Goal: Task Accomplishment & Management: Complete application form

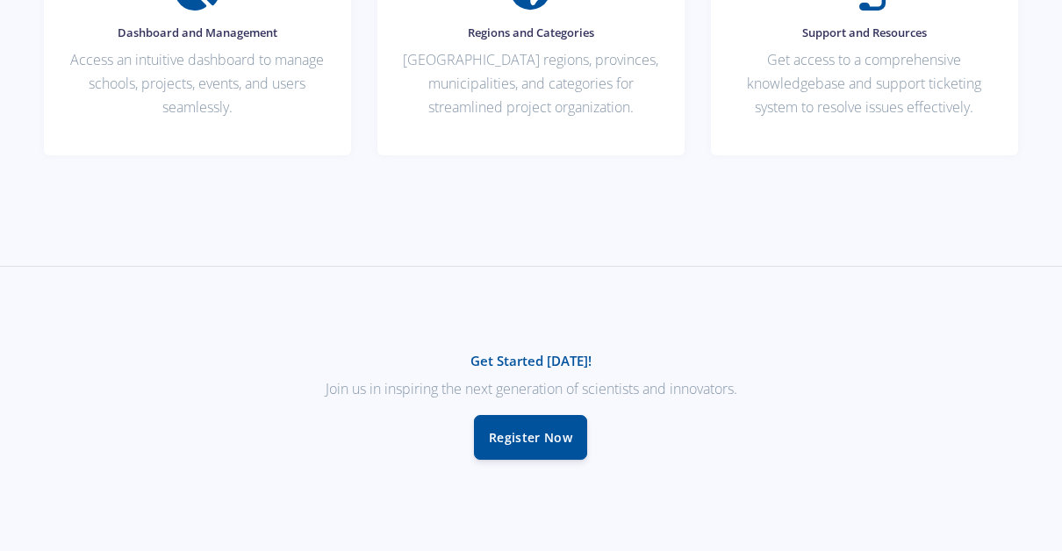
scroll to position [1531, 0]
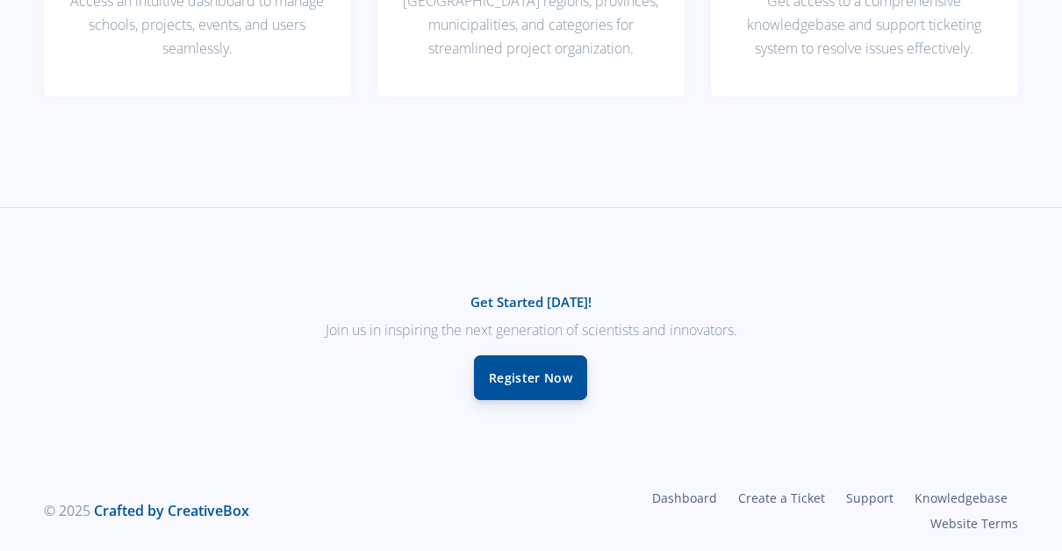
click at [521, 364] on link "Register Now" at bounding box center [530, 377] width 113 height 45
click at [517, 378] on link "Register Now" at bounding box center [530, 377] width 113 height 45
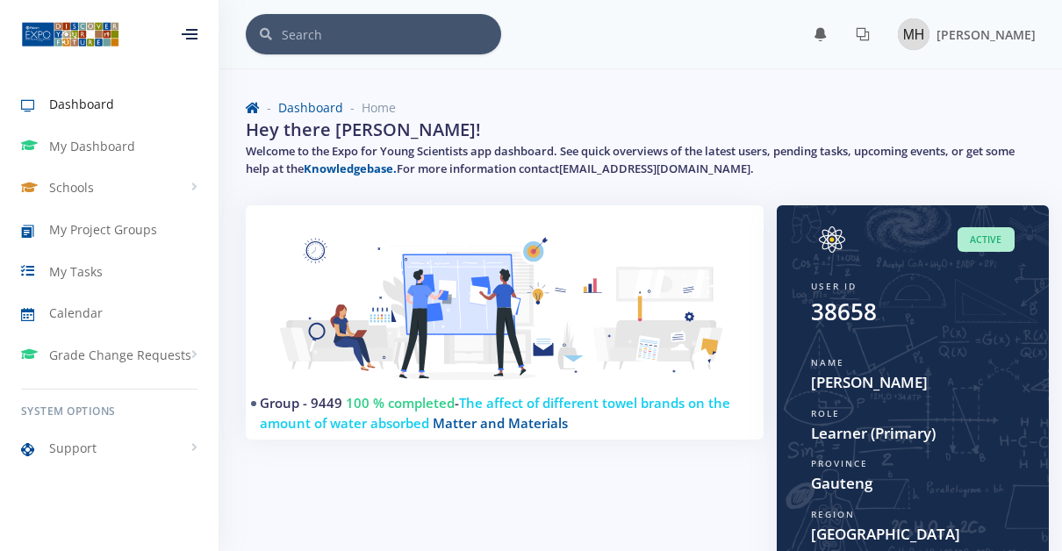
scroll to position [13, 13]
click at [125, 212] on link "My Project Groups" at bounding box center [109, 230] width 219 height 40
click at [113, 230] on span "My Project Groups" at bounding box center [103, 229] width 108 height 18
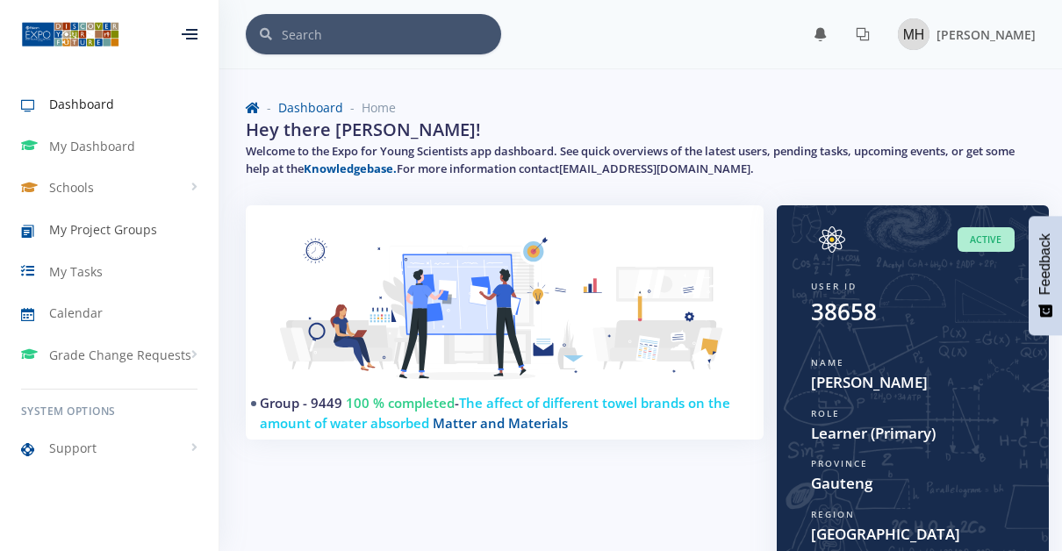
click at [55, 225] on span "My Project Groups" at bounding box center [103, 229] width 108 height 18
click at [82, 222] on span "My Project Groups" at bounding box center [103, 229] width 108 height 18
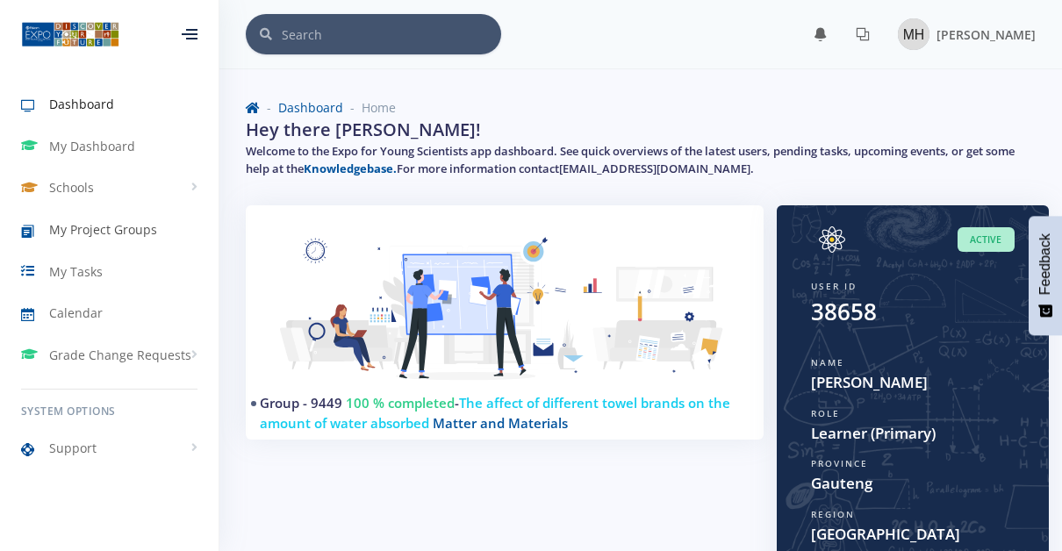
click at [82, 222] on span "My Project Groups" at bounding box center [103, 229] width 108 height 18
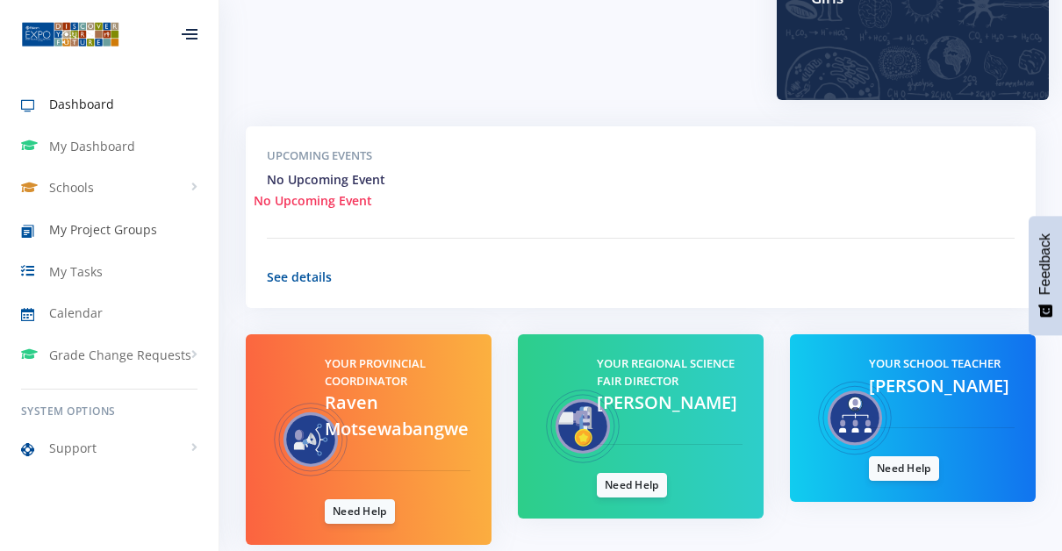
scroll to position [627, 0]
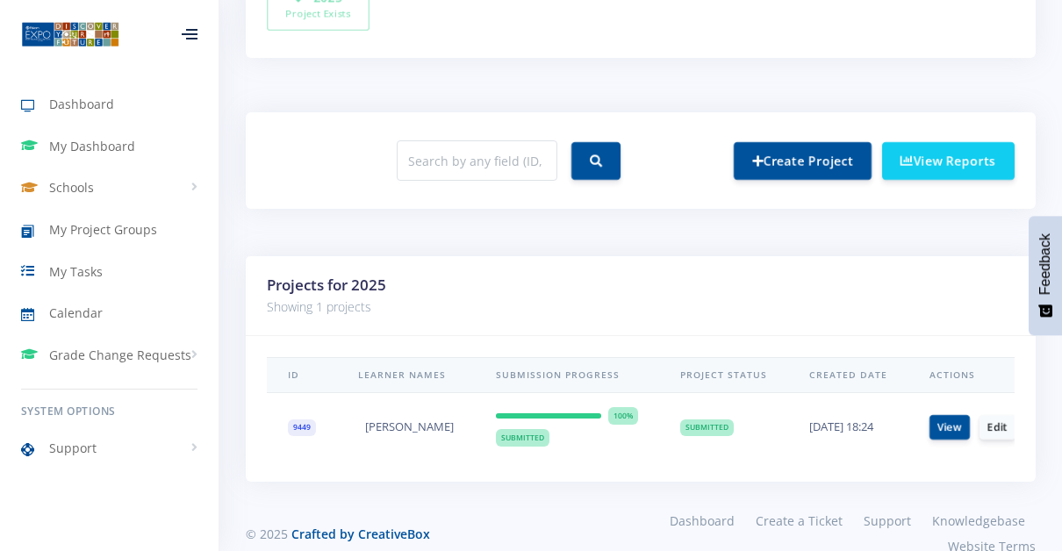
scroll to position [644, 0]
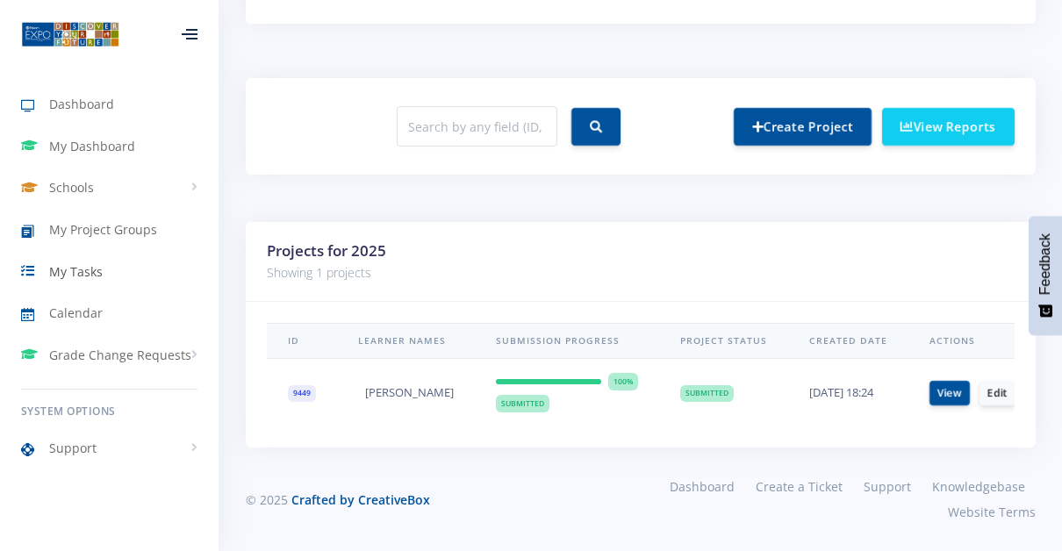
click at [90, 268] on span "My Tasks" at bounding box center [76, 271] width 54 height 18
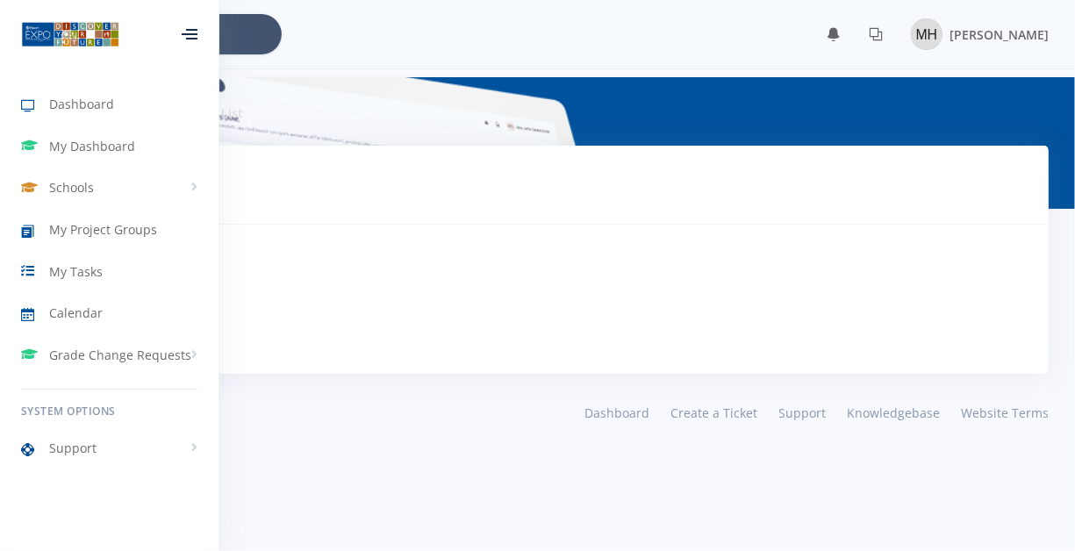
scroll to position [13, 13]
click at [457, 460] on body "Dashboard My Dashboard Schools View Schools Parktown High School For Girls My P…" at bounding box center [537, 275] width 1075 height 551
click at [85, 220] on span "My Project Groups" at bounding box center [103, 229] width 108 height 18
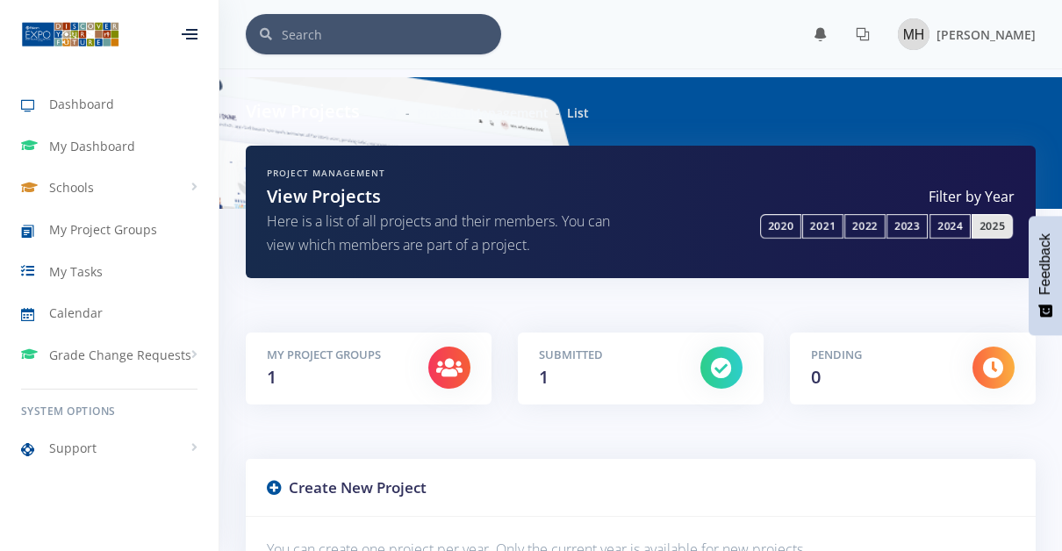
scroll to position [13, 13]
click at [842, 362] on h5 "Pending" at bounding box center [878, 356] width 135 height 18
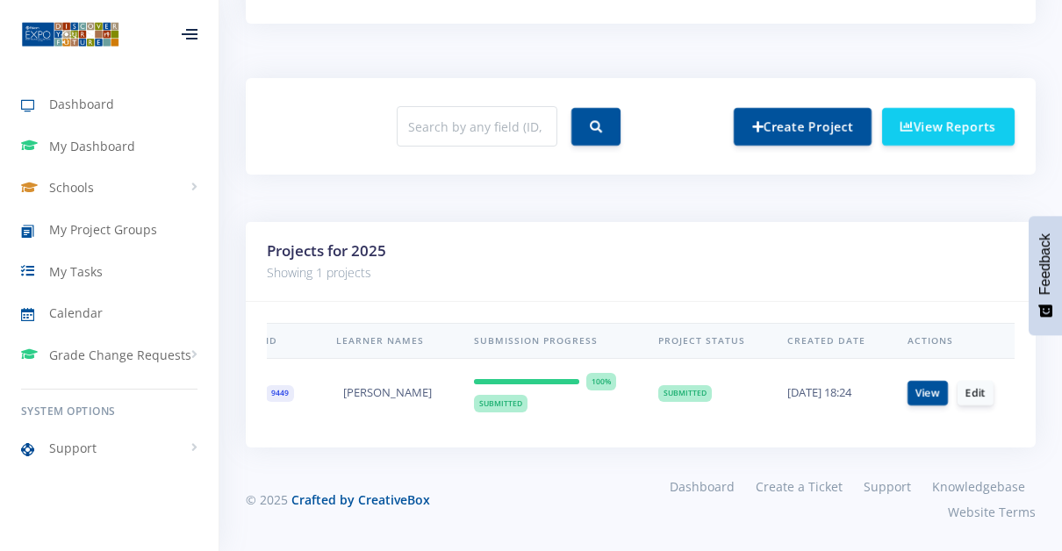
scroll to position [0, 0]
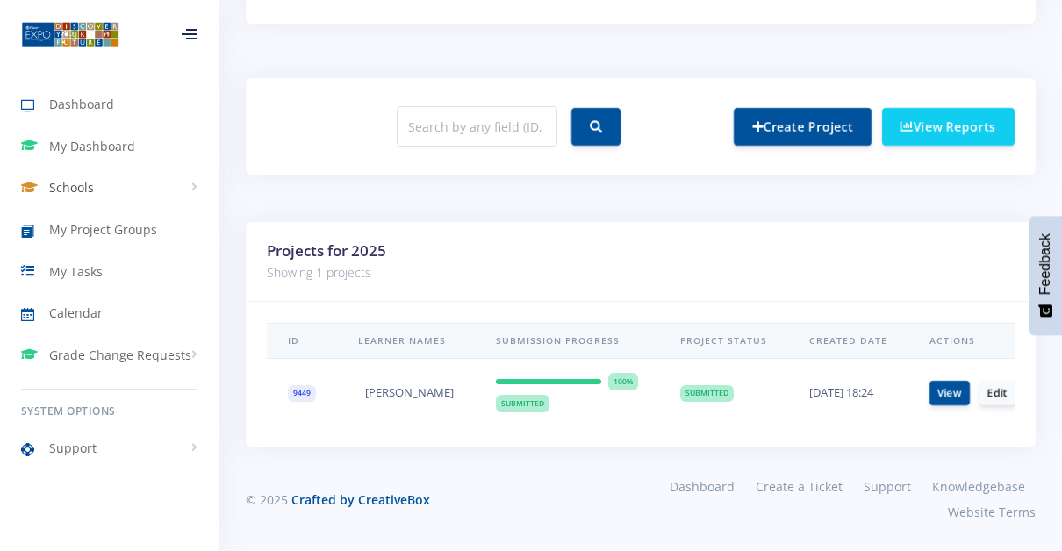
click at [59, 185] on span "Schools" at bounding box center [71, 187] width 45 height 18
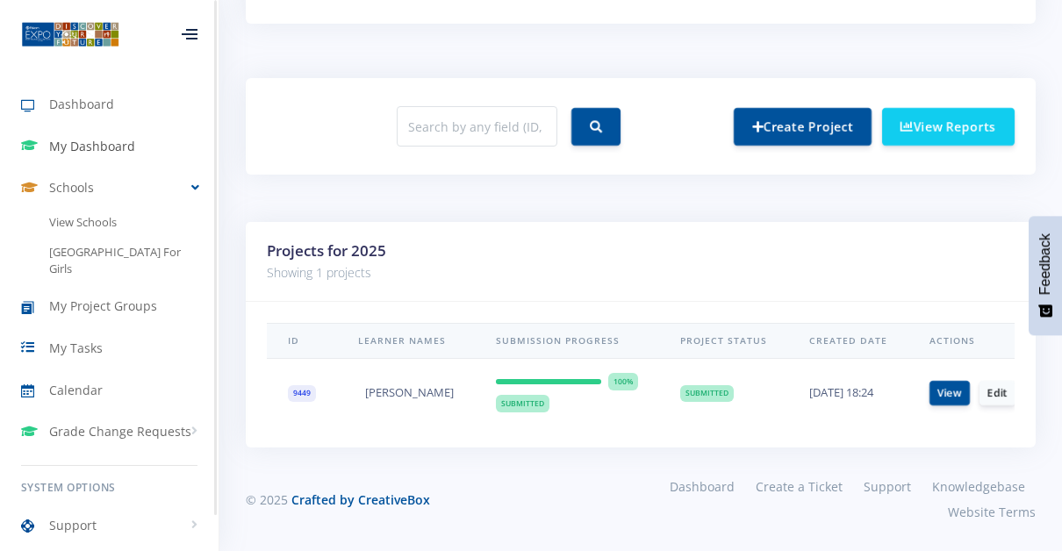
click at [82, 148] on span "My Dashboard" at bounding box center [92, 146] width 86 height 18
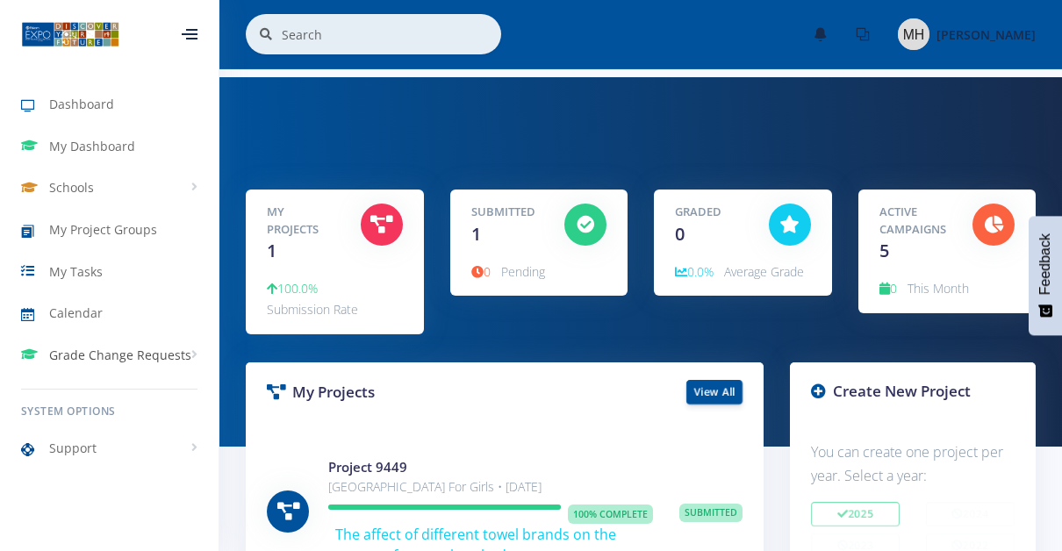
click at [134, 348] on span "Grade Change Requests" at bounding box center [120, 355] width 142 height 18
click at [74, 224] on span "My Project Groups" at bounding box center [103, 229] width 108 height 18
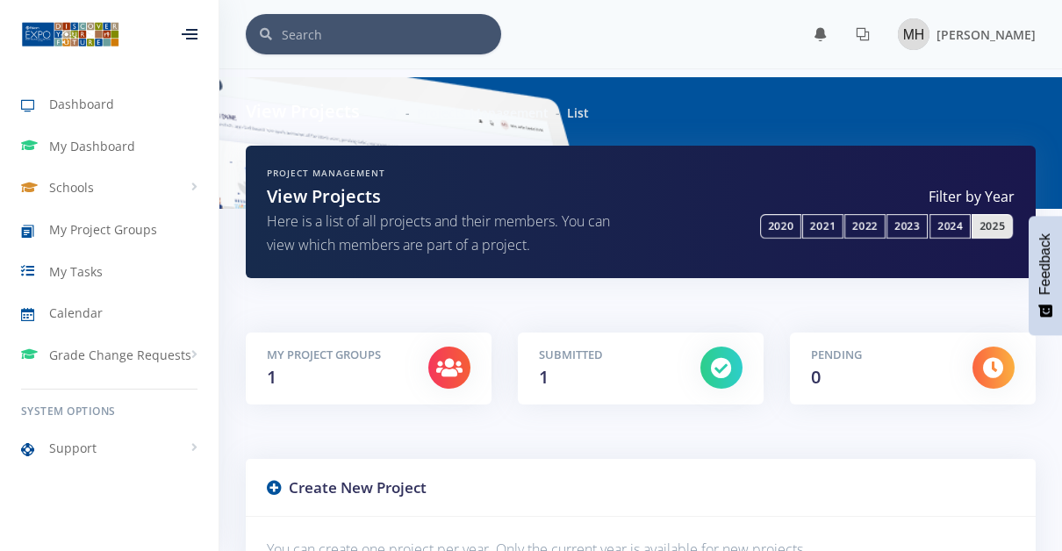
scroll to position [13, 13]
click at [94, 96] on span "Dashboard" at bounding box center [81, 104] width 65 height 18
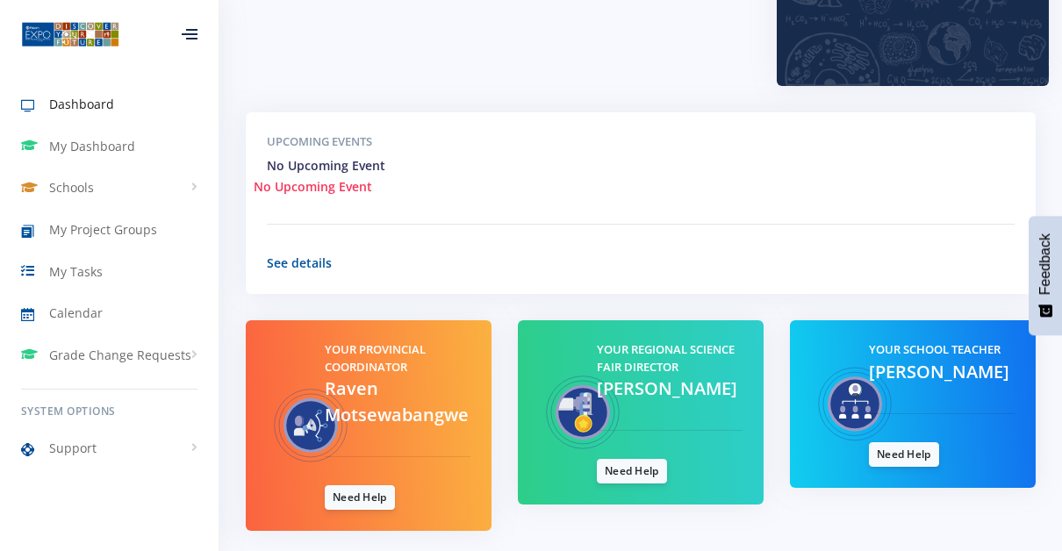
scroll to position [627, 0]
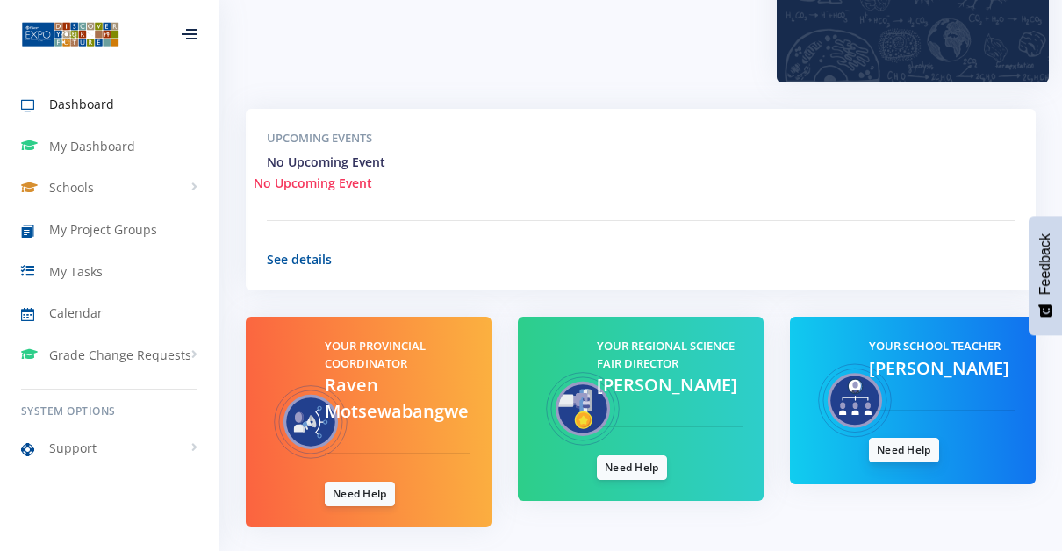
click at [902, 438] on link "Need Help" at bounding box center [904, 450] width 70 height 25
click at [124, 228] on span "My Project Groups" at bounding box center [103, 229] width 108 height 18
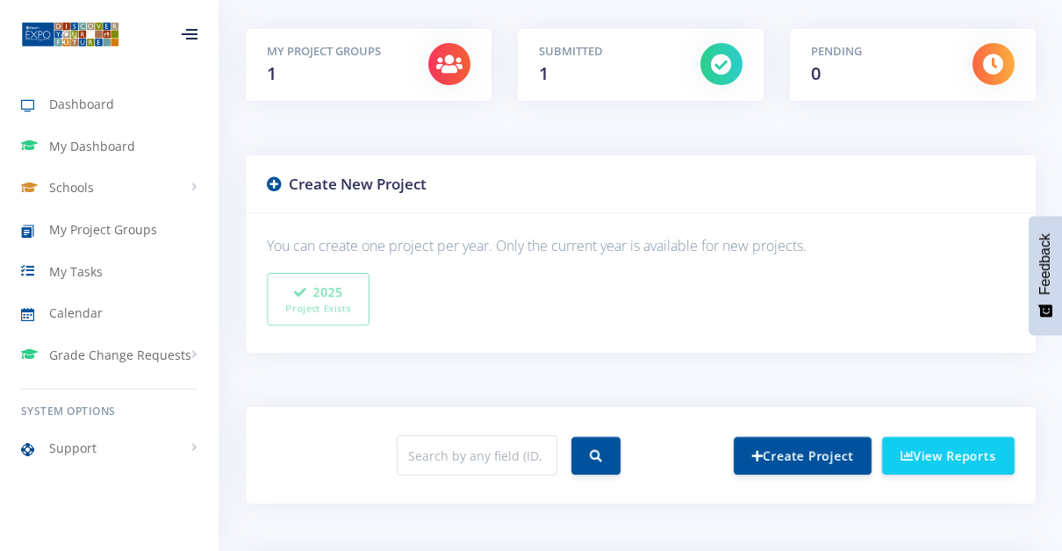
scroll to position [305, 0]
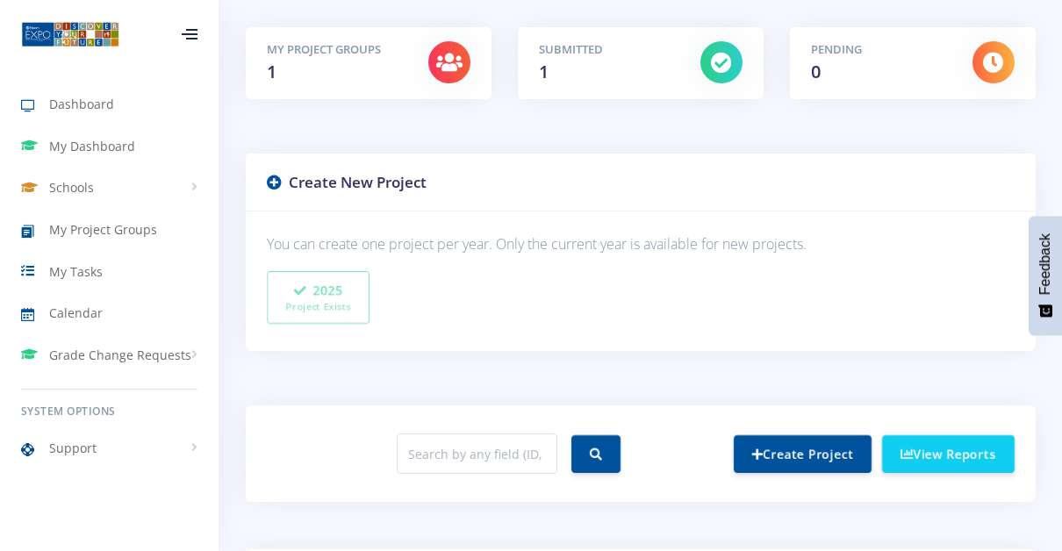
click at [419, 161] on div "Create New Project" at bounding box center [641, 183] width 790 height 59
click at [269, 177] on icon at bounding box center [274, 182] width 15 height 15
click at [273, 180] on icon at bounding box center [274, 182] width 15 height 15
click at [771, 455] on link "Create Project" at bounding box center [803, 453] width 138 height 38
click at [777, 444] on link "Create Project" at bounding box center [803, 453] width 138 height 38
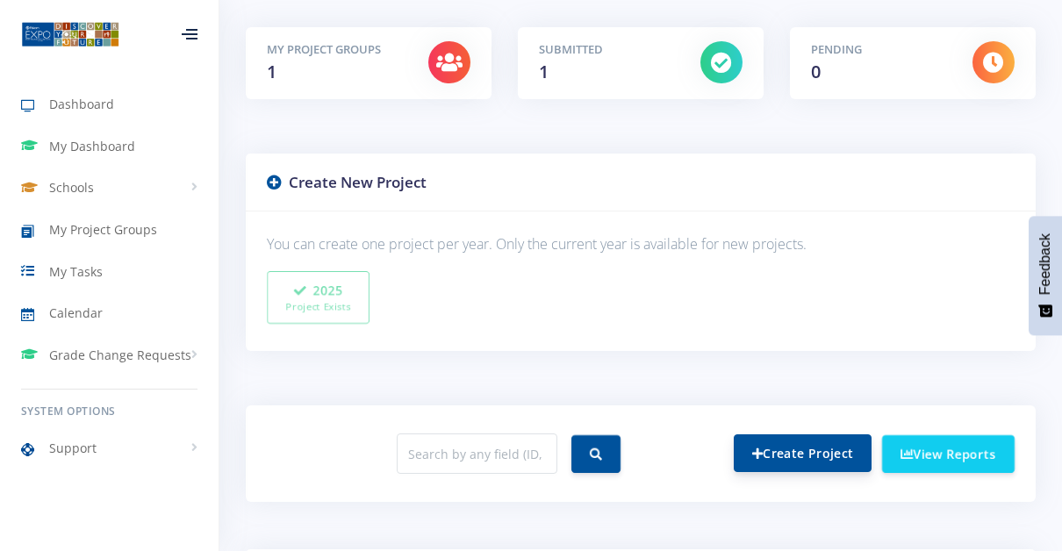
click at [777, 444] on link "Create Project" at bounding box center [803, 453] width 138 height 38
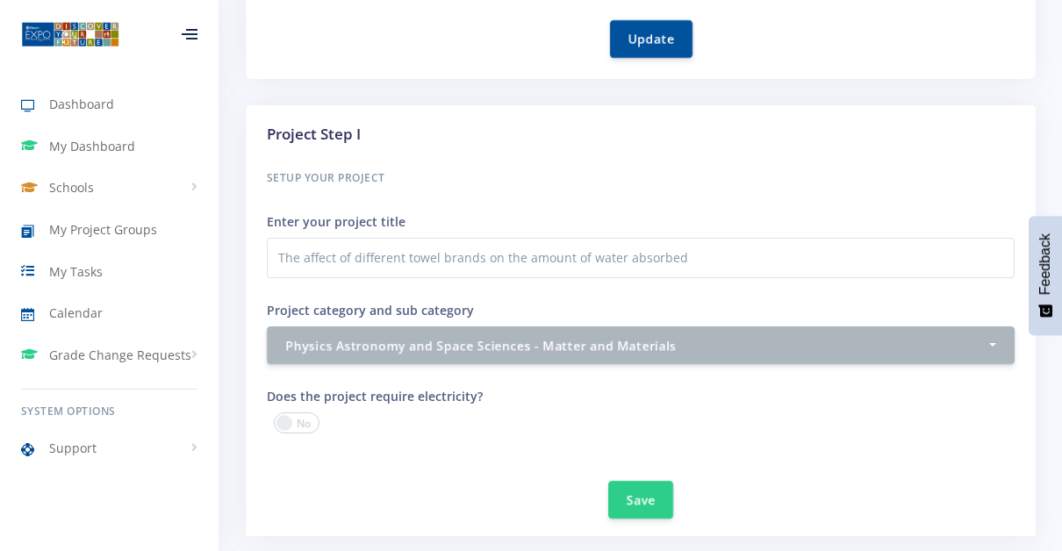
scroll to position [606, 0]
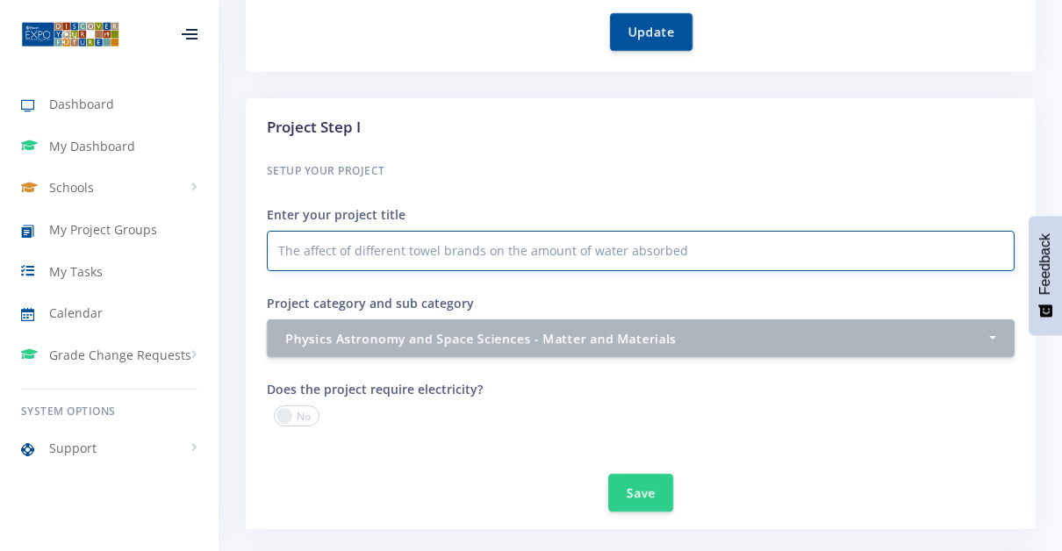
click at [713, 251] on input "The affect of different towel brands on the amount of water absorbed" at bounding box center [641, 251] width 748 height 40
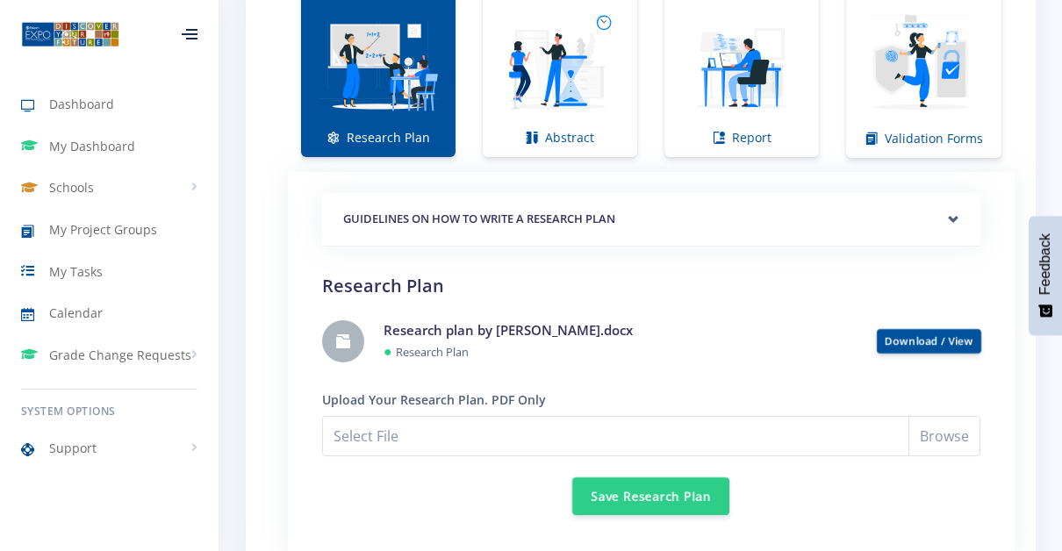
scroll to position [1346, 0]
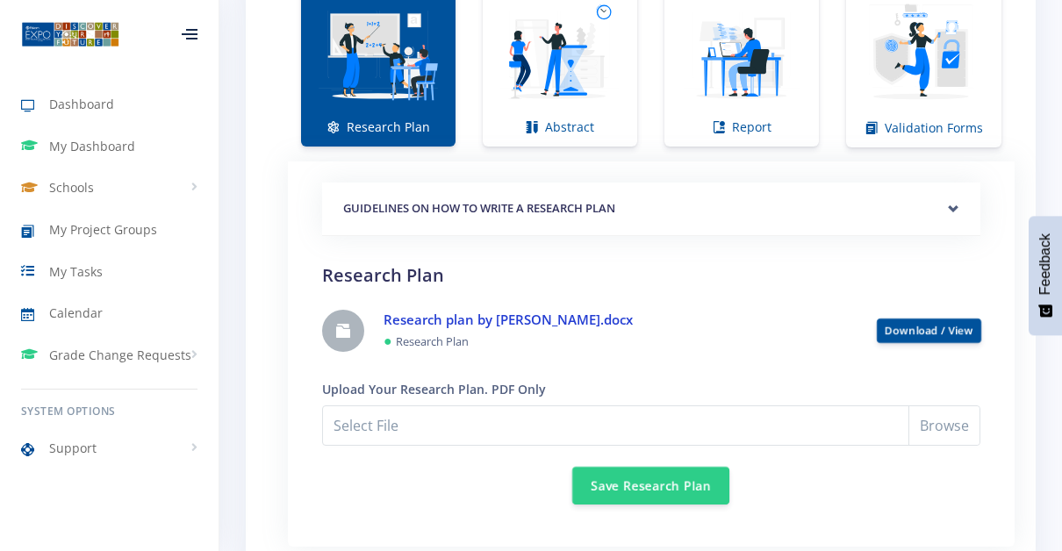
type input "The affect of different towel brands on the amount of water absorbed 2.0"
click at [476, 316] on link "Research plan by [PERSON_NAME].docx" at bounding box center [508, 320] width 249 height 18
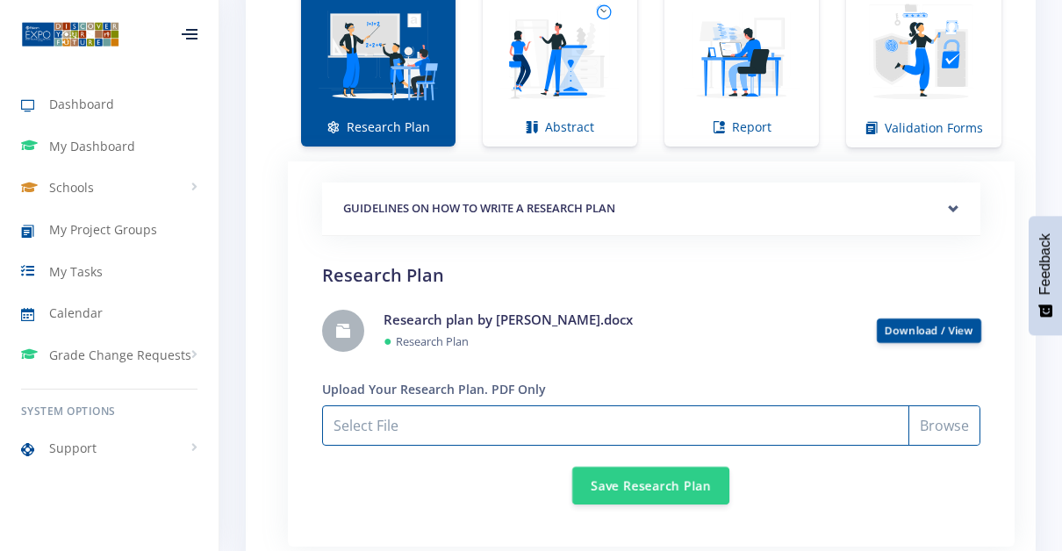
click at [412, 411] on input "Select File" at bounding box center [651, 425] width 658 height 40
type input "C:\fakepath\Micaelas scientific write up.pdf"
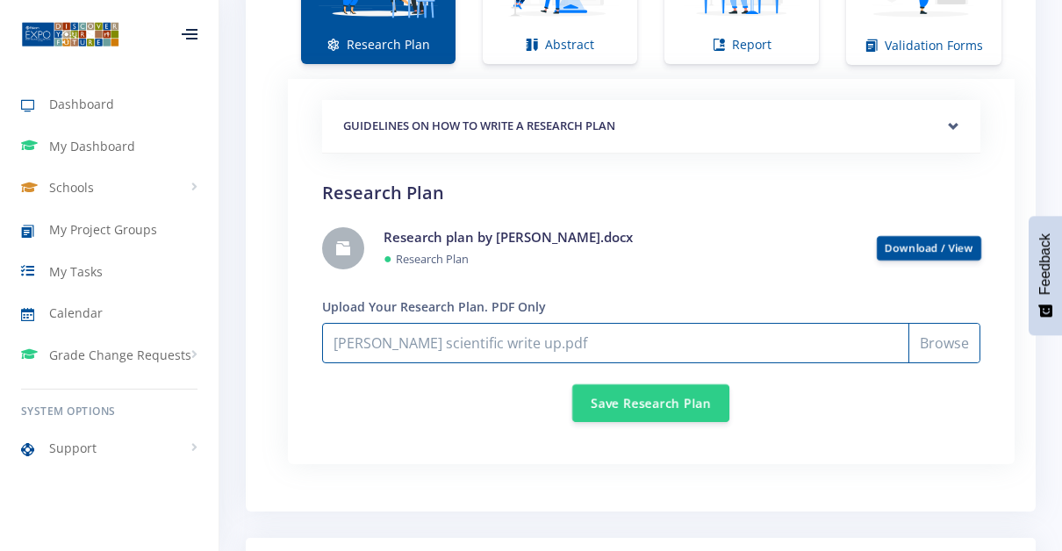
scroll to position [1421, 0]
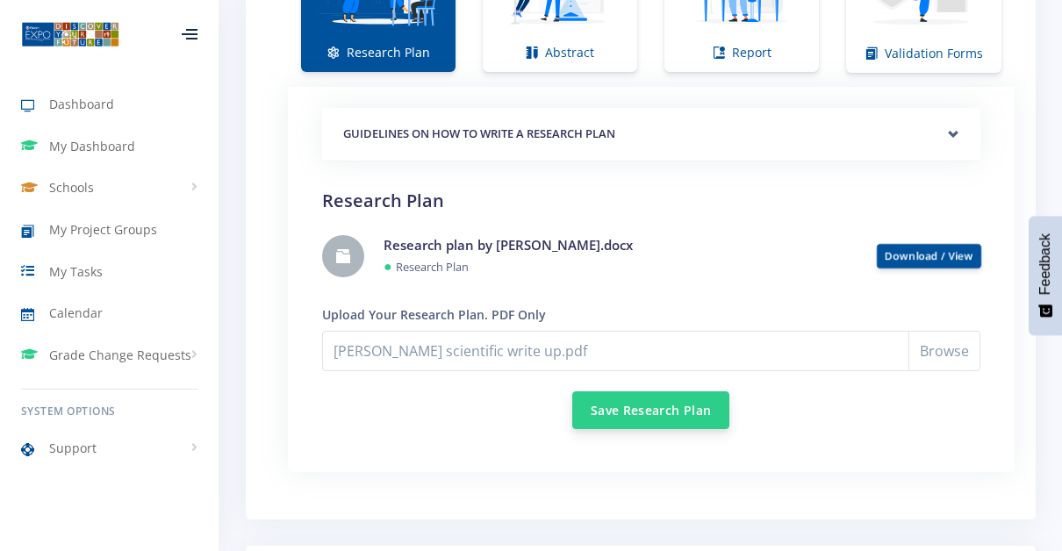
click at [606, 406] on button "Save Research Plan" at bounding box center [650, 410] width 157 height 38
click at [656, 405] on button "Save Research Plan" at bounding box center [650, 410] width 157 height 38
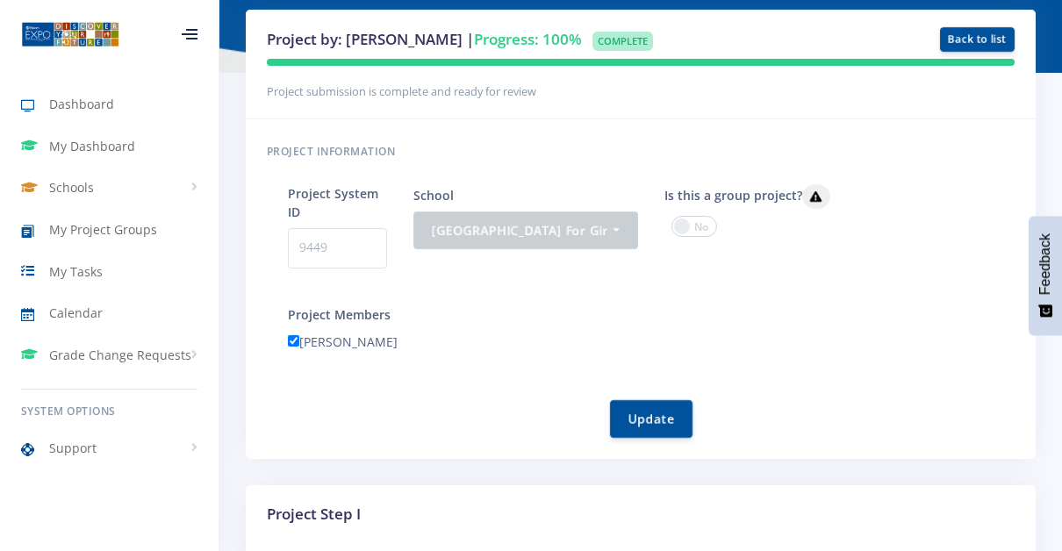
scroll to position [203, 0]
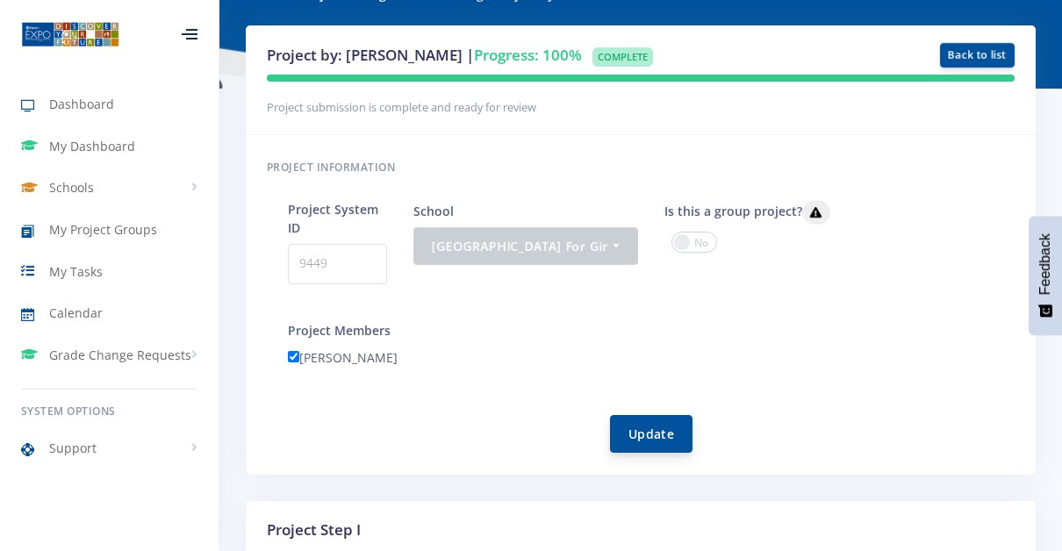
click at [631, 427] on button "Update" at bounding box center [651, 434] width 82 height 38
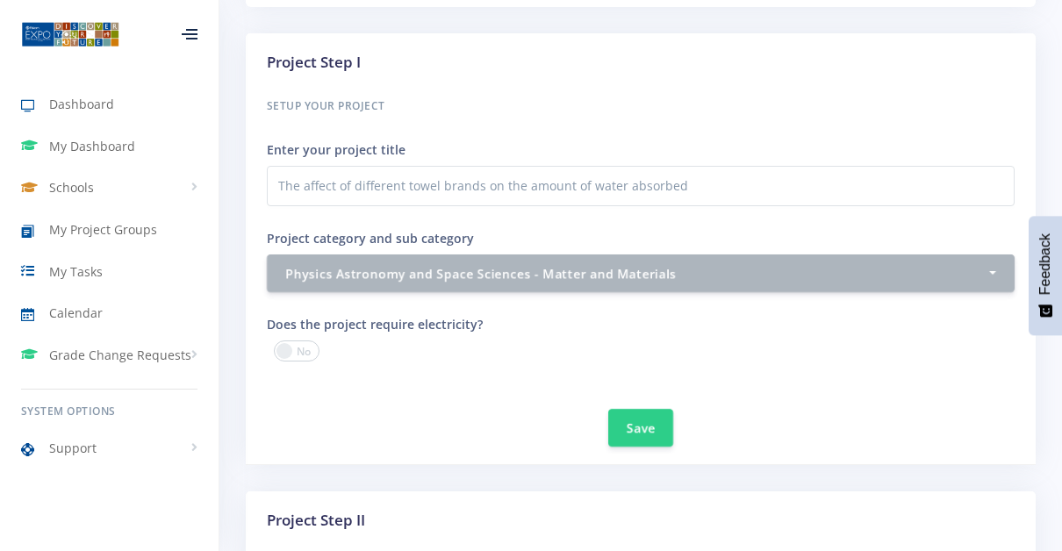
scroll to position [667, 0]
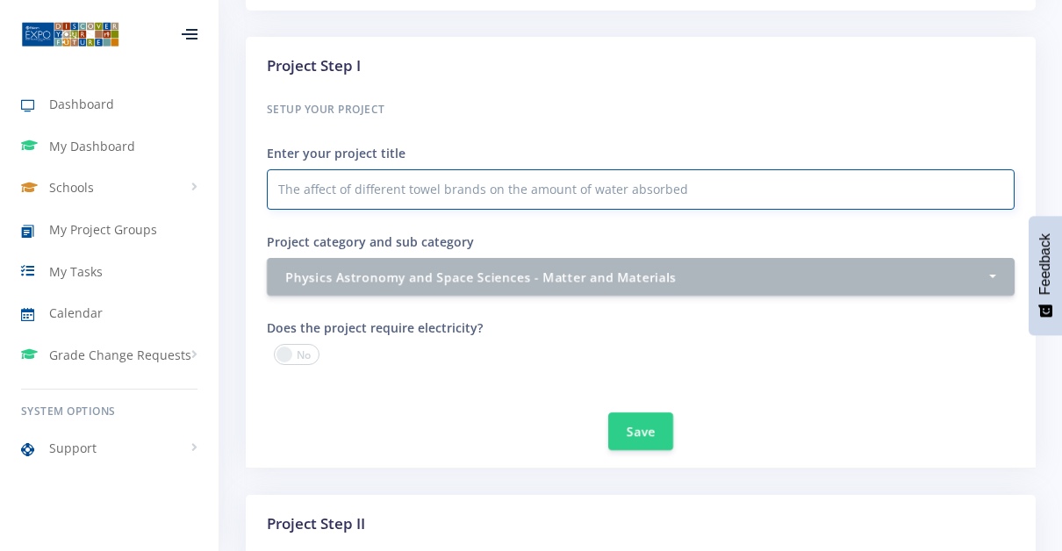
click at [691, 184] on input "The affect of different towel brands on the amount of water absorbed" at bounding box center [641, 189] width 748 height 40
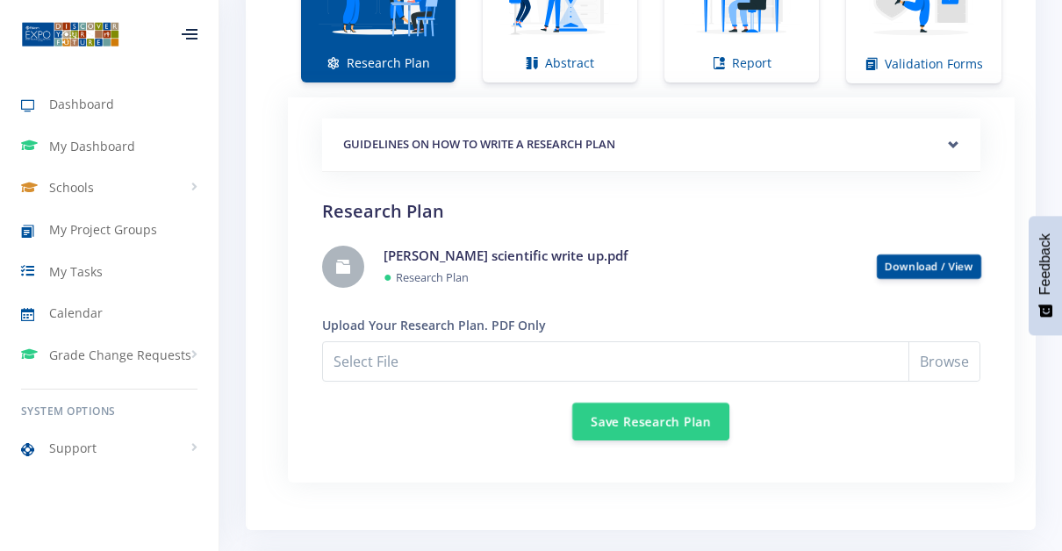
scroll to position [1402, 0]
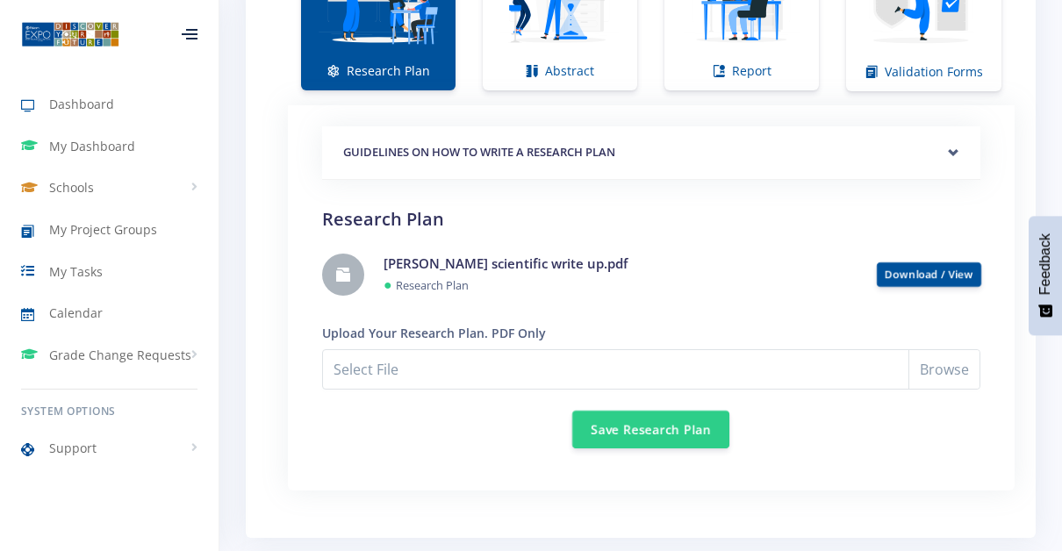
type input "The affect of different towel brands on the amount of water absorbed 2.0"
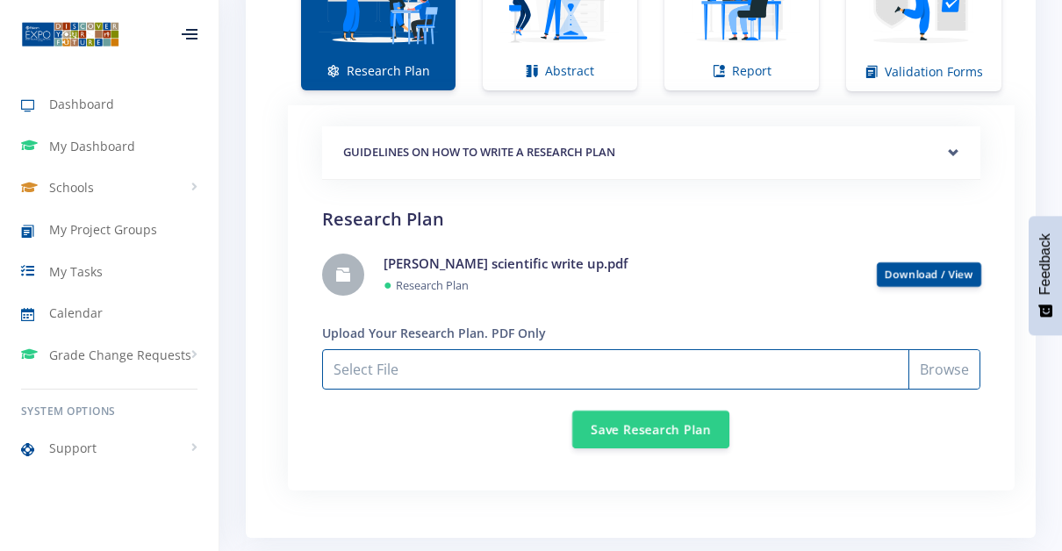
click at [836, 354] on input "Select File" at bounding box center [651, 369] width 658 height 40
type input "C:\fakepath\Research plan by Micaela Hacker.pdf"
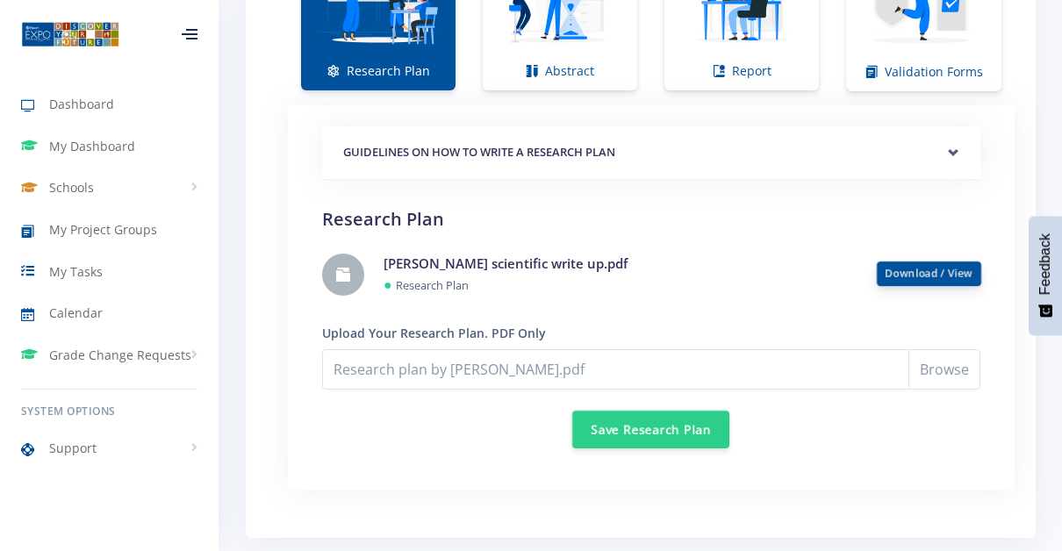
click at [909, 270] on link "Download / View" at bounding box center [929, 273] width 89 height 15
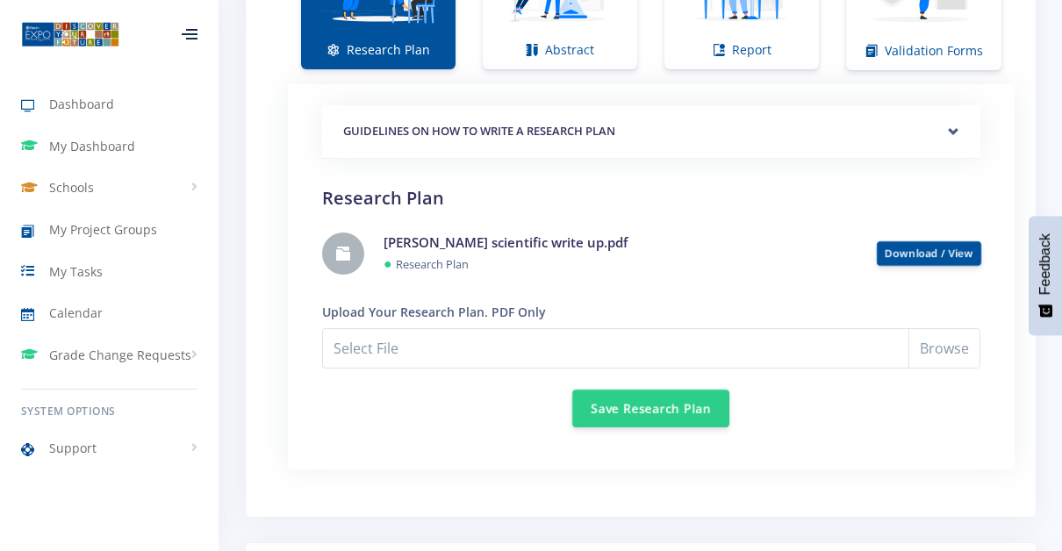
scroll to position [1426, 0]
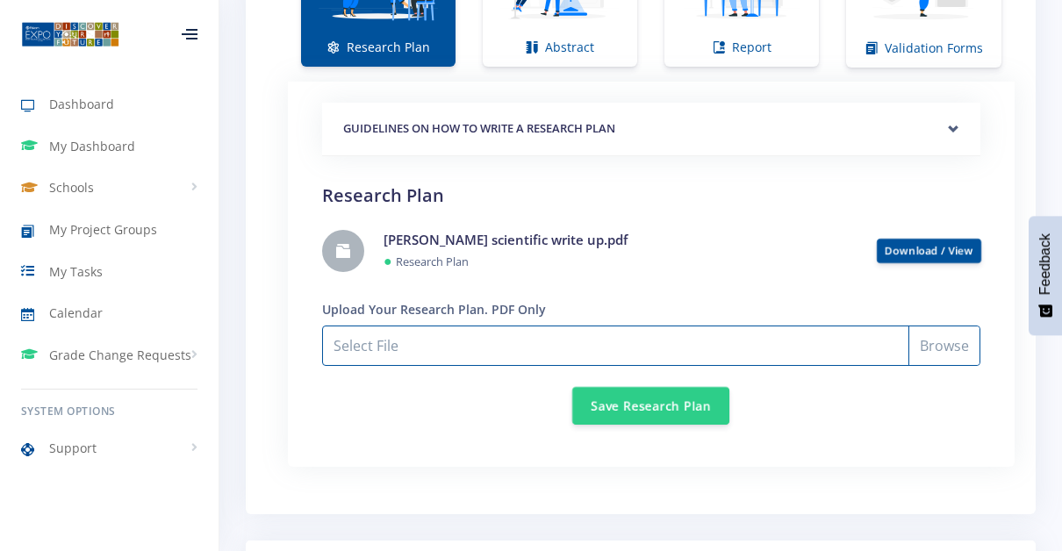
click at [414, 330] on input "Select File" at bounding box center [651, 346] width 658 height 40
type input "C:\fakepath\Micaelas scientific write up updated .pdf"
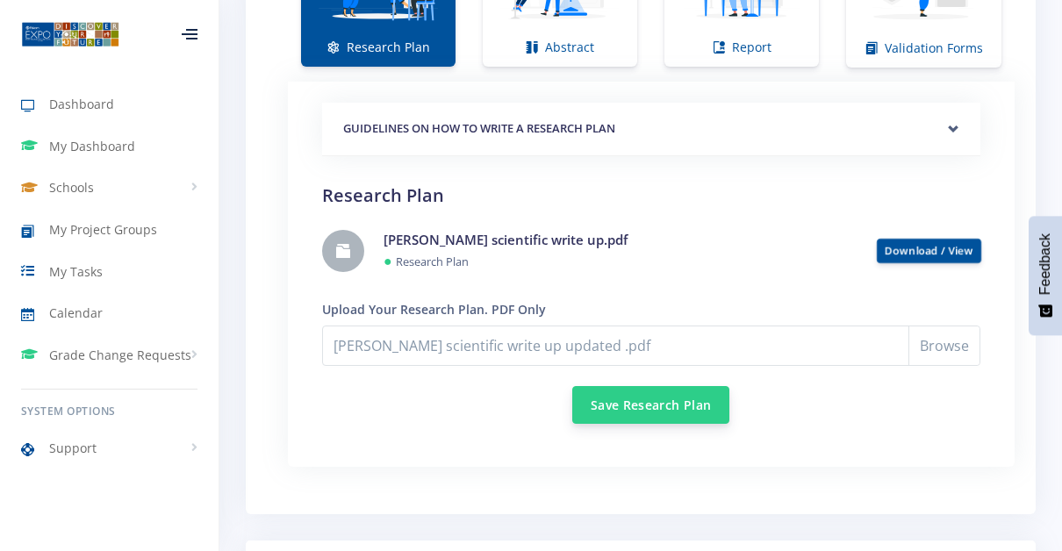
click at [673, 404] on button "Save Research Plan" at bounding box center [650, 405] width 157 height 38
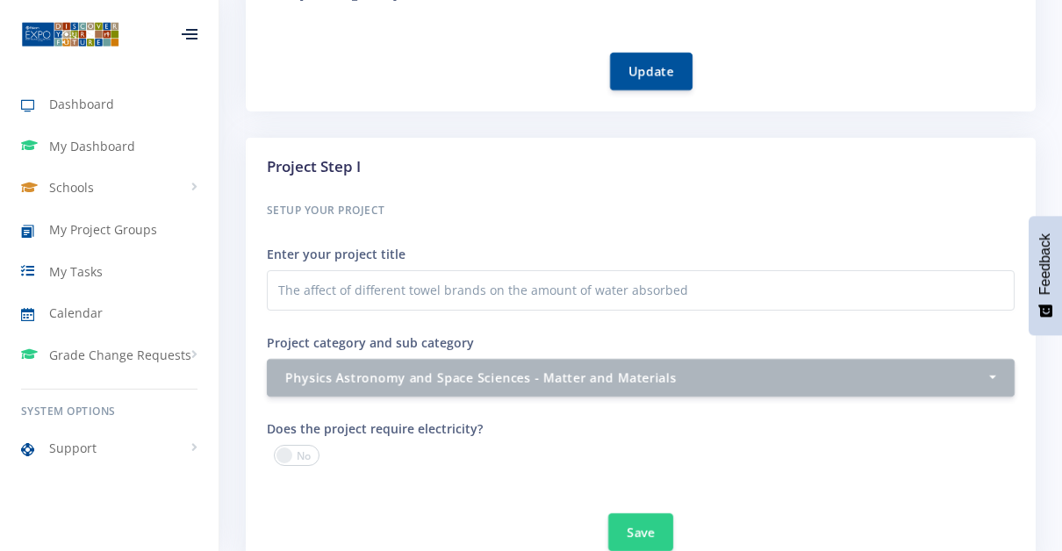
scroll to position [569, 0]
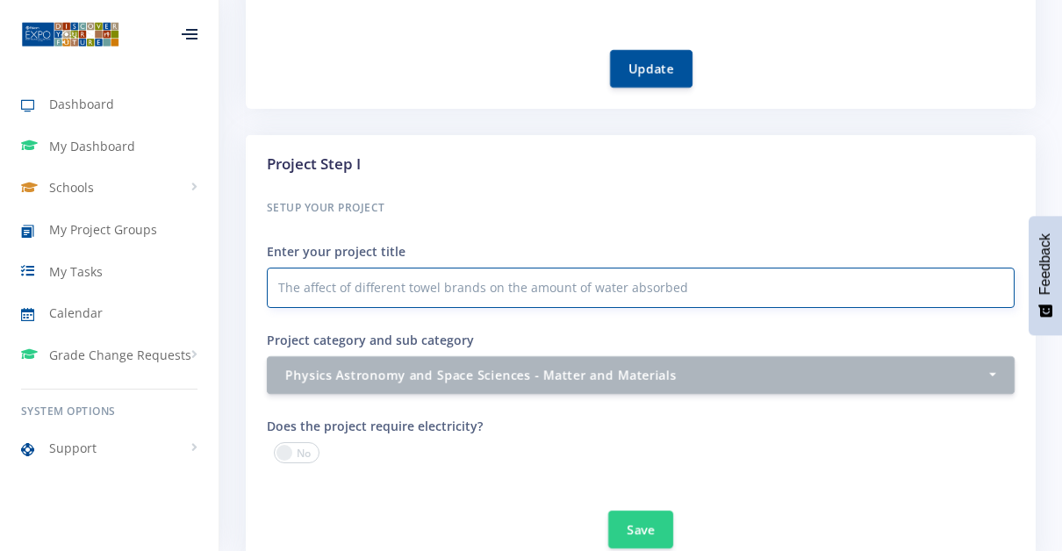
click at [691, 290] on input "The affect of different towel brands on the amount of water absorbed" at bounding box center [641, 288] width 748 height 40
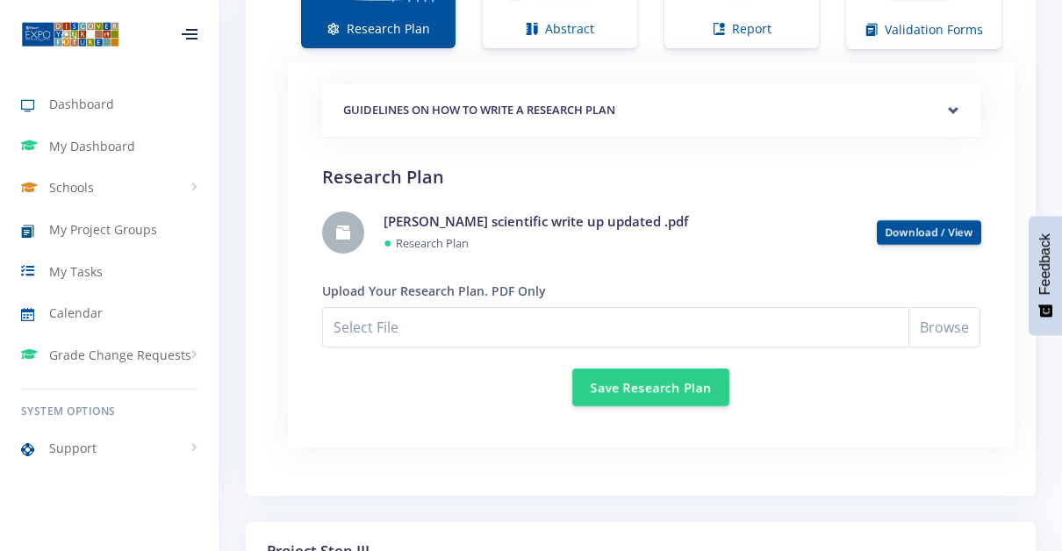
scroll to position [1480, 0]
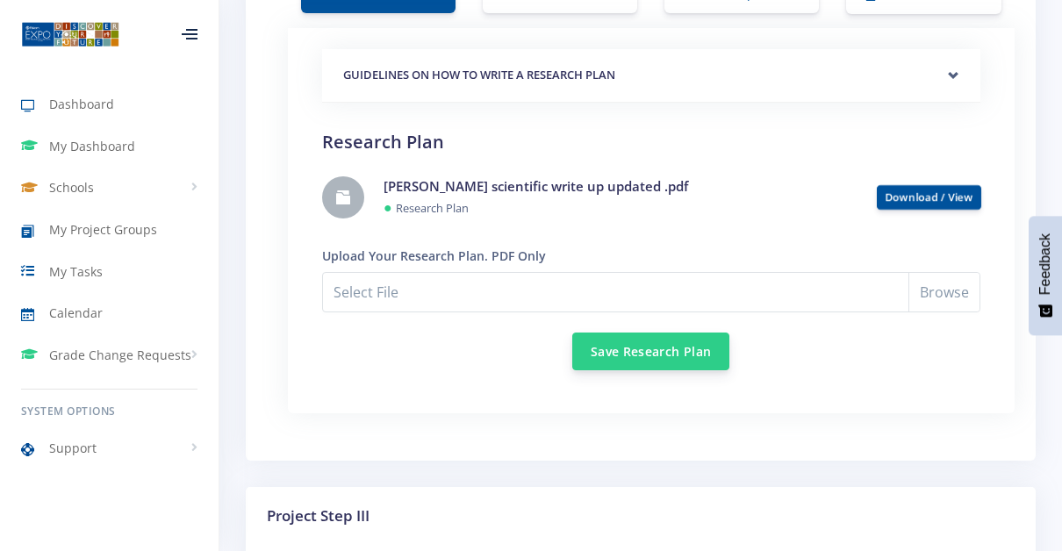
type input "The affect of different towel brands on the amount of water absorbed 2.0"
click at [669, 348] on button "Save Research Plan" at bounding box center [650, 352] width 157 height 38
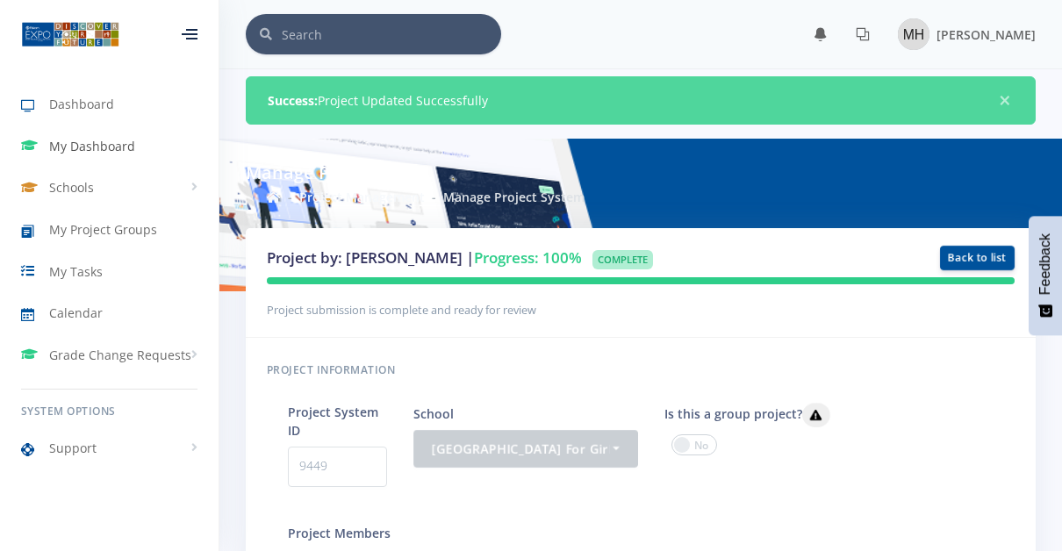
click at [85, 144] on span "My Dashboard" at bounding box center [92, 146] width 86 height 18
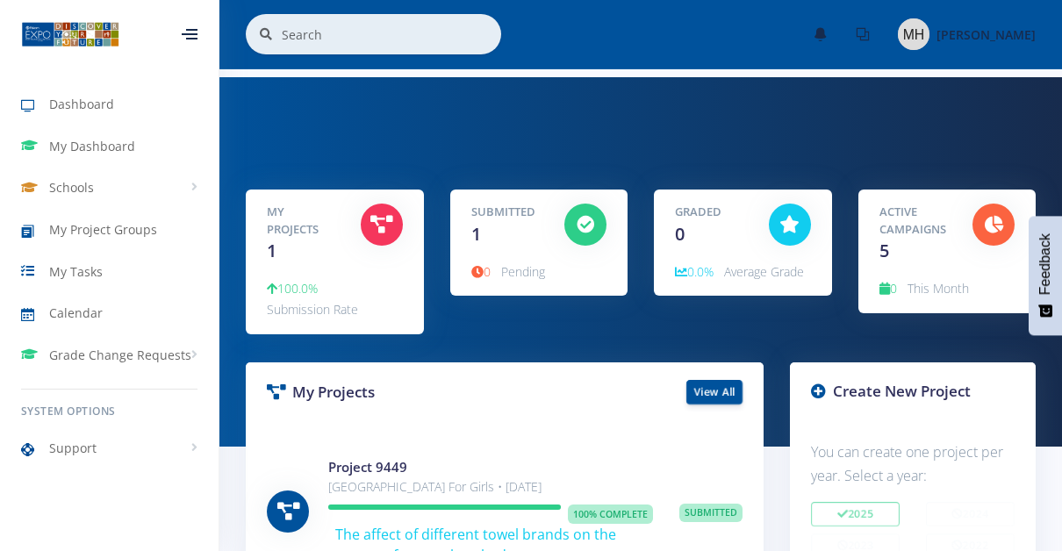
scroll to position [13, 13]
click at [818, 391] on icon at bounding box center [818, 391] width 15 height 15
click at [845, 399] on h3 "Create New Project" at bounding box center [913, 391] width 204 height 23
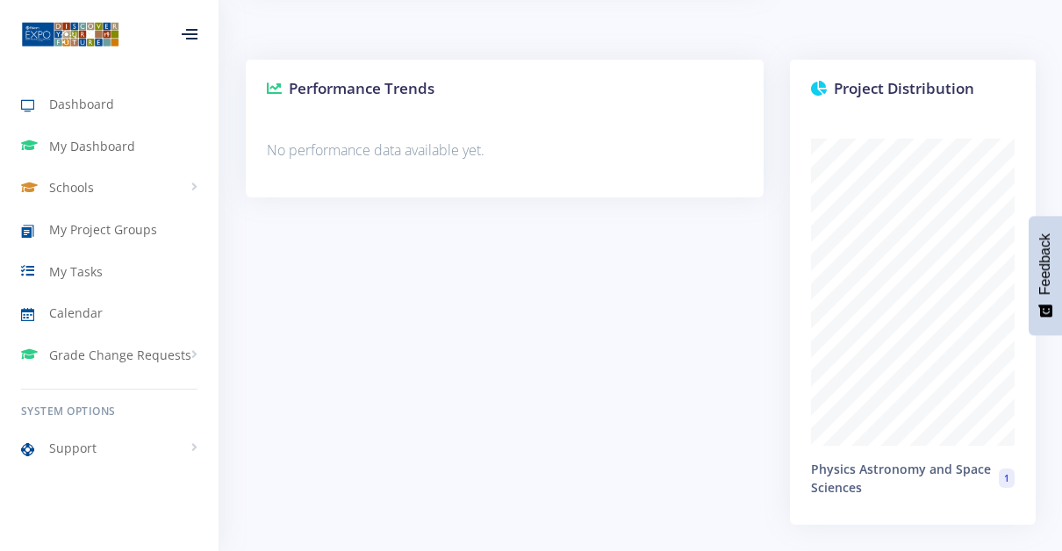
scroll to position [0, 0]
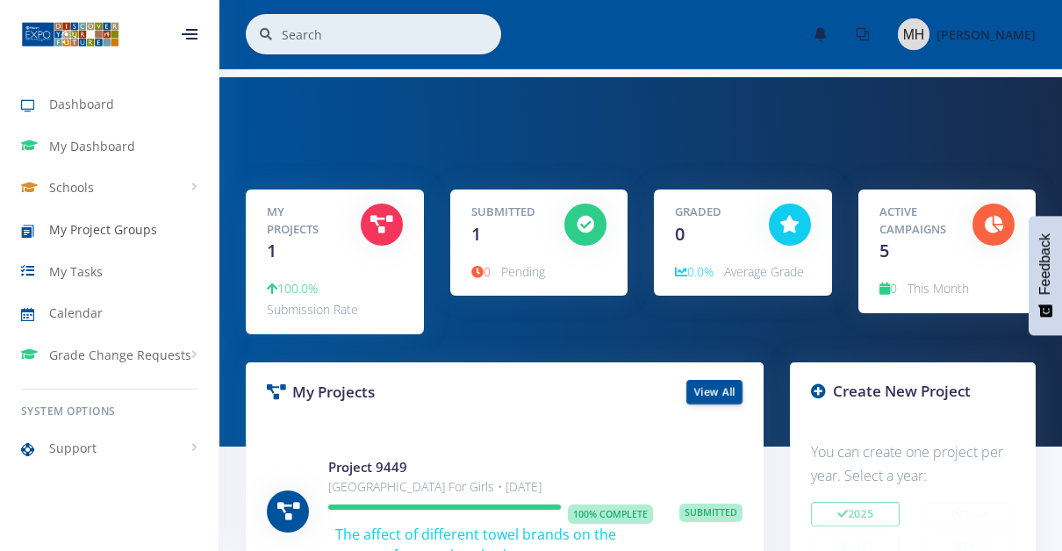
click at [90, 211] on link "My Project Groups" at bounding box center [109, 230] width 219 height 40
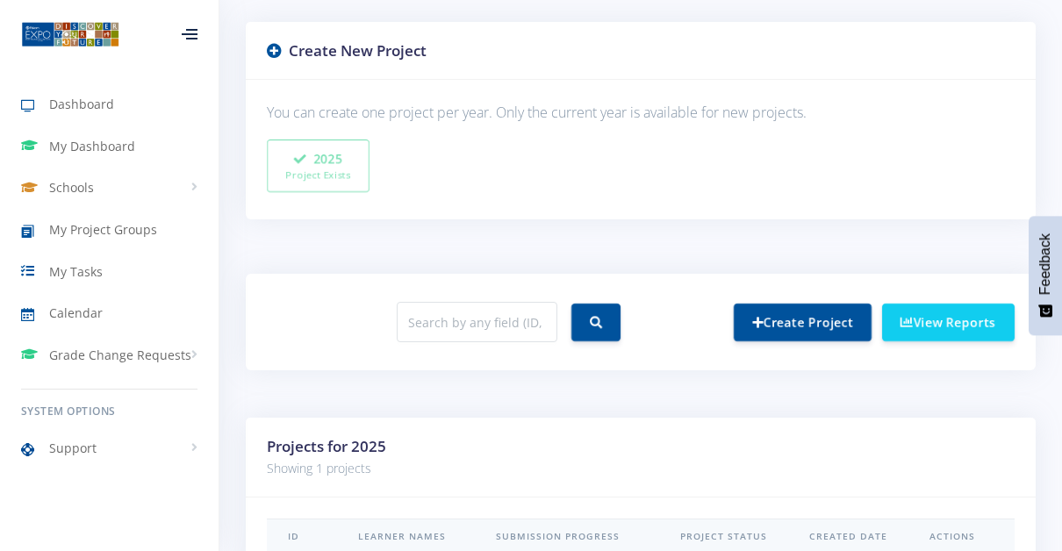
scroll to position [439, 0]
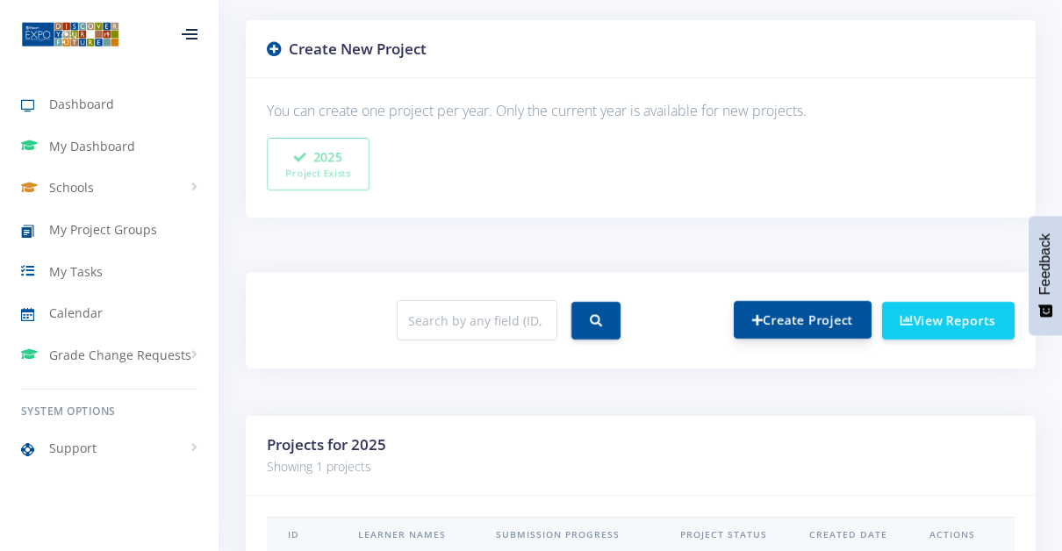
click at [785, 318] on link "Create Project" at bounding box center [803, 320] width 138 height 38
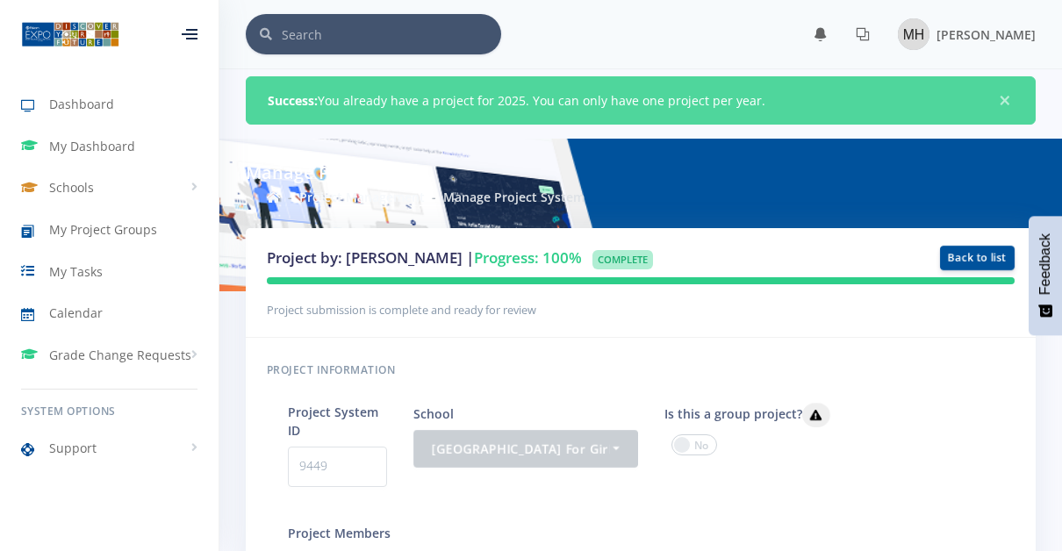
scroll to position [13, 13]
click at [540, 307] on div "Project submission is complete and ready for review" at bounding box center [641, 308] width 748 height 21
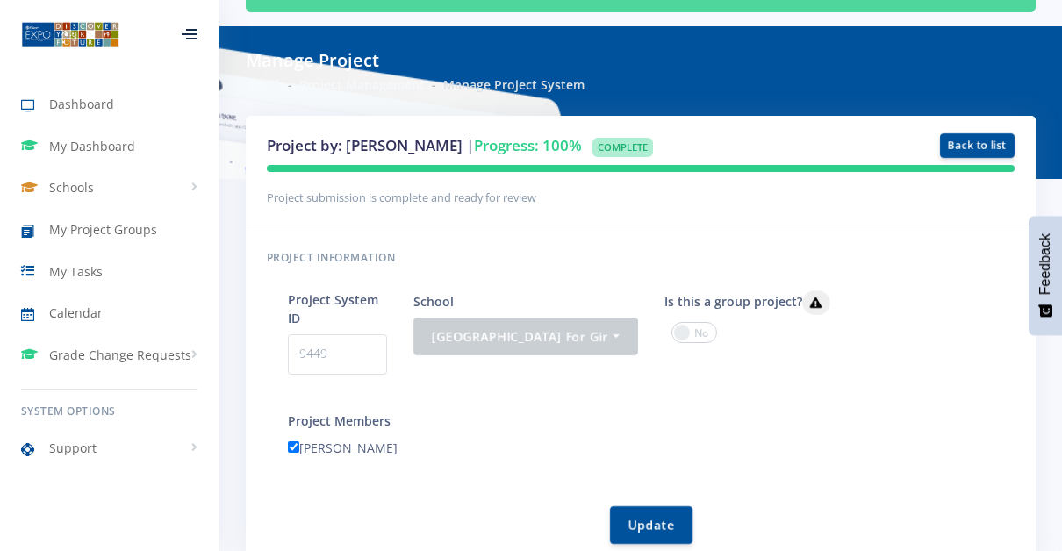
scroll to position [0, 0]
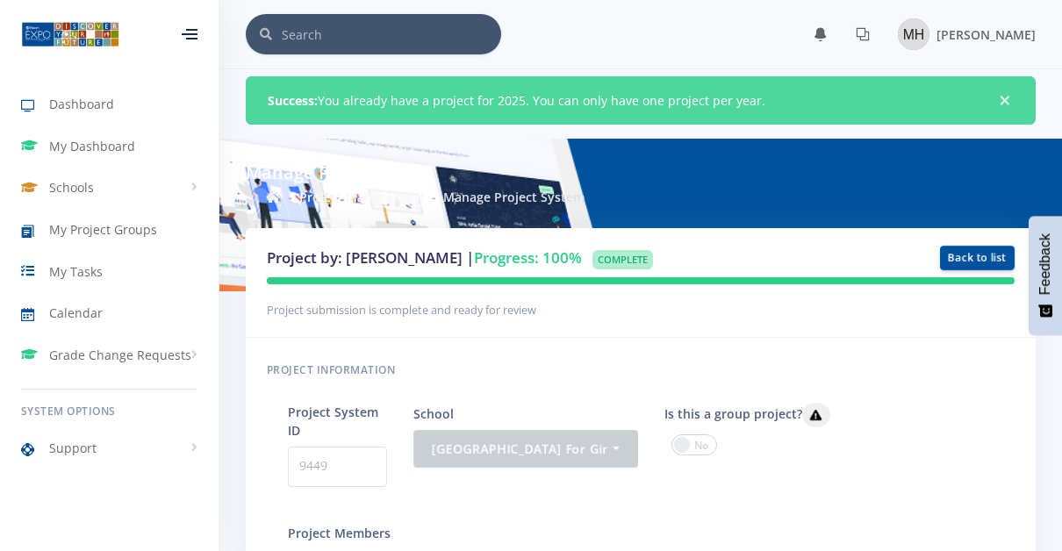
click at [1004, 94] on span "×" at bounding box center [1005, 101] width 18 height 18
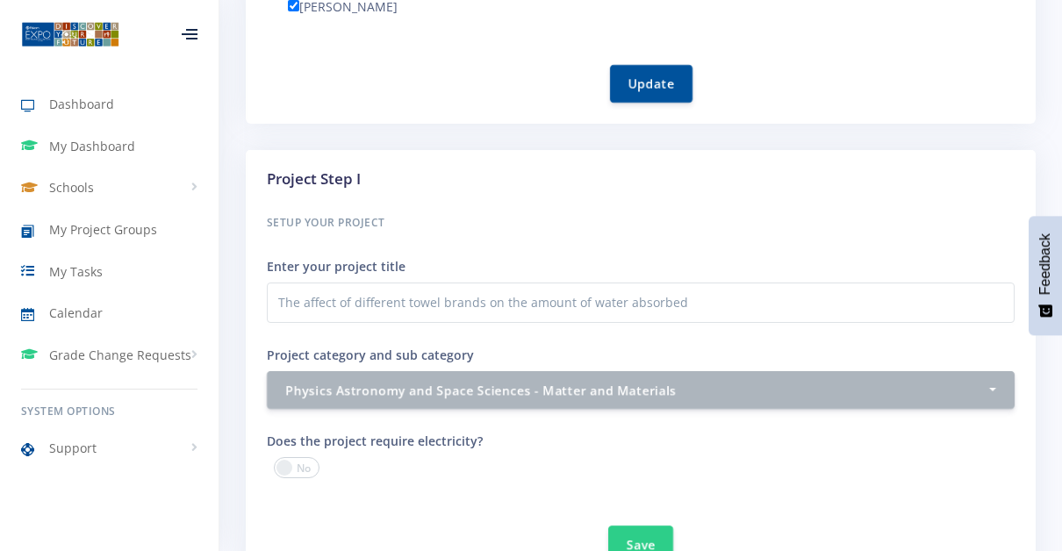
scroll to position [495, 0]
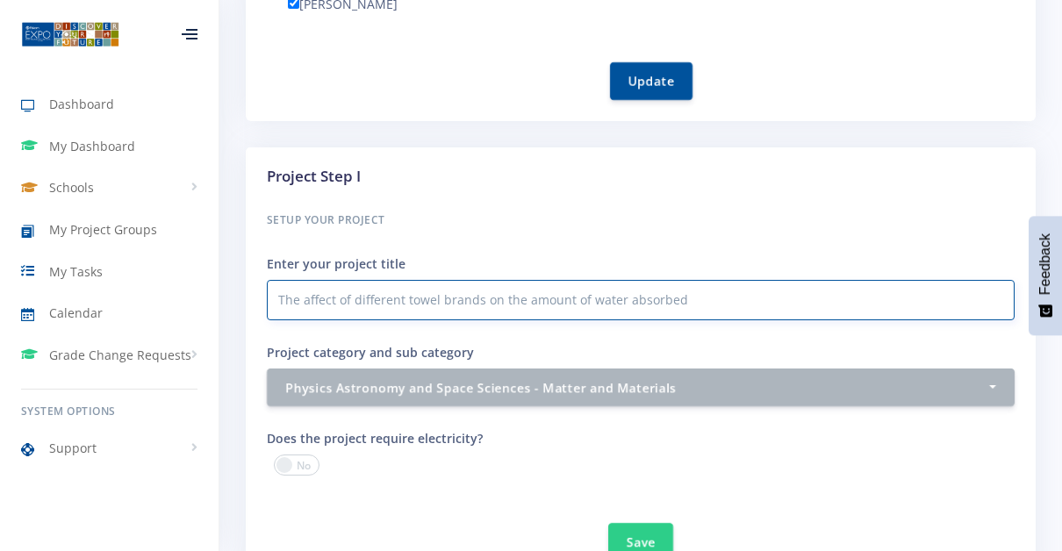
click at [710, 295] on input "The affect of different towel brands on the amount of water absorbed" at bounding box center [641, 300] width 748 height 40
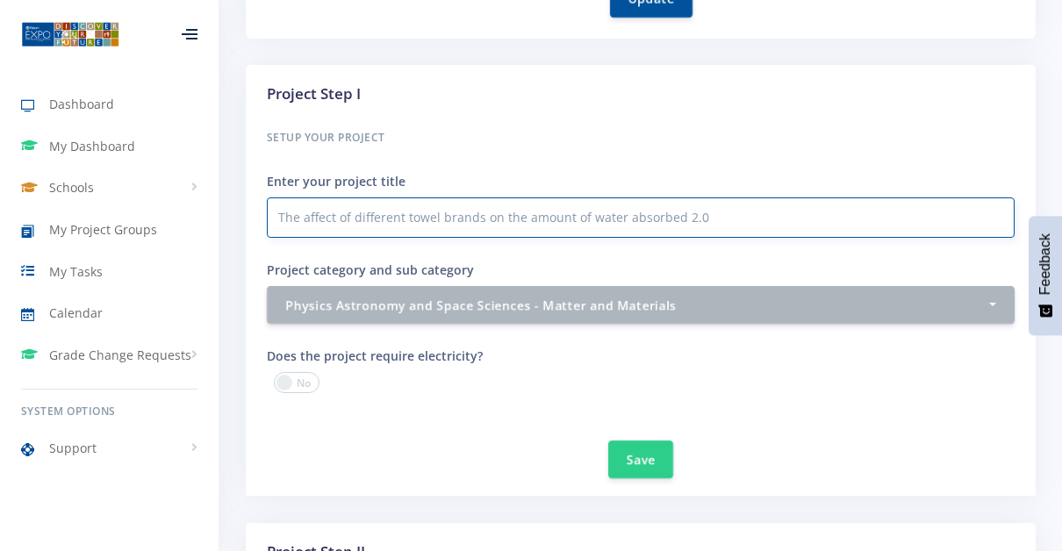
scroll to position [583, 0]
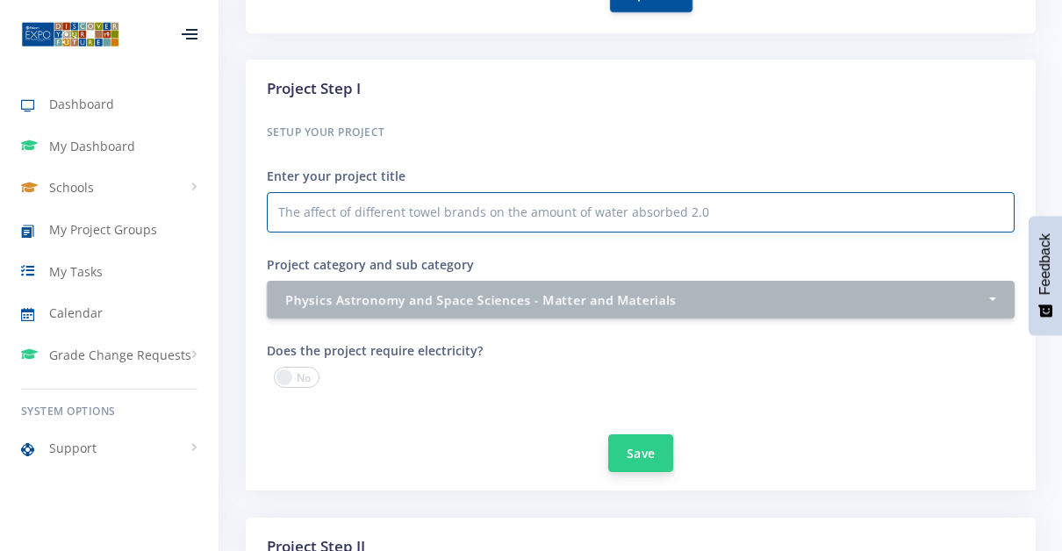
type input "The affect of different towel brands on the amount of water absorbed 2.0"
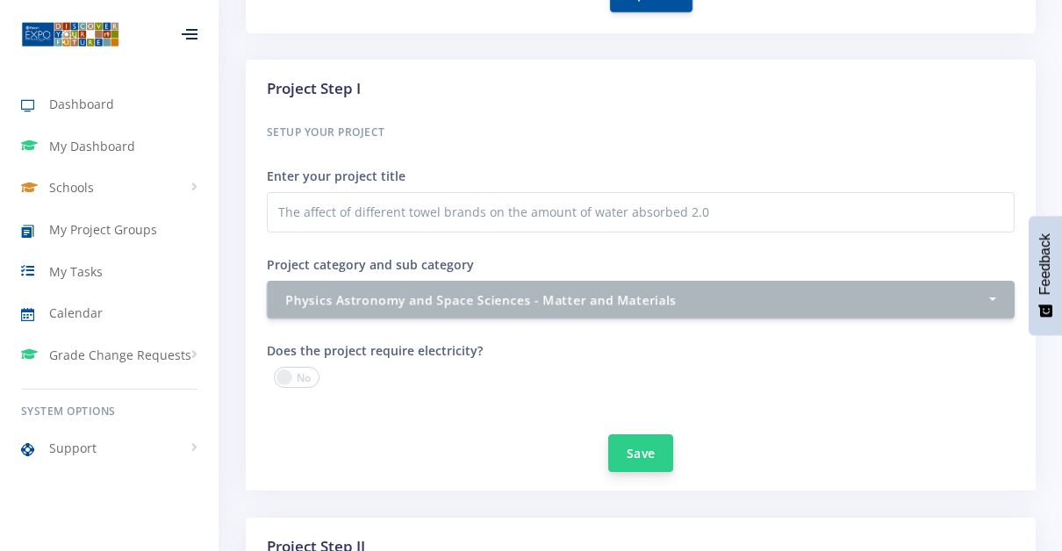
click at [644, 445] on button "Save" at bounding box center [640, 453] width 65 height 38
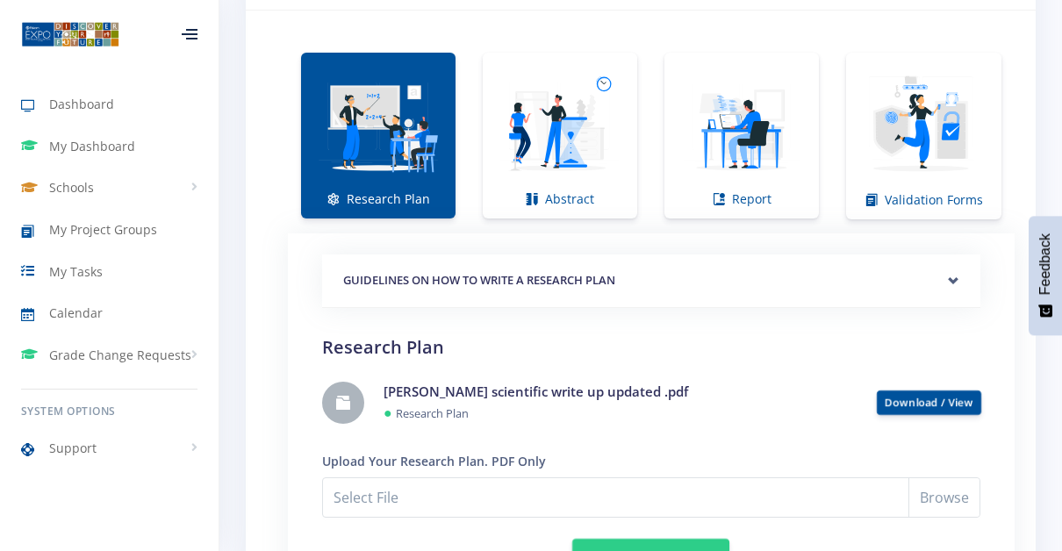
scroll to position [1280, 0]
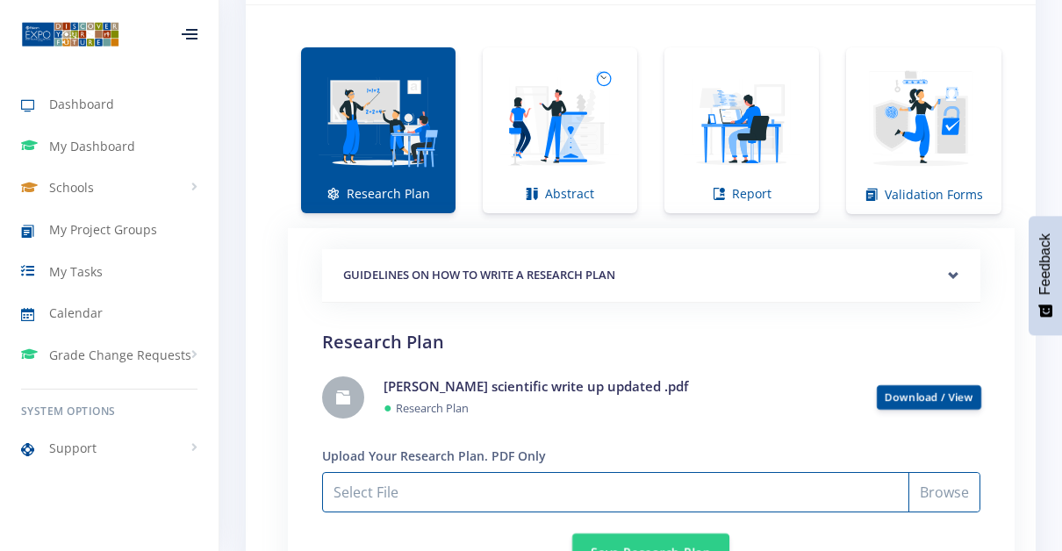
click at [408, 493] on input "Select File" at bounding box center [651, 492] width 658 height 40
type input "C:\fakepath\Research plan by Micaela Hacker.pdf"
click at [675, 490] on input "Research plan by Micaela Hacker.pdf" at bounding box center [651, 492] width 658 height 40
click at [957, 487] on input "Research plan by [PERSON_NAME].pdf" at bounding box center [651, 492] width 658 height 40
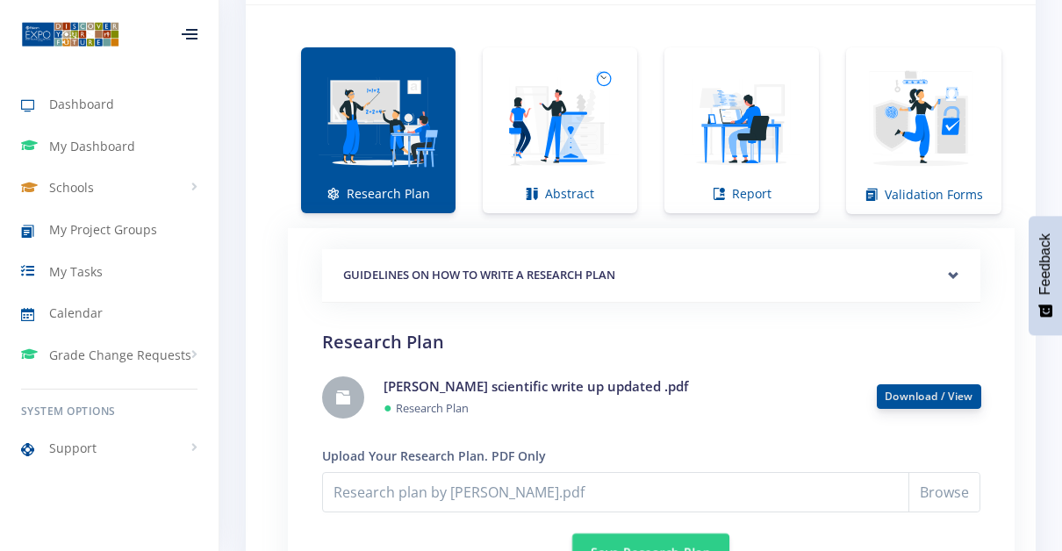
click at [893, 393] on link "Download / View" at bounding box center [929, 396] width 89 height 15
click at [536, 405] on div "[PERSON_NAME] scientific write up updated .pdf ● Research Plan" at bounding box center [616, 396] width 493 height 41
drag, startPoint x: 536, startPoint y: 405, endPoint x: 338, endPoint y: 384, distance: 199.6
click at [338, 384] on link at bounding box center [343, 397] width 42 height 42
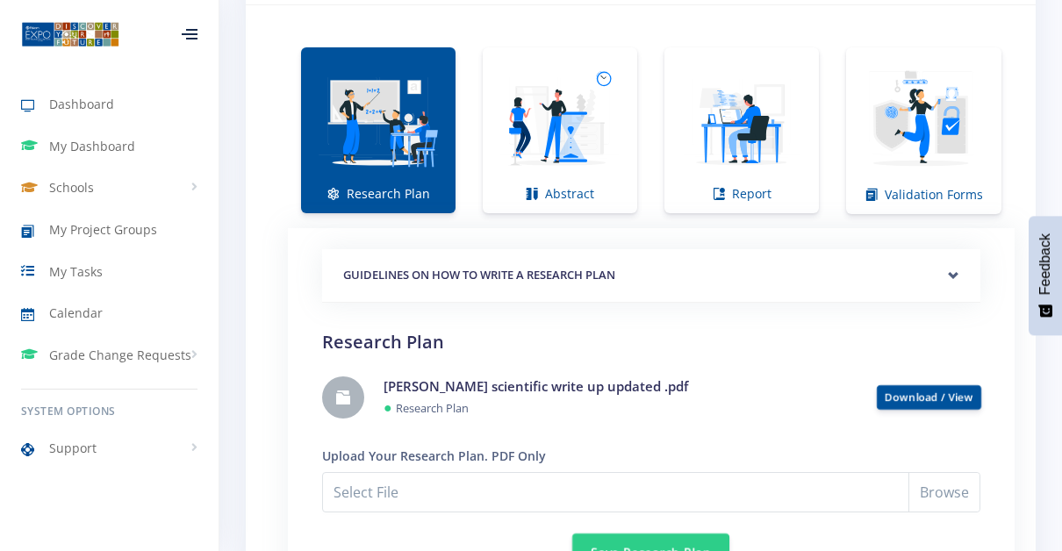
scroll to position [13, 13]
click at [470, 447] on label "Upload Your Research Plan. PDF Only" at bounding box center [434, 456] width 224 height 18
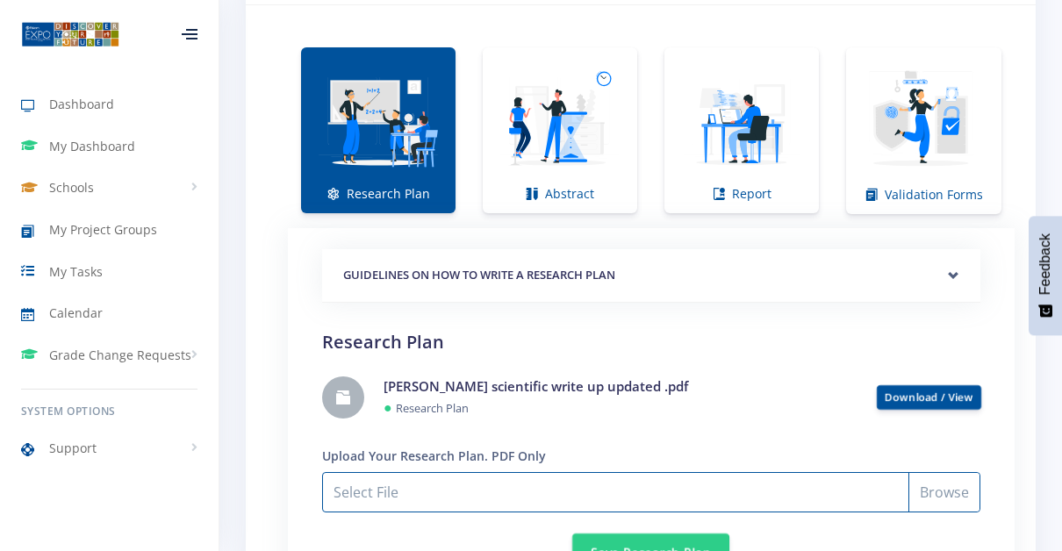
click at [433, 483] on input "Select File" at bounding box center [651, 492] width 658 height 40
type input "C:\fakepath\Research plan by Micaela Hacker.pdf"
click at [943, 504] on input "Research plan by [PERSON_NAME].pdf" at bounding box center [651, 492] width 658 height 40
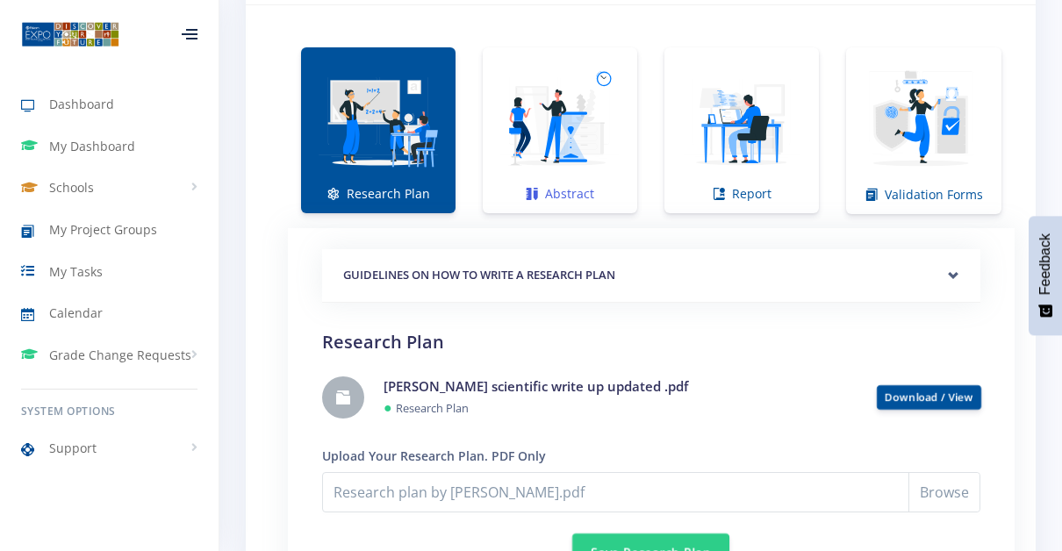
click at [525, 152] on img at bounding box center [560, 121] width 126 height 126
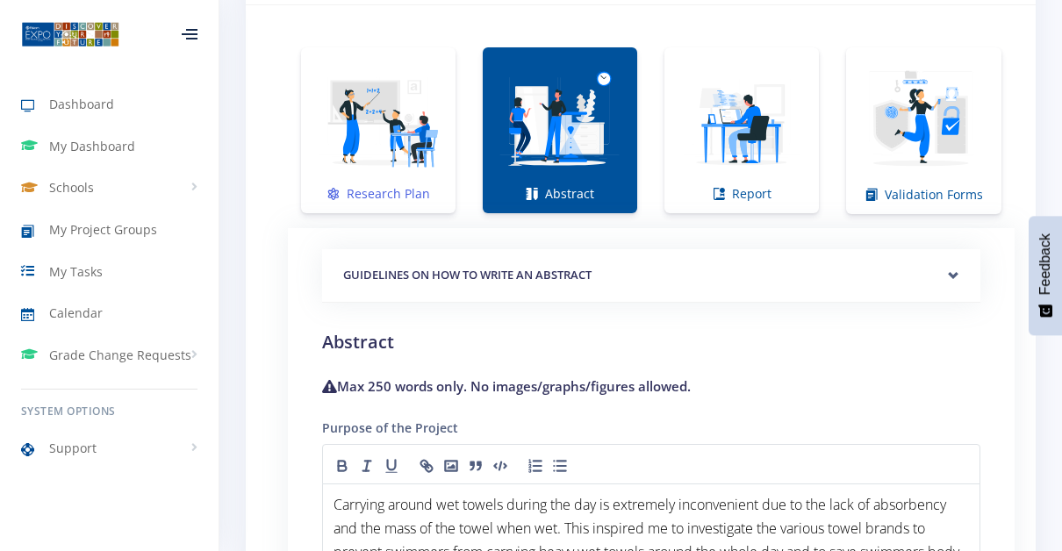
click at [378, 136] on img at bounding box center [378, 121] width 126 height 126
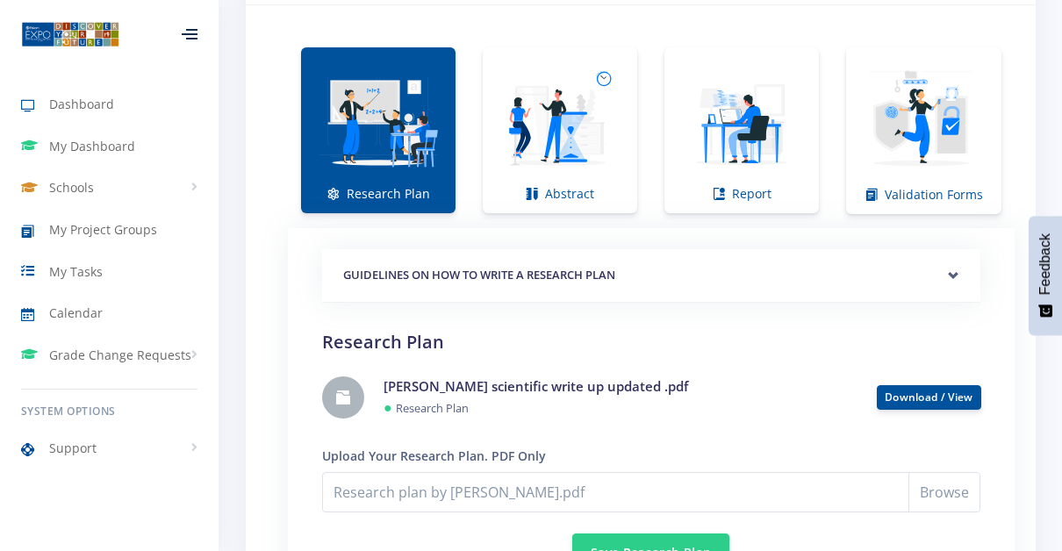
click at [954, 268] on div "GUIDELINES ON HOW TO WRITE A RESEARCH PLAN" at bounding box center [651, 276] width 658 height 54
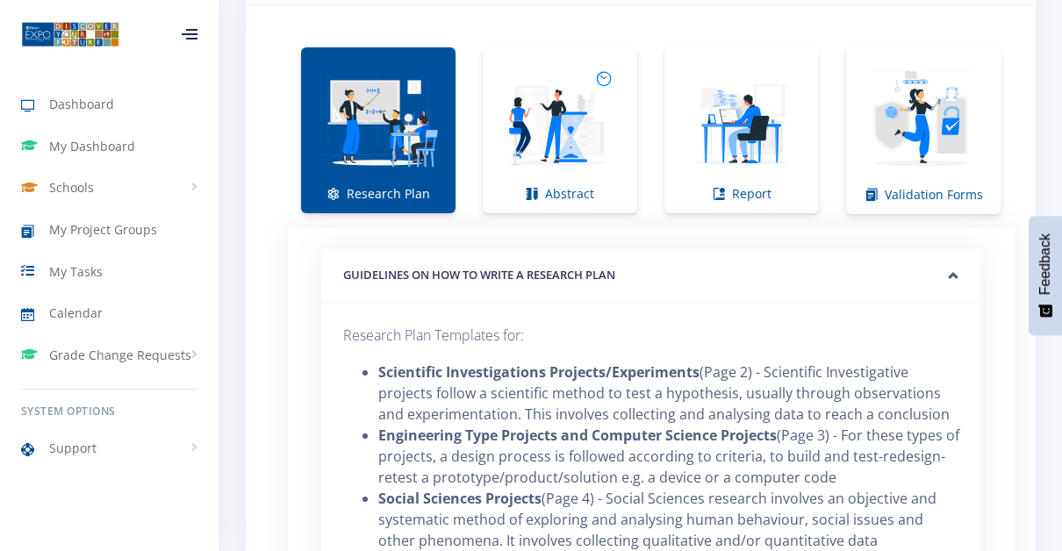
click at [954, 268] on h5 "GUIDELINES ON HOW TO WRITE A RESEARCH PLAN" at bounding box center [651, 276] width 616 height 18
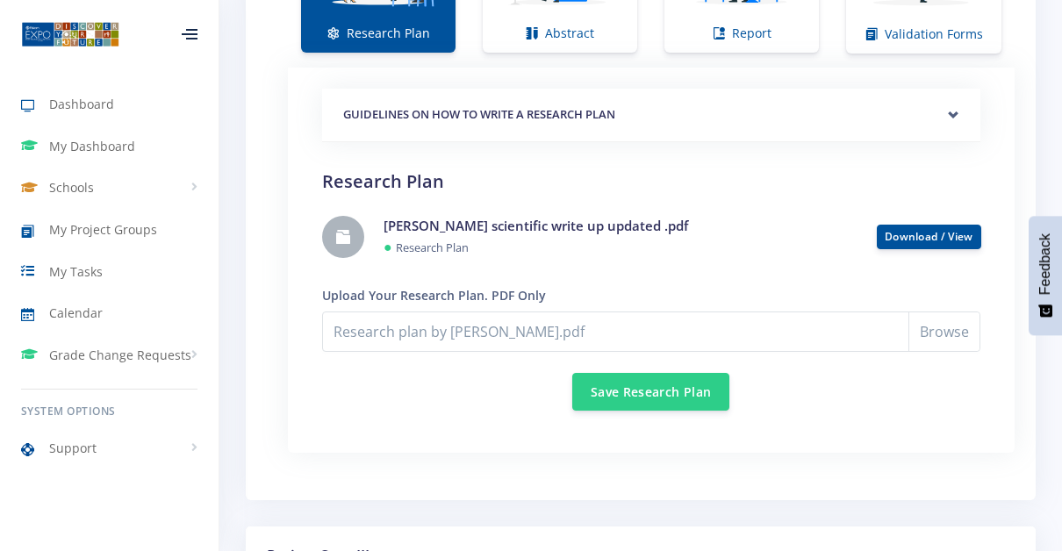
scroll to position [1438, 0]
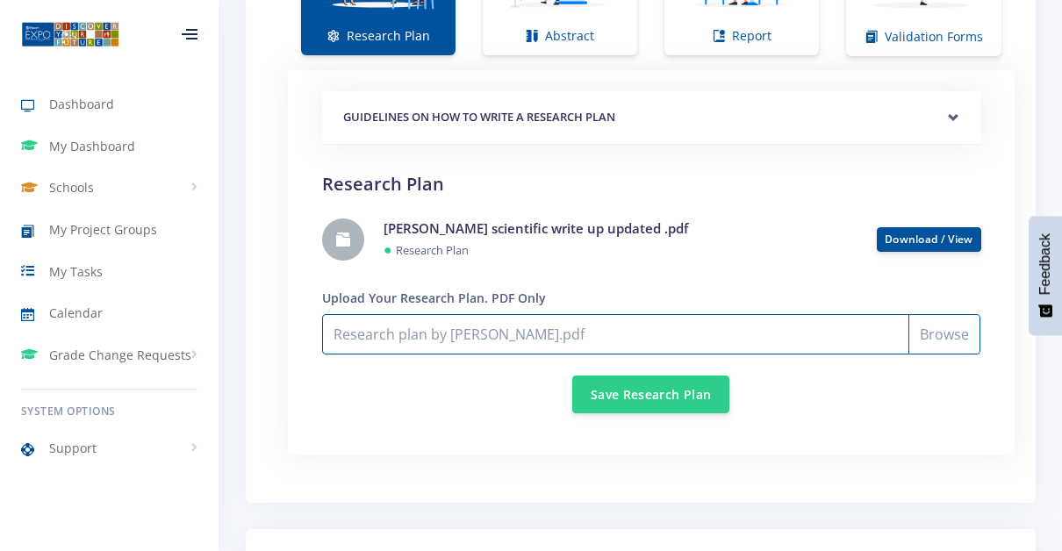
click at [583, 330] on input "Research plan by [PERSON_NAME].pdf" at bounding box center [651, 334] width 658 height 40
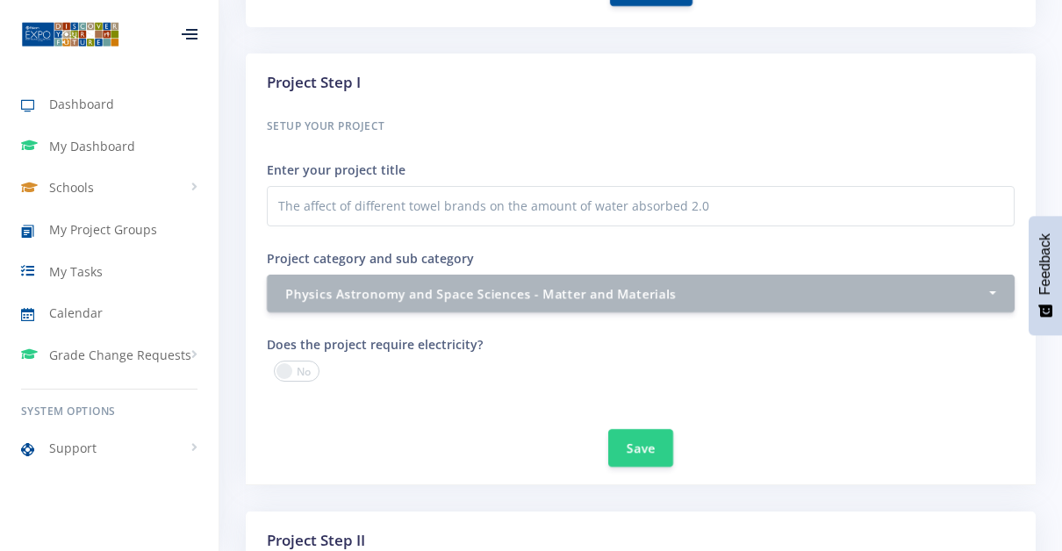
scroll to position [648, 0]
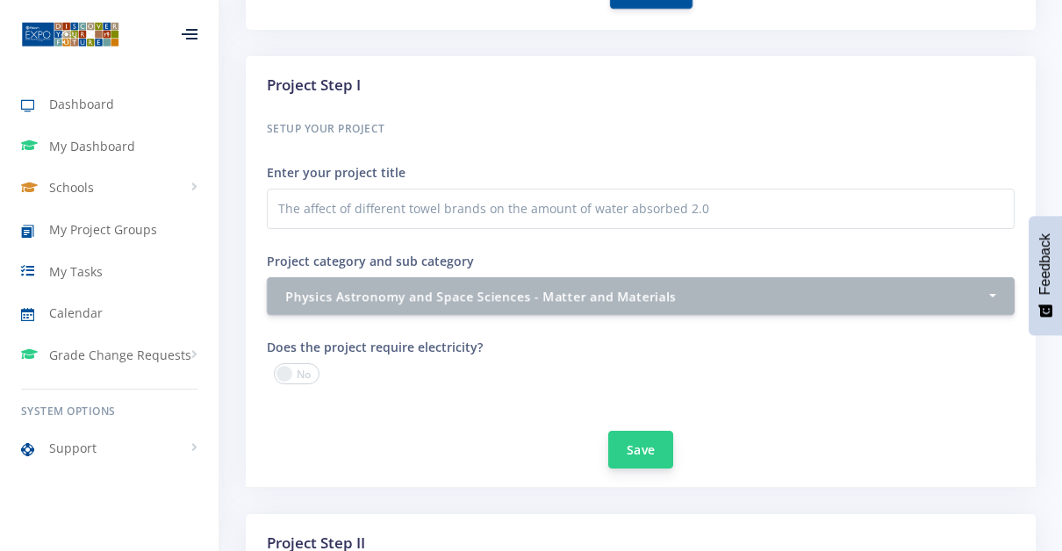
click at [627, 441] on button "Save" at bounding box center [640, 450] width 65 height 38
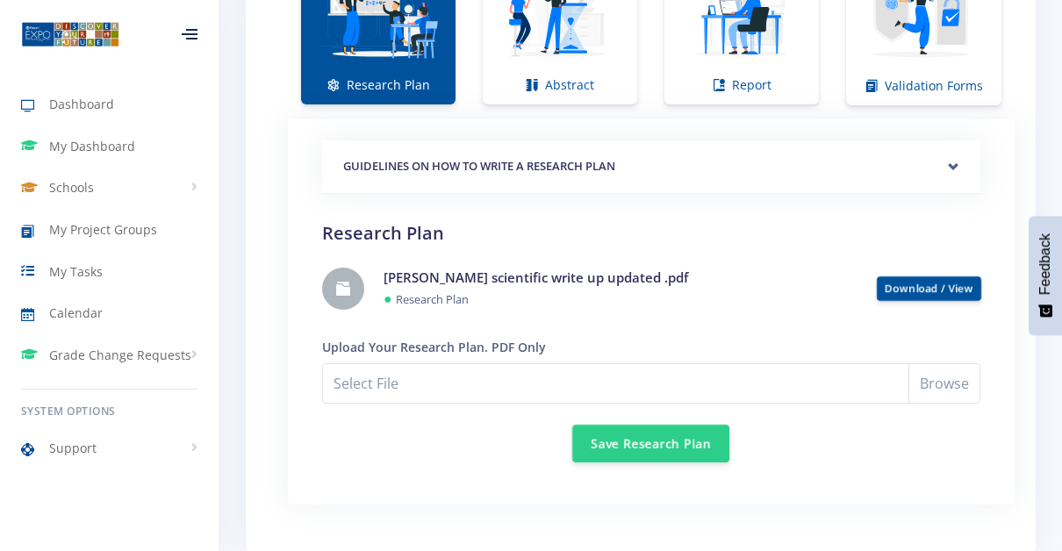
scroll to position [1378, 0]
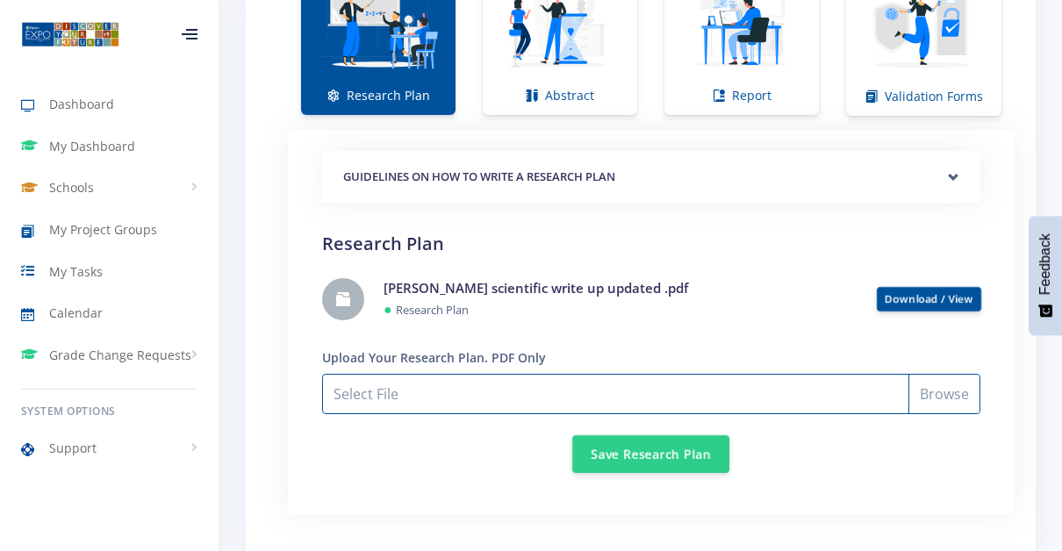
click at [423, 391] on input "Select File" at bounding box center [651, 394] width 658 height 40
type input "C:\fakepath\Research plan by Micaela Hacker.pdf"
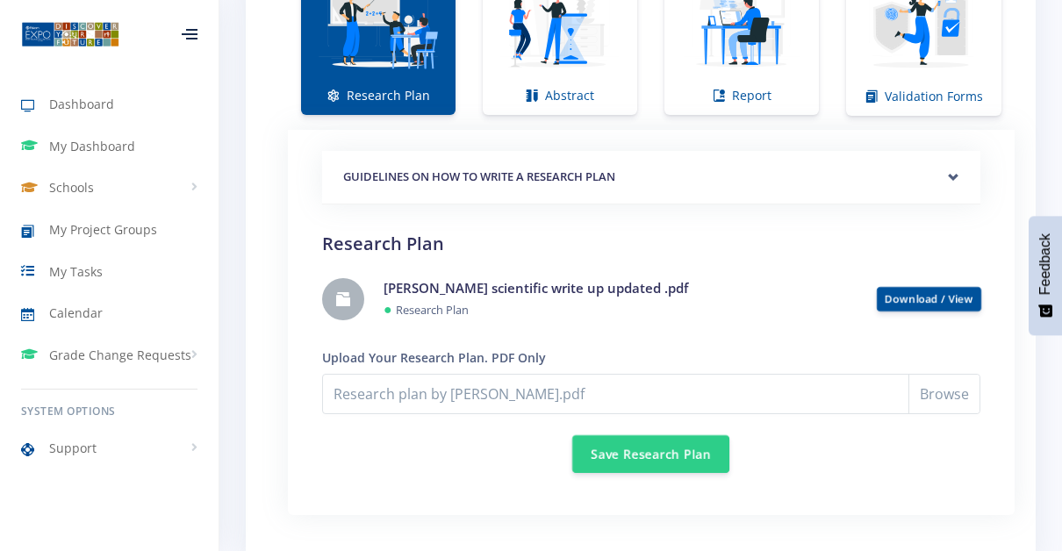
drag, startPoint x: 513, startPoint y: 280, endPoint x: 903, endPoint y: 491, distance: 443.4
click at [903, 491] on div "GUIDELINES ON HOW TO WRITE A RESEARCH PLAN Research Plan Templates for: Researc…" at bounding box center [651, 322] width 700 height 385
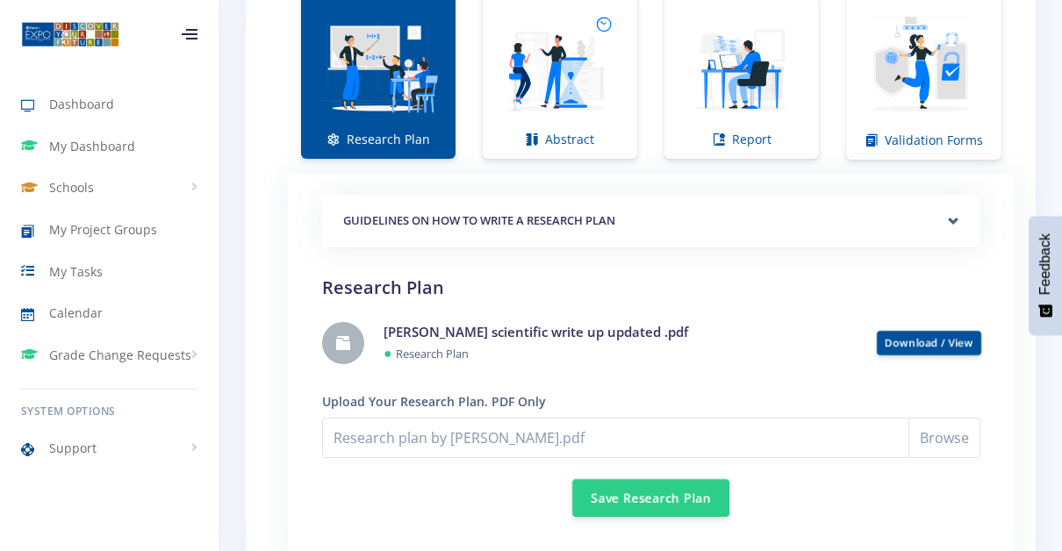
scroll to position [1313, 0]
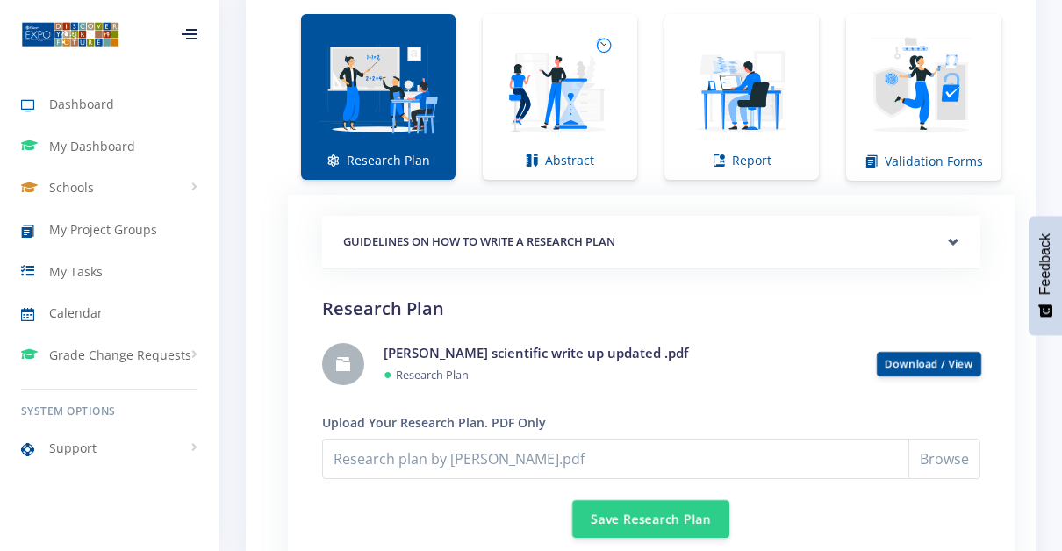
click at [541, 413] on label "Upload Your Research Plan. PDF Only" at bounding box center [434, 422] width 224 height 18
click at [633, 520] on button "Save Research Plan" at bounding box center [650, 518] width 157 height 38
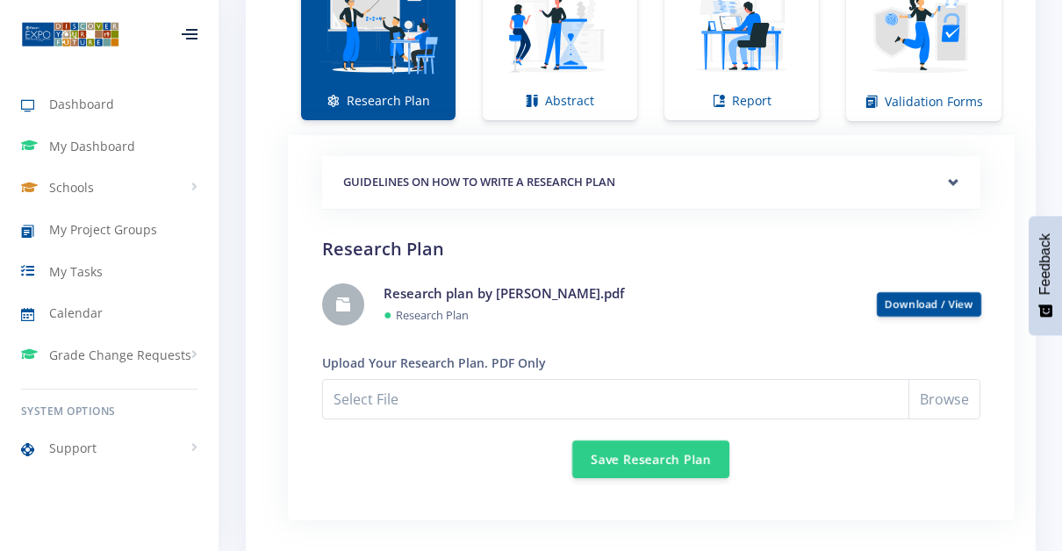
scroll to position [1380, 0]
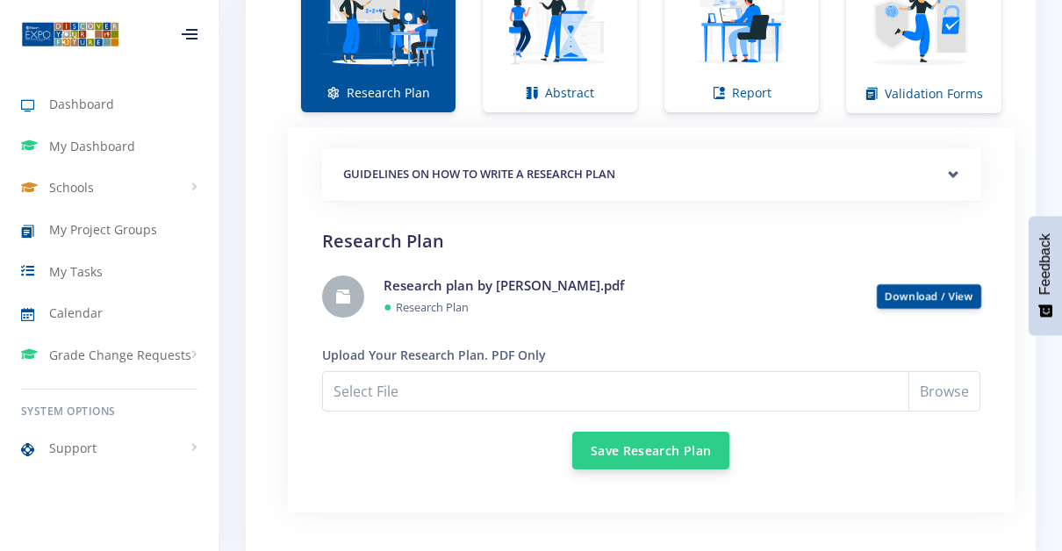
click at [626, 444] on button "Save Research Plan" at bounding box center [650, 451] width 157 height 38
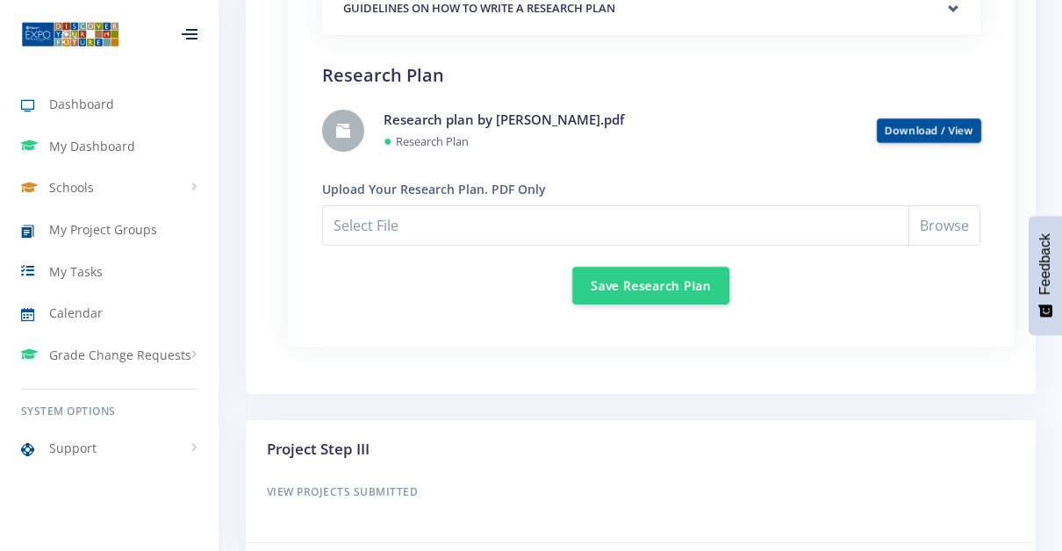
scroll to position [1522, 0]
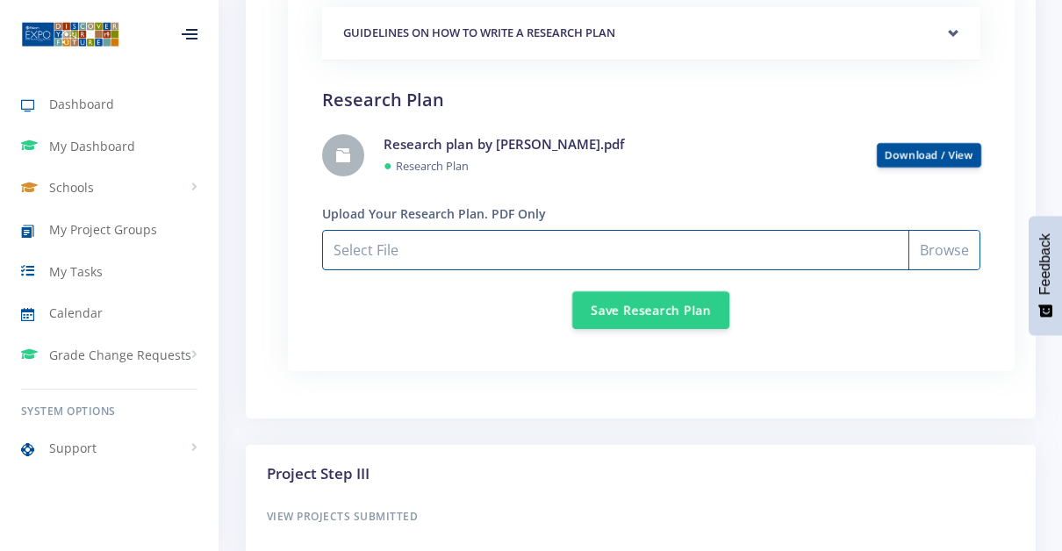
click at [483, 243] on input "Select File" at bounding box center [651, 250] width 658 height 40
type input "C:\fakepath\Research plan by [PERSON_NAME].pdf"
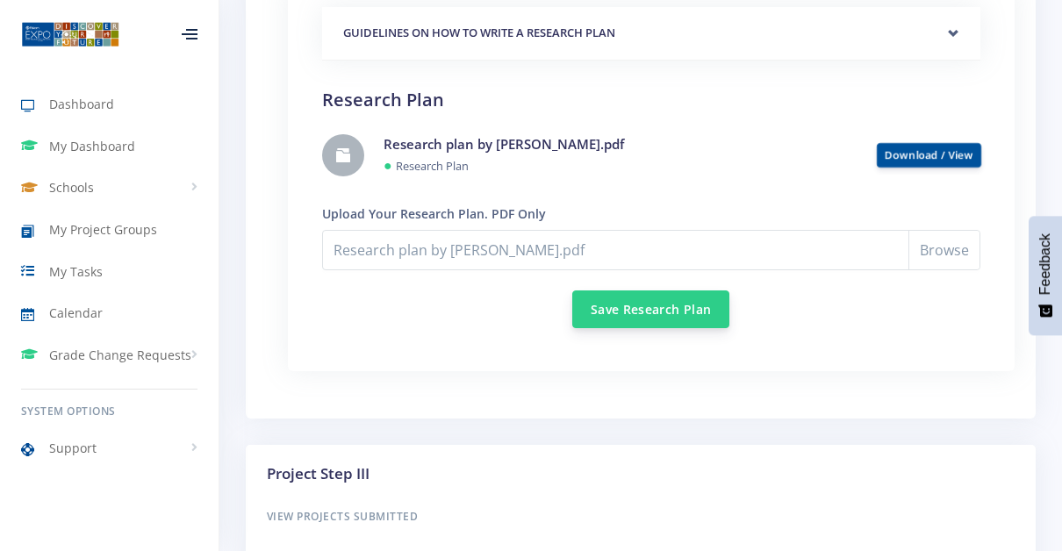
click at [673, 302] on button "Save Research Plan" at bounding box center [650, 309] width 157 height 38
click at [648, 303] on button "Save Research Plan" at bounding box center [650, 309] width 157 height 38
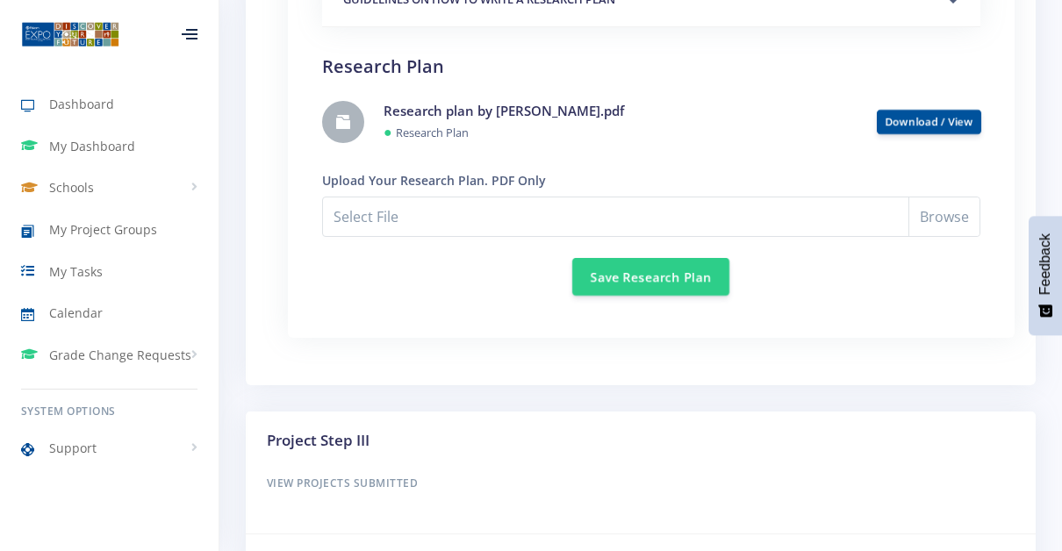
scroll to position [1576, 0]
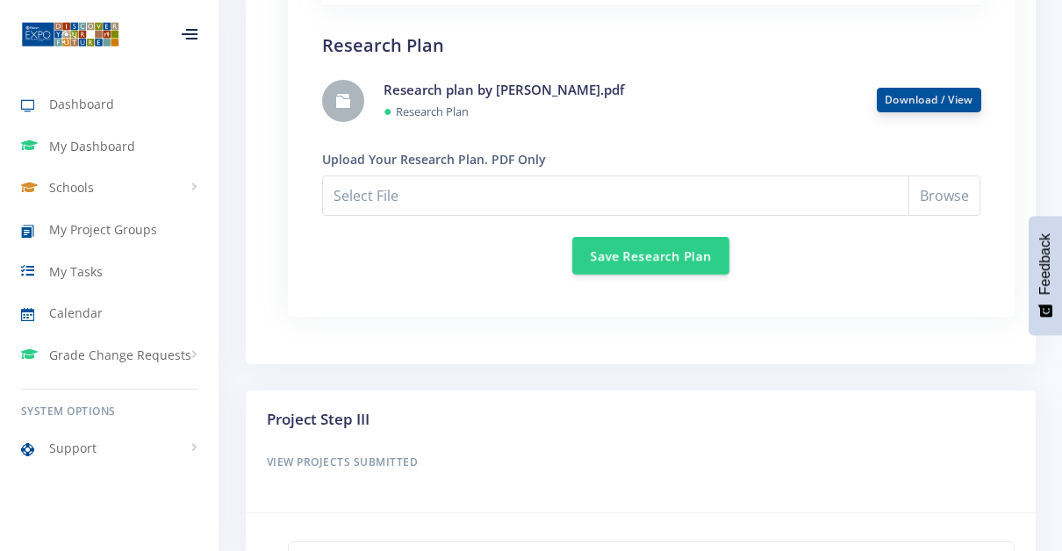
click at [916, 95] on link "Download / View" at bounding box center [929, 99] width 89 height 15
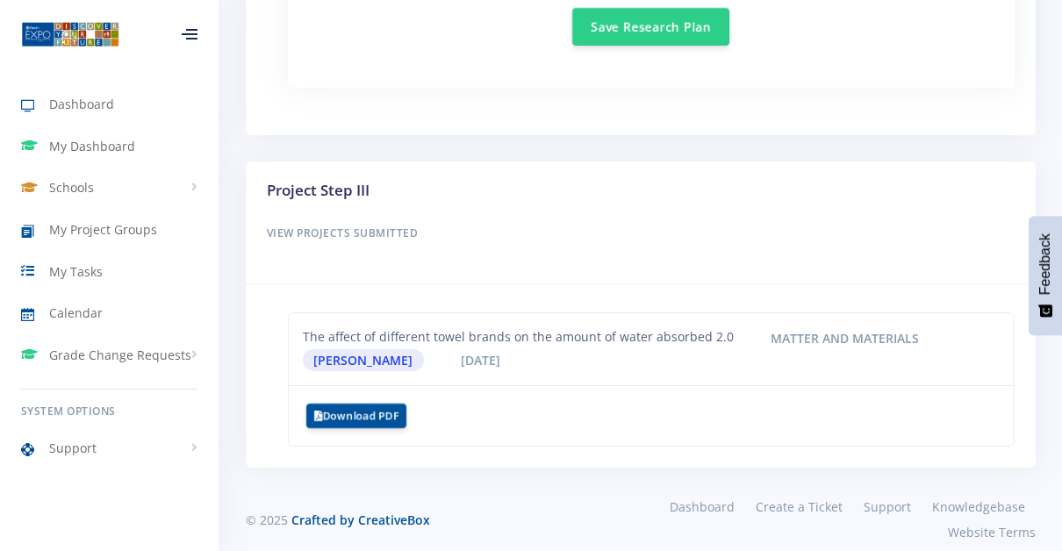
scroll to position [1822, 0]
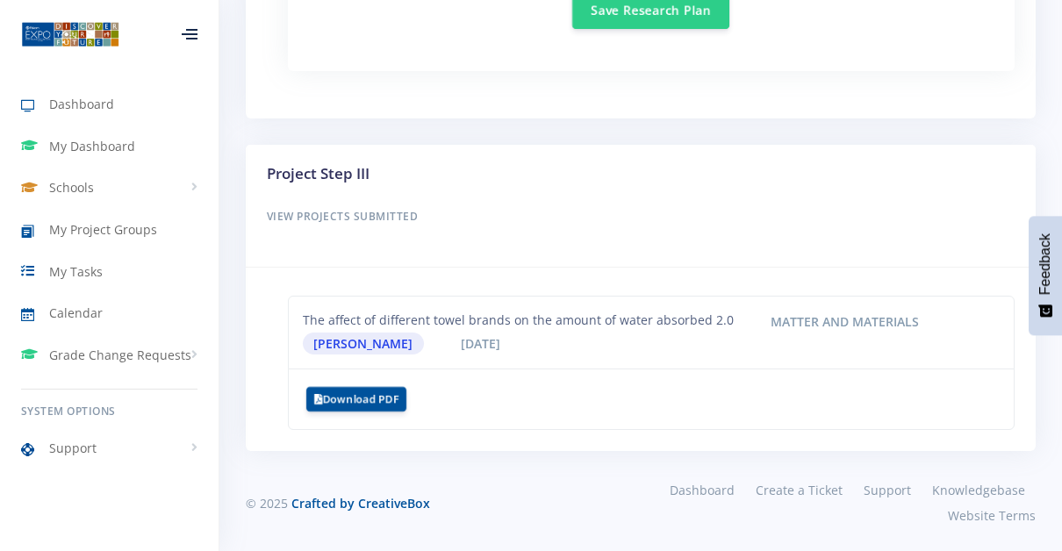
click at [369, 199] on div "Project Step III View Projects Submitted" at bounding box center [641, 206] width 774 height 88
click at [411, 212] on h6 "View Projects Submitted" at bounding box center [641, 216] width 748 height 23
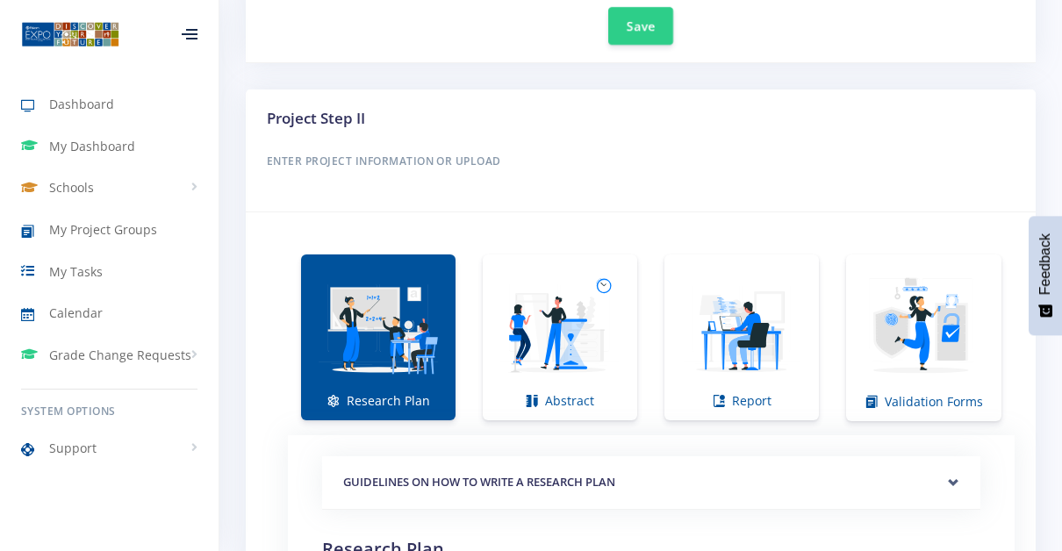
scroll to position [1092, 0]
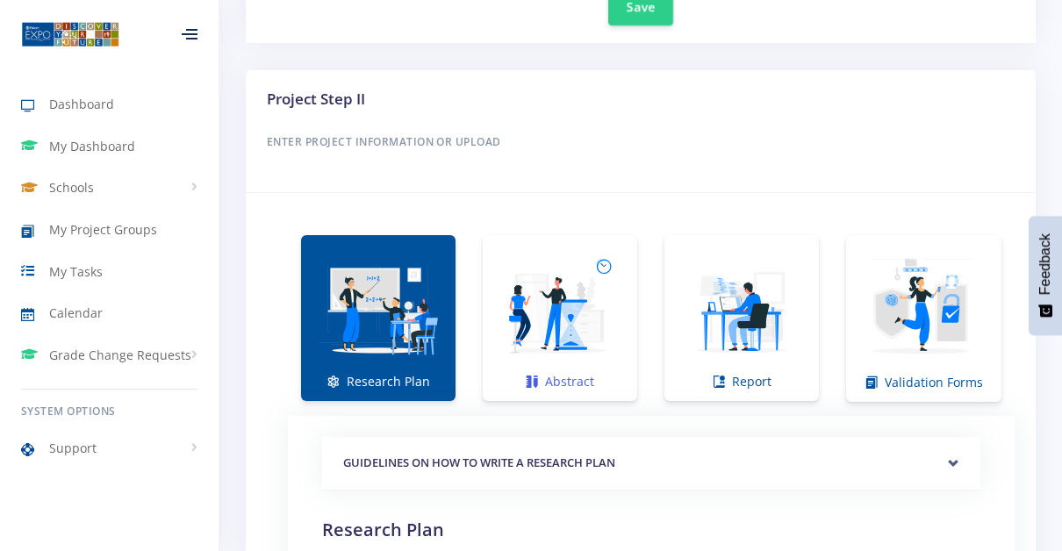
click at [567, 298] on img at bounding box center [560, 309] width 126 height 126
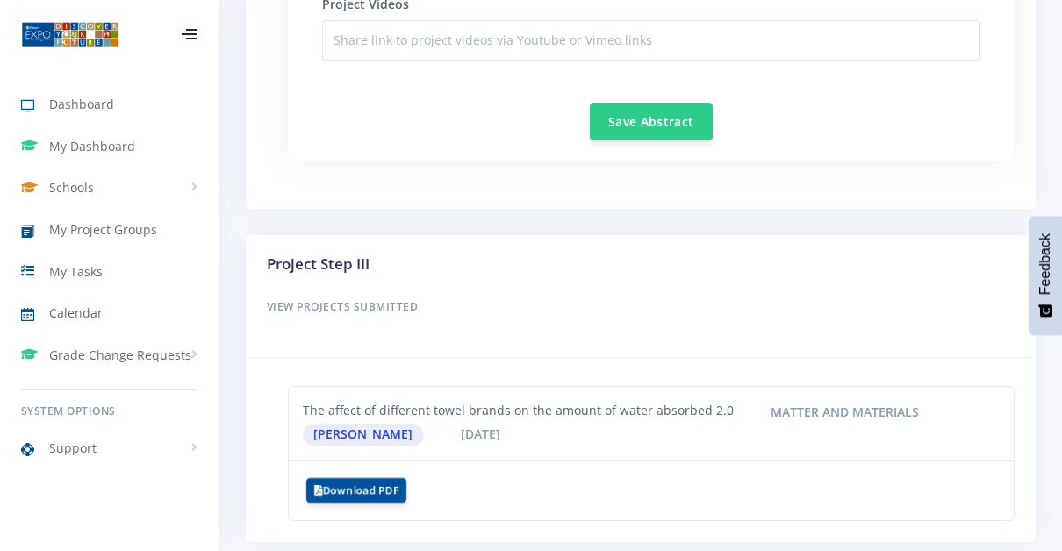
scroll to position [2563, 0]
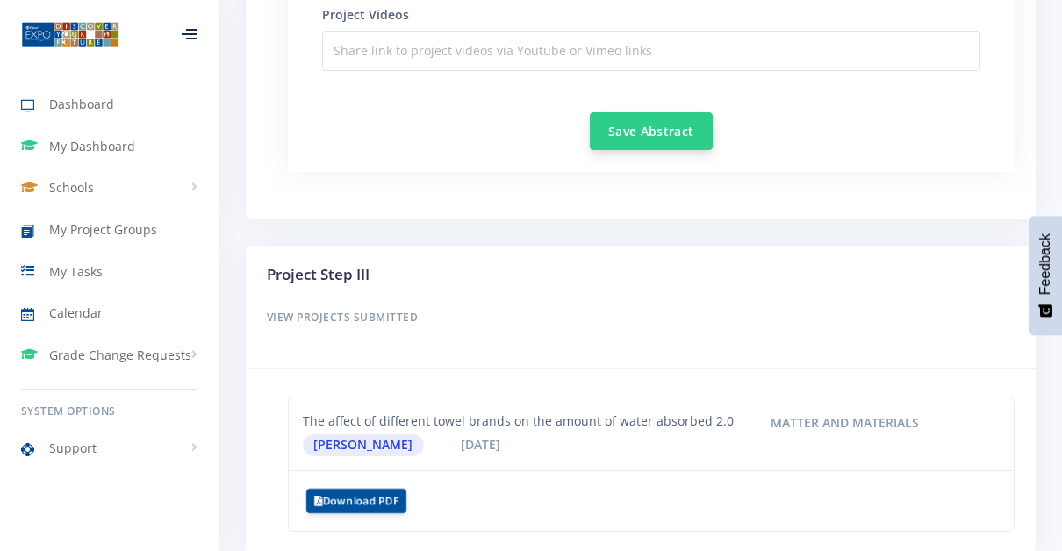
click at [671, 123] on button "Save Abstract" at bounding box center [651, 131] width 123 height 38
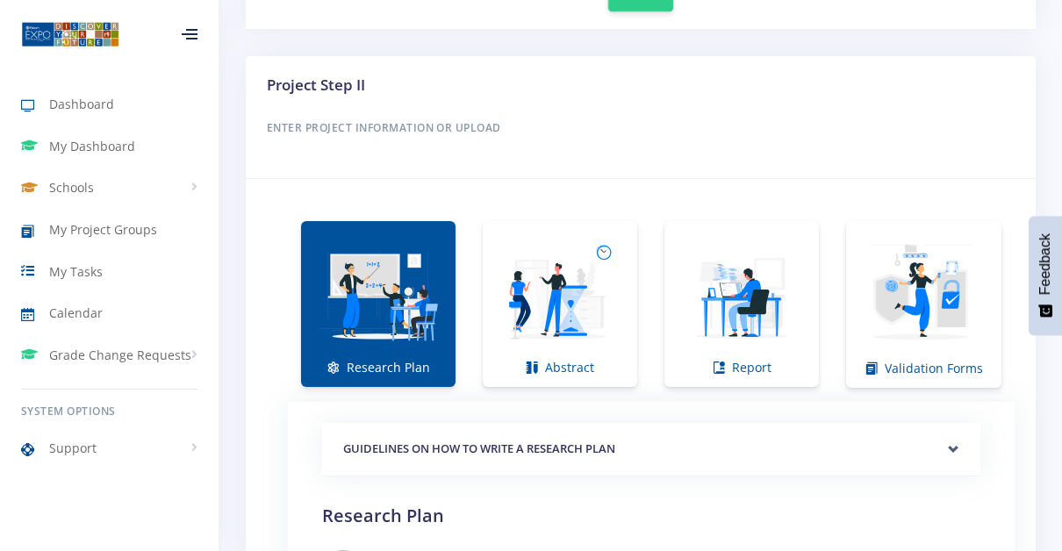
scroll to position [1114, 0]
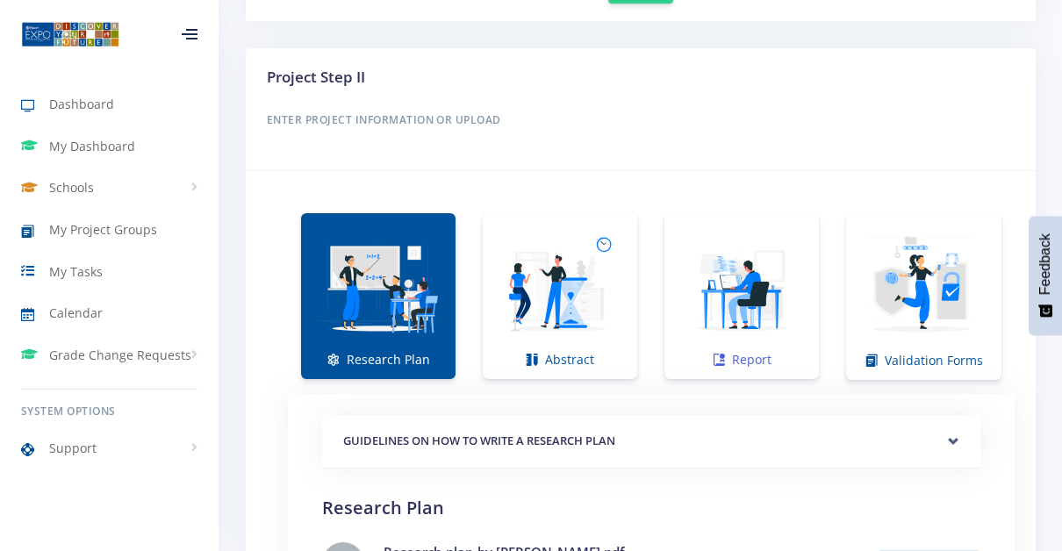
click at [708, 316] on img at bounding box center [741, 287] width 126 height 126
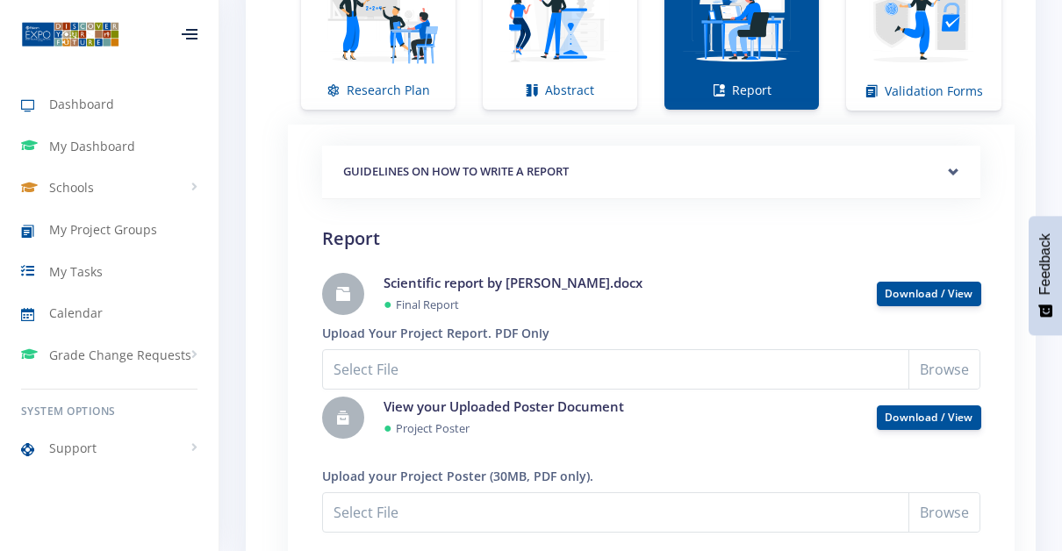
scroll to position [1380, 0]
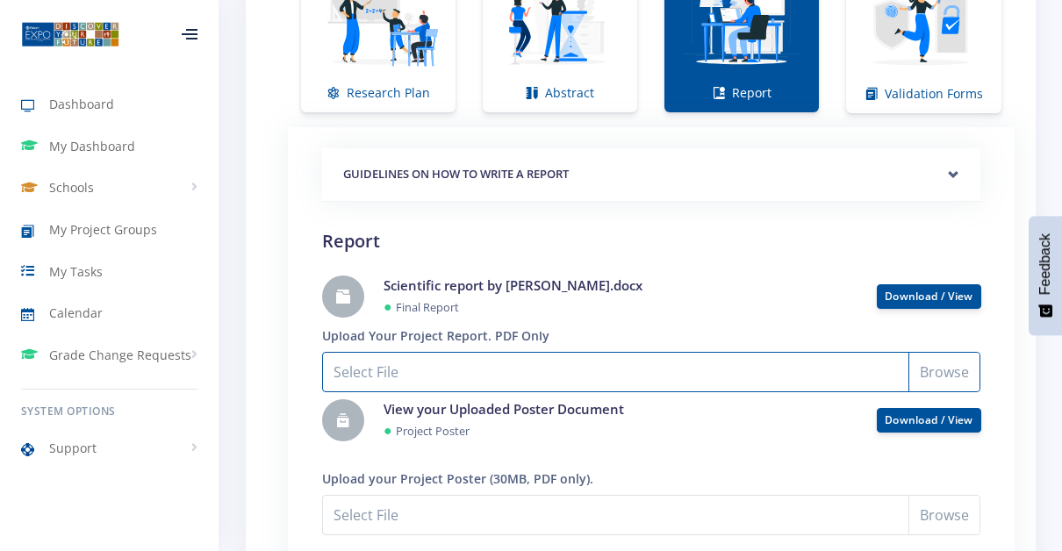
click at [543, 365] on input "Select File" at bounding box center [651, 372] width 658 height 40
click at [327, 367] on input "Select File" at bounding box center [651, 372] width 658 height 40
type input "C:\fakepath\Micaelas scientific write up updated .pdf"
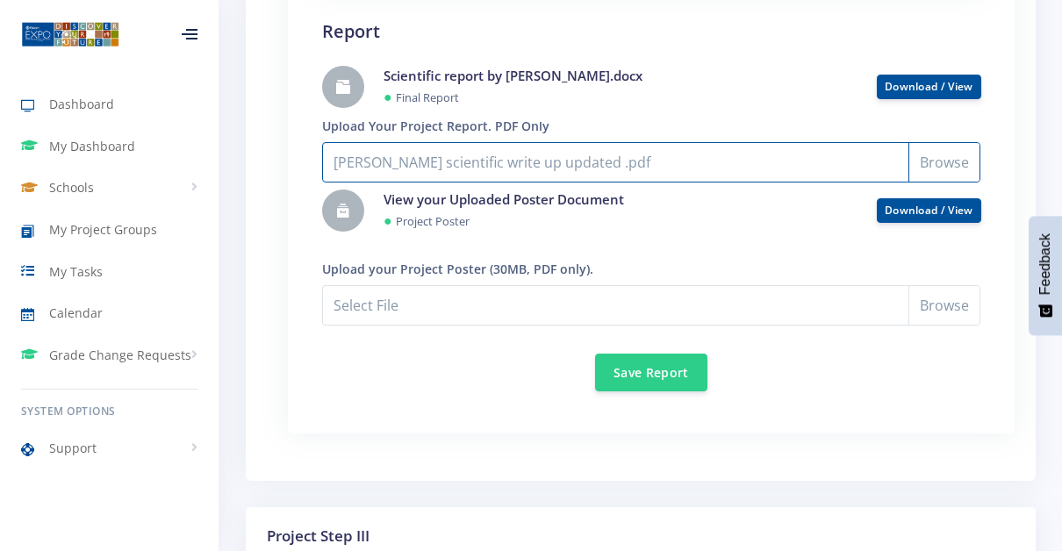
scroll to position [1594, 0]
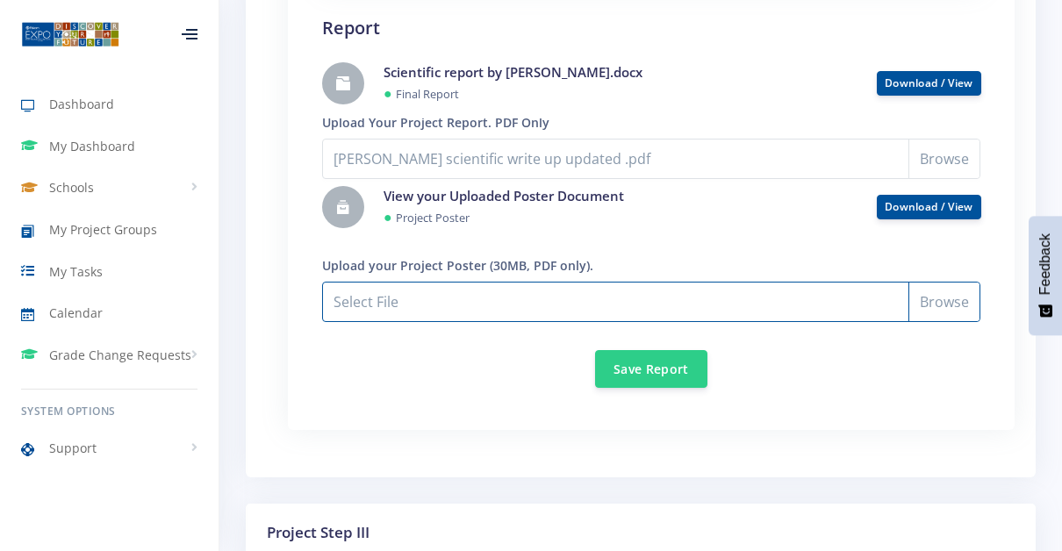
click at [404, 297] on input "Micaelas scientific write up updated .pdf" at bounding box center [651, 302] width 658 height 40
click at [362, 296] on input "Micaelas scientific write up updated .pdf" at bounding box center [651, 302] width 658 height 40
click at [433, 297] on input "Micaelas scientific write up updated .pdf" at bounding box center [651, 302] width 658 height 40
click at [376, 291] on input "Micaelas scientific write up updated .pdf" at bounding box center [651, 302] width 658 height 40
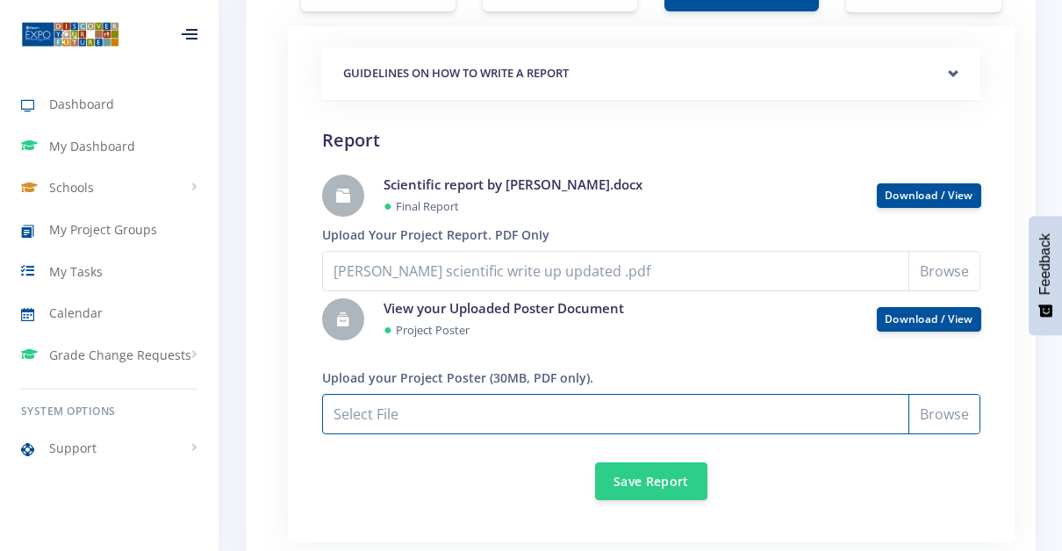
scroll to position [1484, 0]
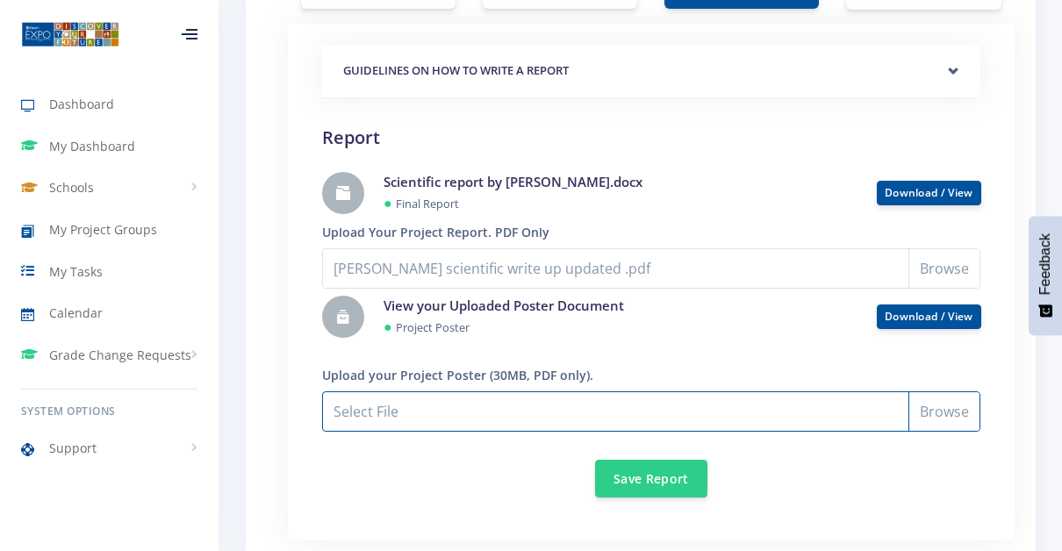
click at [380, 395] on input "Micaelas scientific write up updated .pdf" at bounding box center [651, 411] width 658 height 40
click at [638, 414] on input "Micaelas scientific write up updated .pdf" at bounding box center [651, 411] width 658 height 40
type input "C:\fakepath\Poster project by Micaela Hacker.pdf"
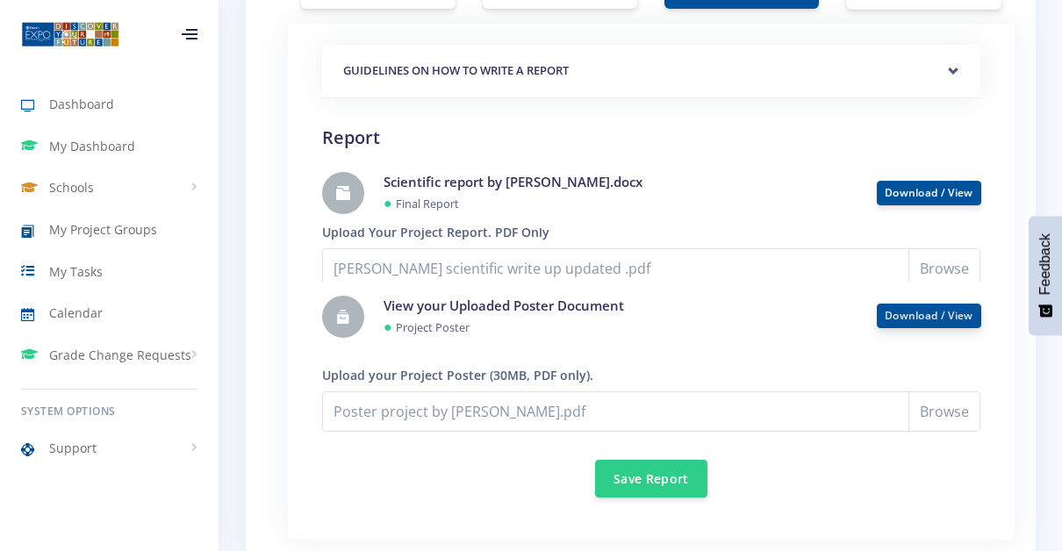
click at [903, 309] on link "Download / View" at bounding box center [929, 315] width 89 height 15
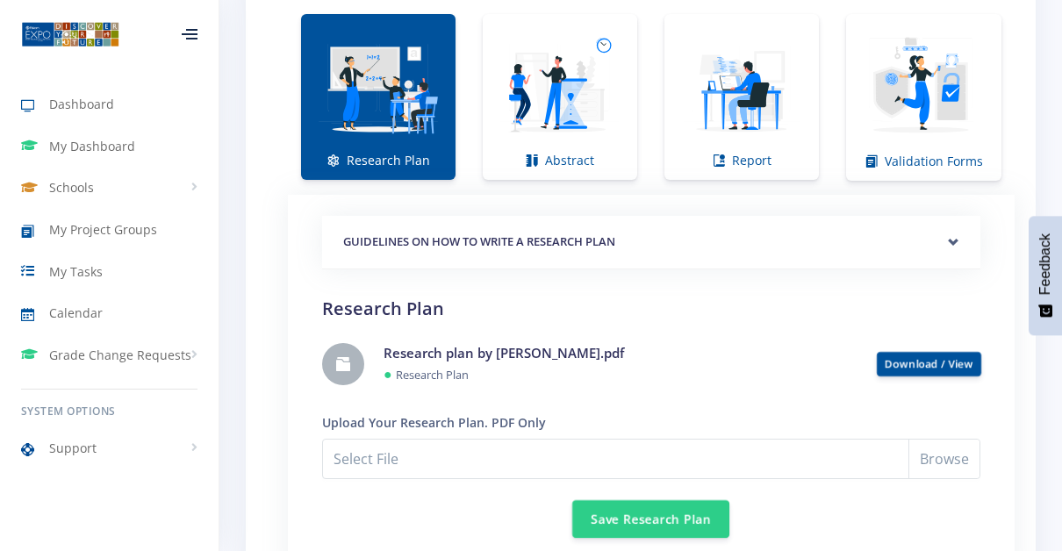
scroll to position [1307, 0]
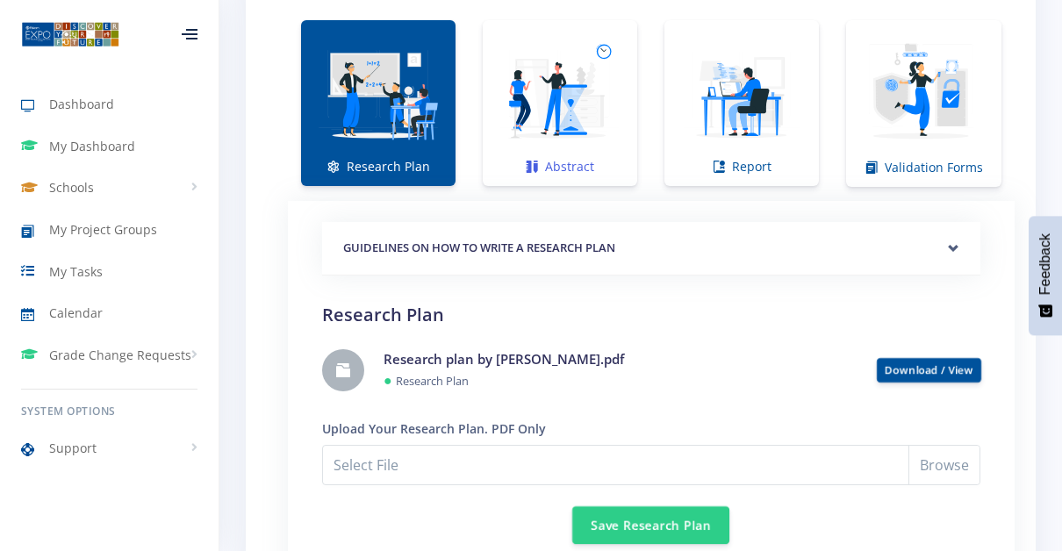
click at [568, 123] on img at bounding box center [560, 94] width 126 height 126
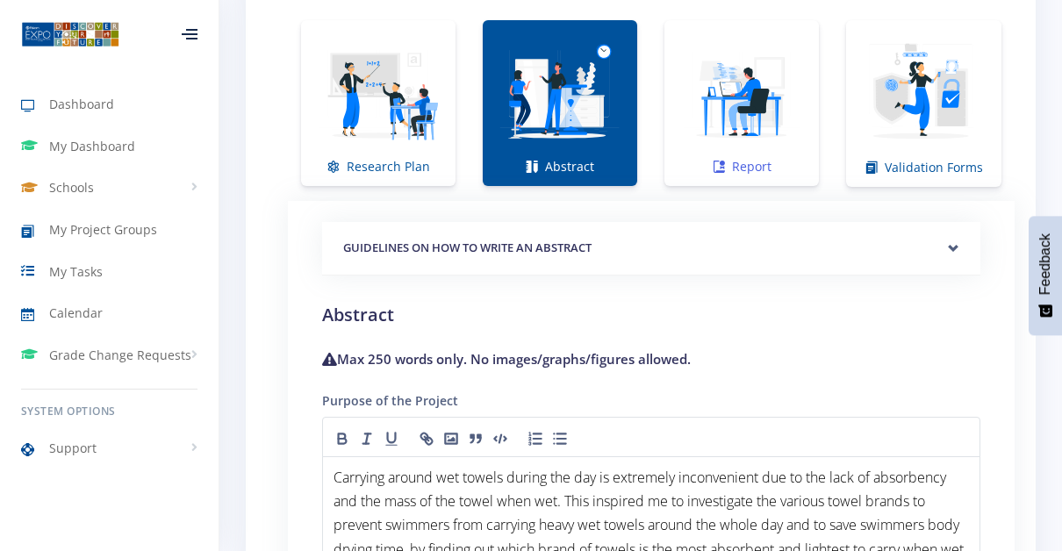
click at [764, 117] on img at bounding box center [741, 94] width 126 height 126
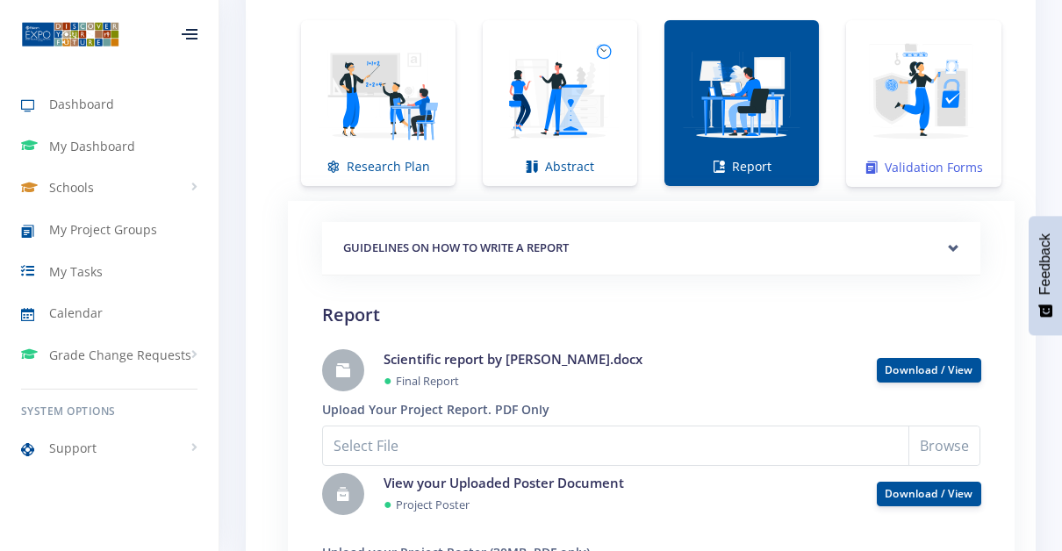
click at [875, 118] on img at bounding box center [923, 94] width 127 height 127
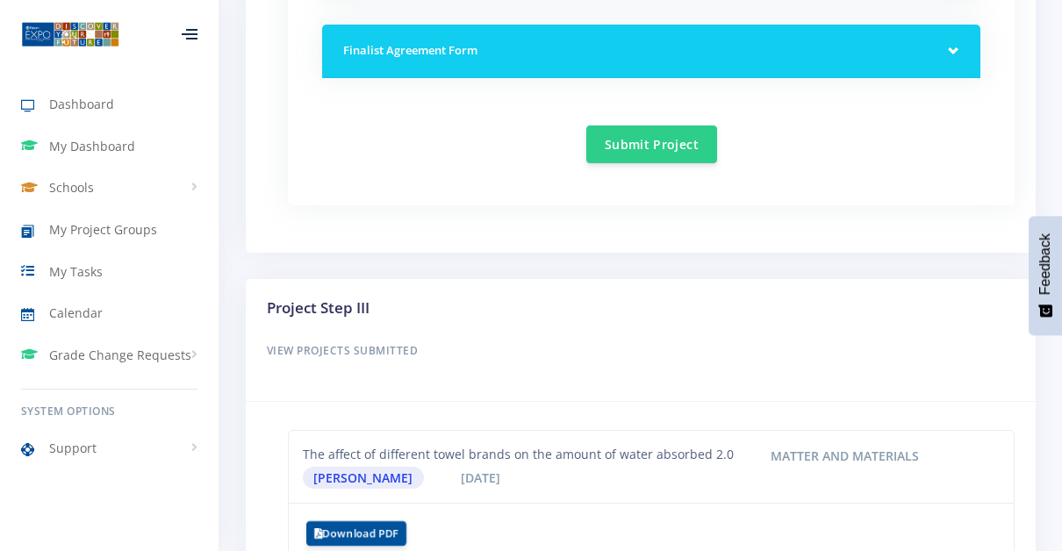
scroll to position [1669, 0]
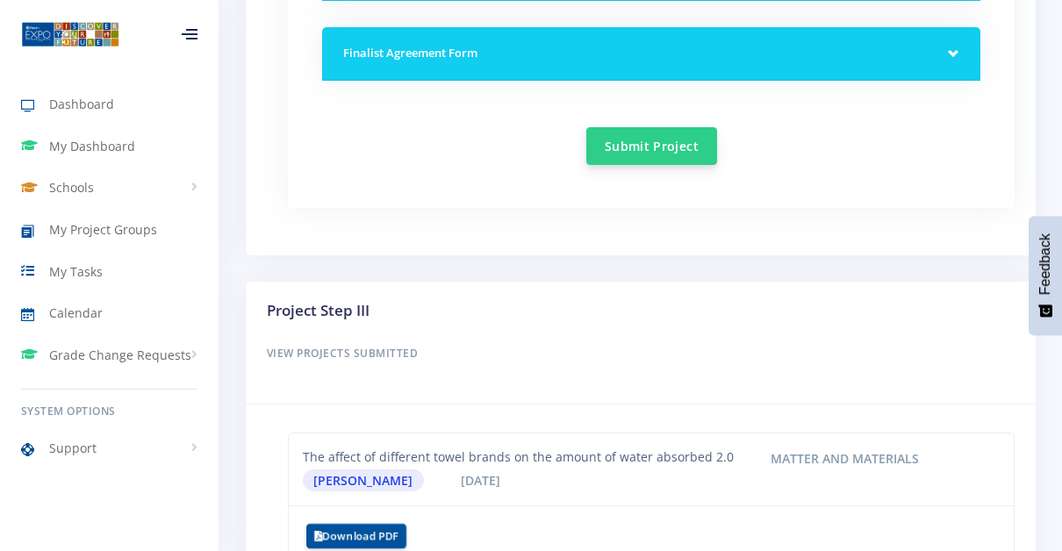
click at [642, 140] on button "Submit Project" at bounding box center [651, 146] width 131 height 38
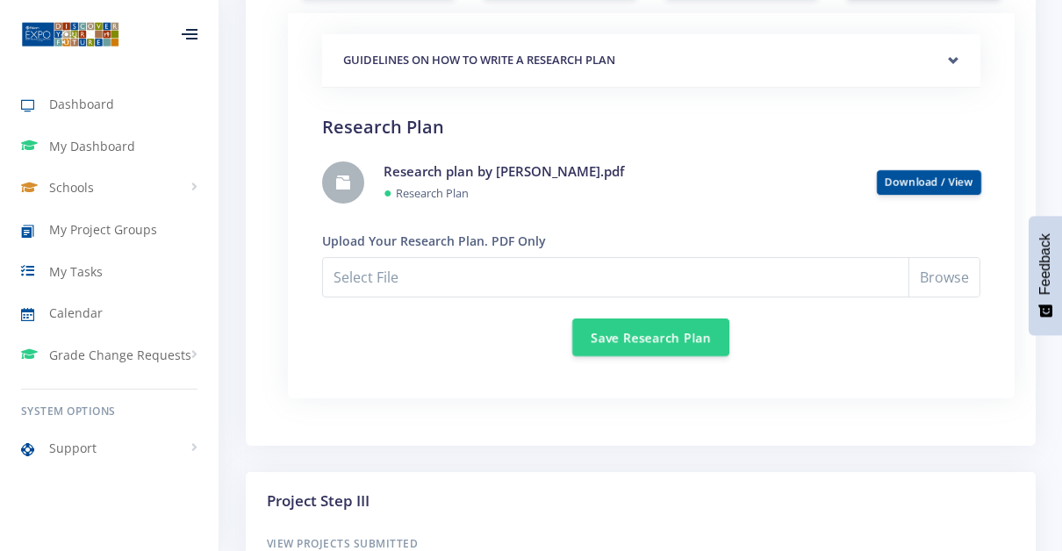
scroll to position [1501, 0]
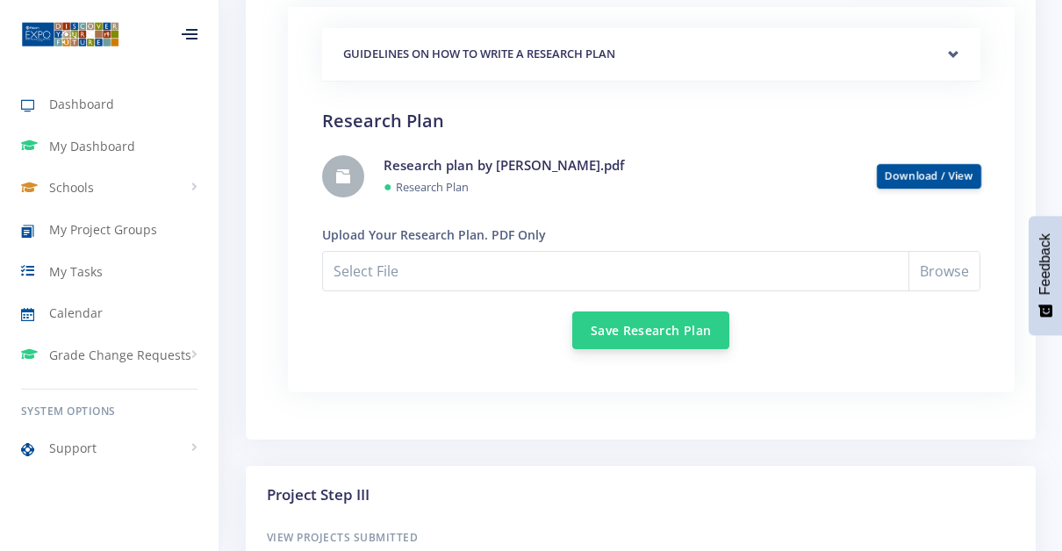
click at [633, 323] on button "Save Research Plan" at bounding box center [650, 331] width 157 height 38
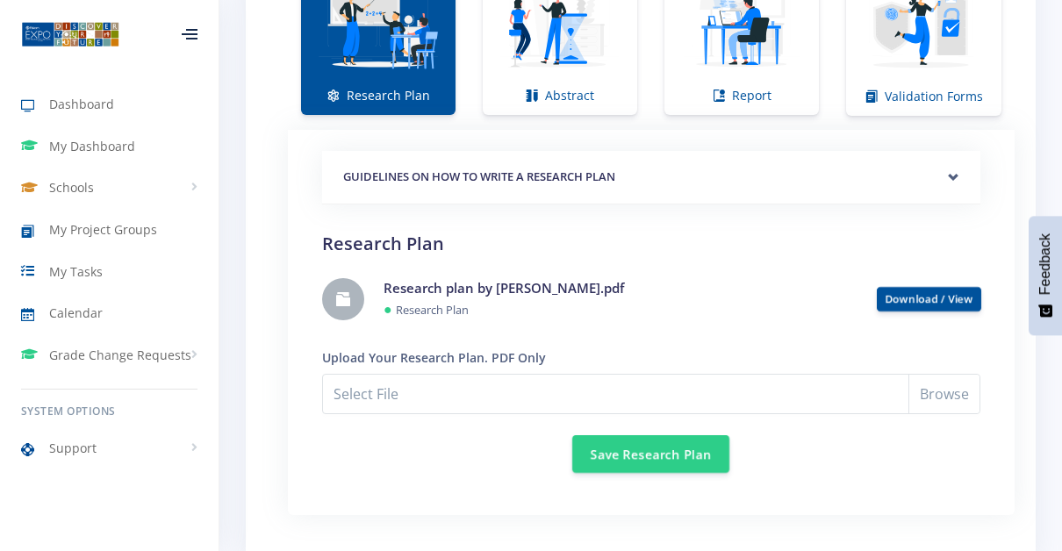
scroll to position [1380, 0]
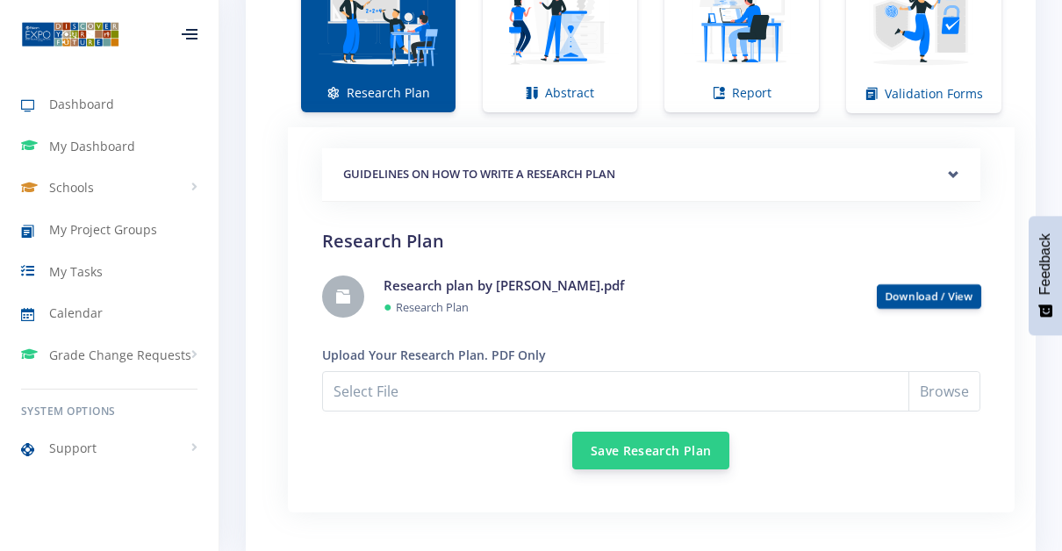
click at [692, 452] on button "Save Research Plan" at bounding box center [650, 451] width 157 height 38
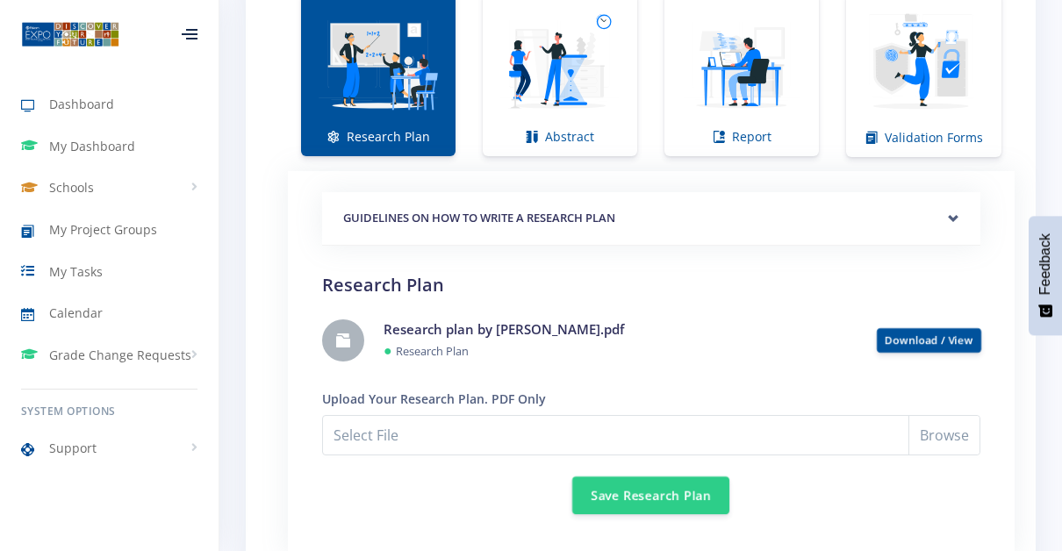
scroll to position [1337, 0]
click at [592, 484] on button "Save Research Plan" at bounding box center [650, 495] width 157 height 38
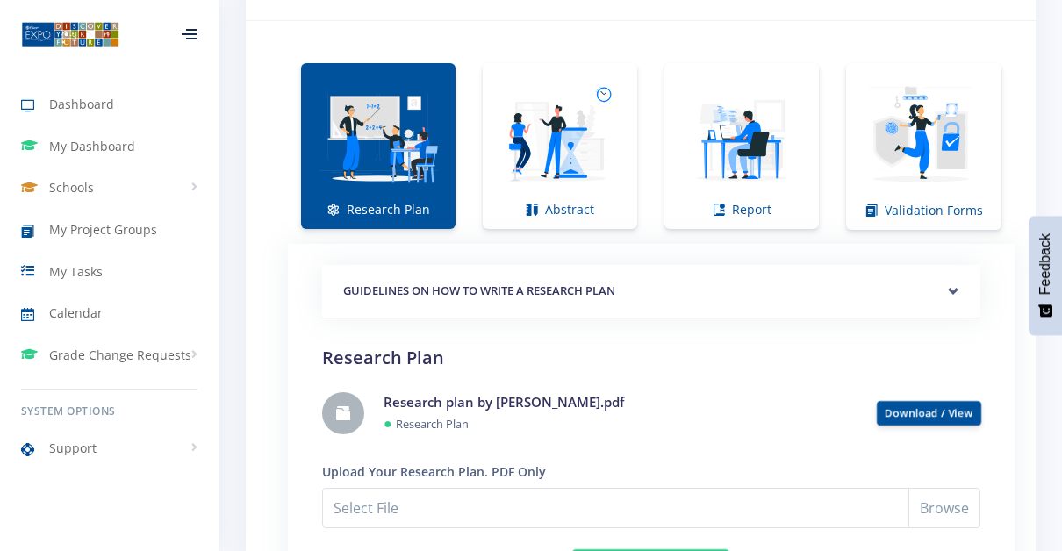
scroll to position [1294, 0]
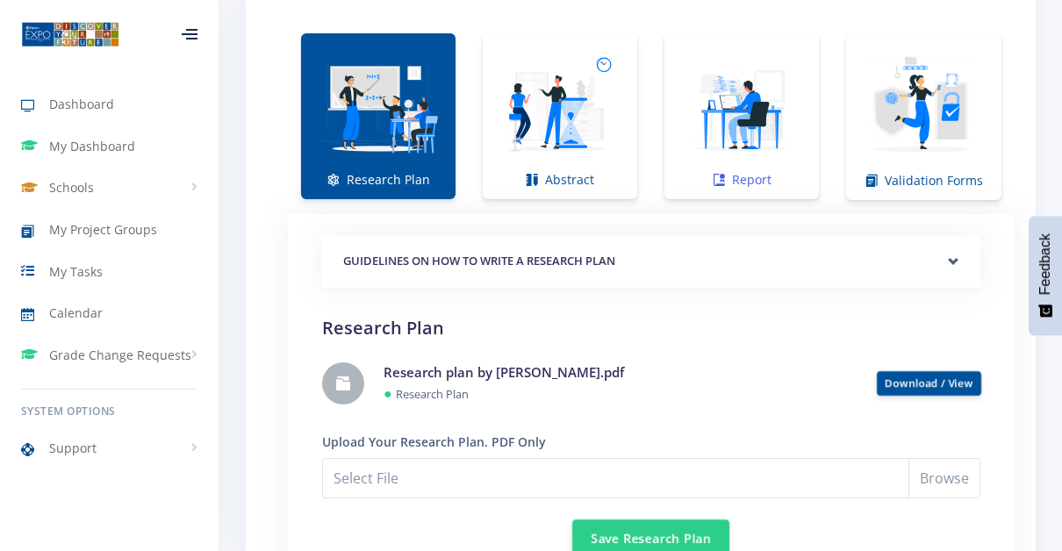
click at [747, 153] on img at bounding box center [741, 107] width 126 height 126
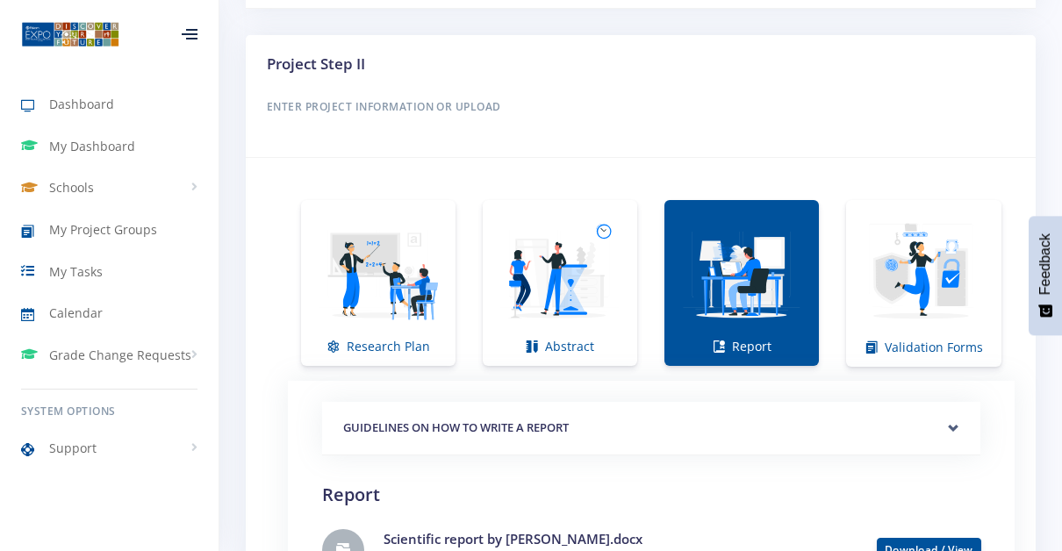
scroll to position [1155, 0]
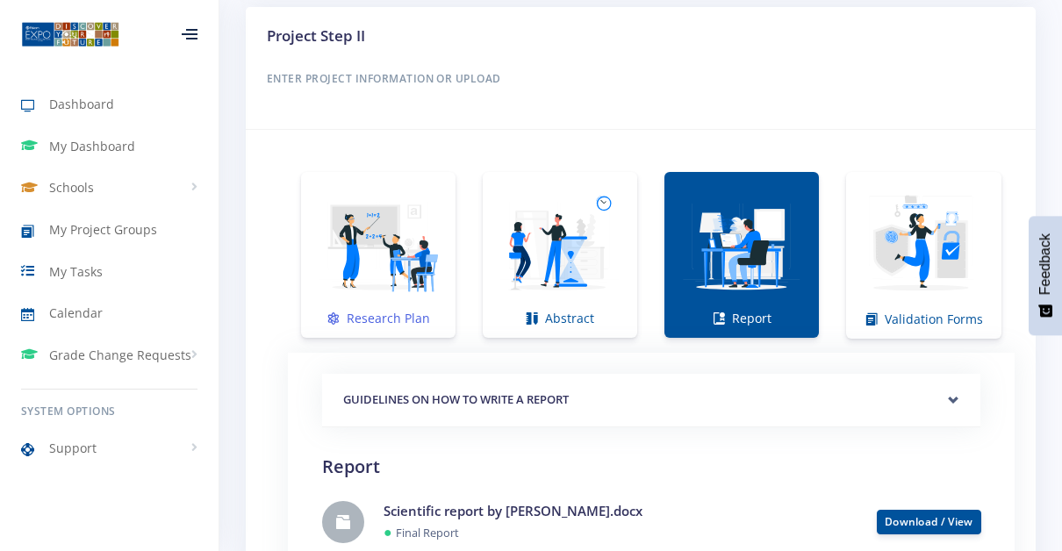
click at [306, 205] on link "Research Plan" at bounding box center [378, 255] width 154 height 166
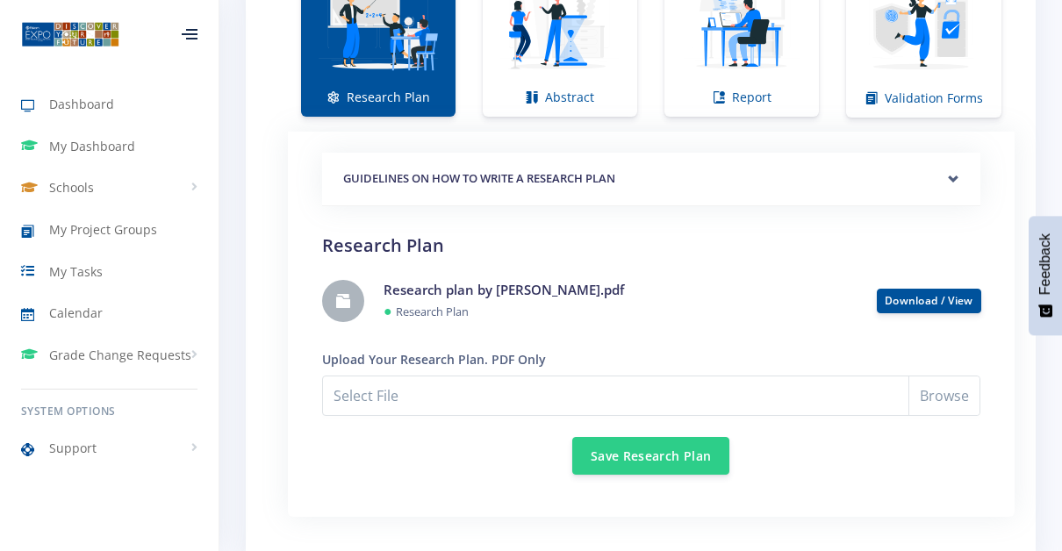
scroll to position [1367, 0]
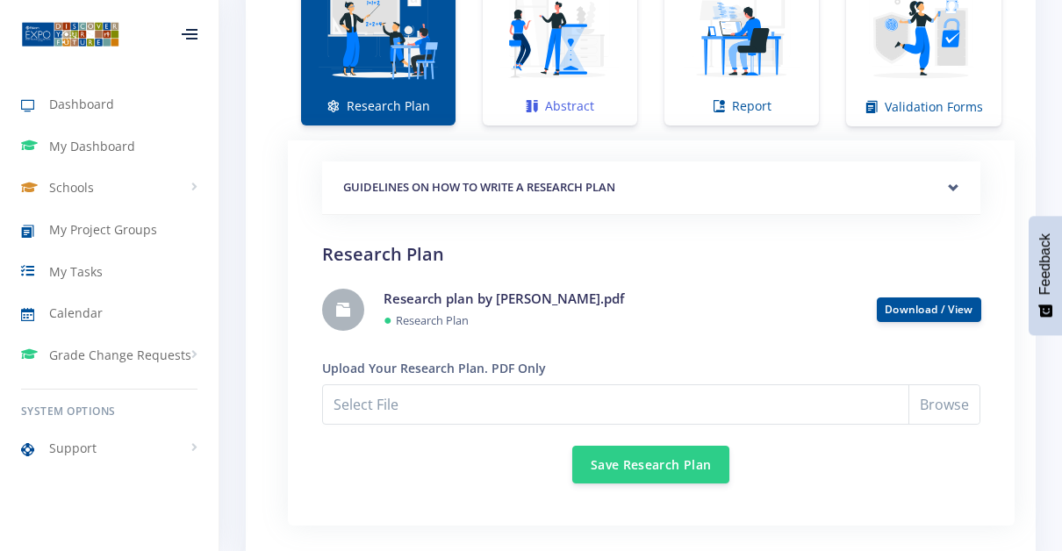
click at [523, 15] on img at bounding box center [560, 33] width 126 height 126
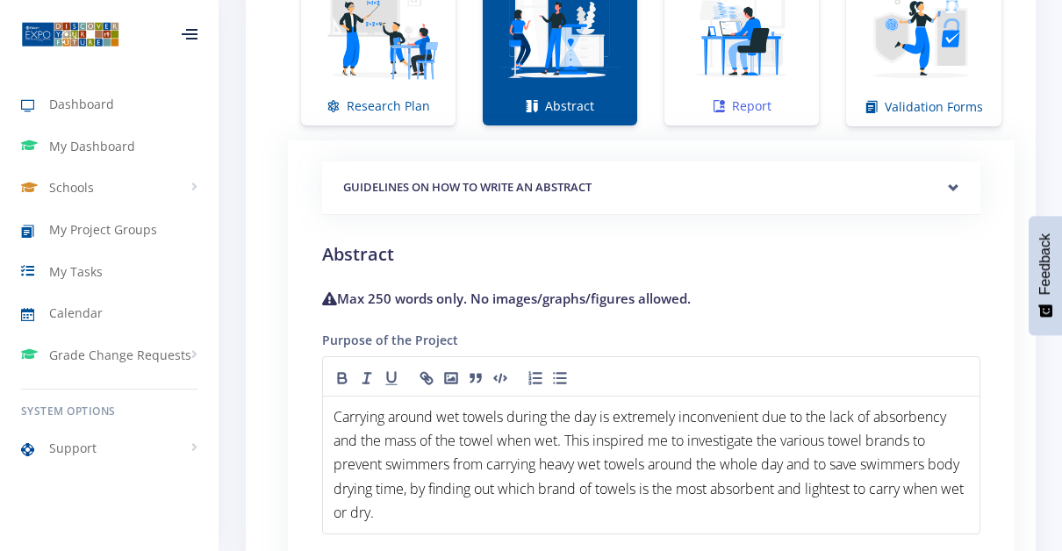
click at [692, 95] on img at bounding box center [741, 33] width 126 height 126
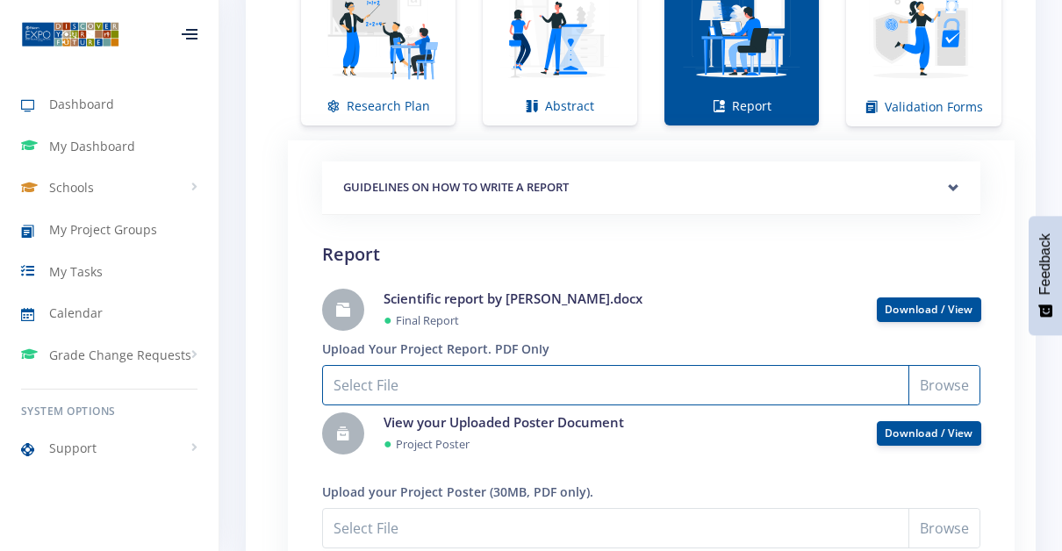
click at [385, 375] on input "Select File" at bounding box center [651, 385] width 658 height 40
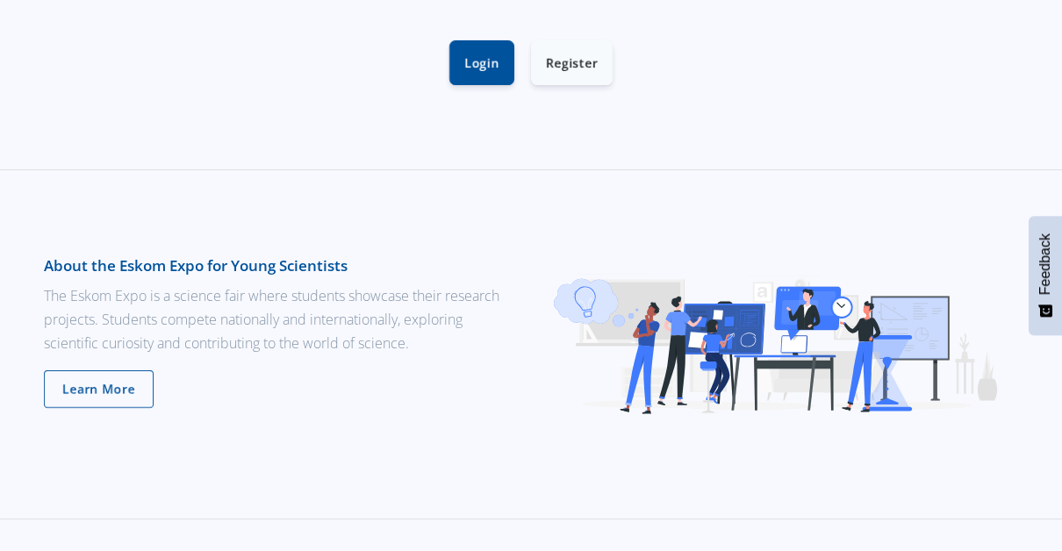
scroll to position [706, 0]
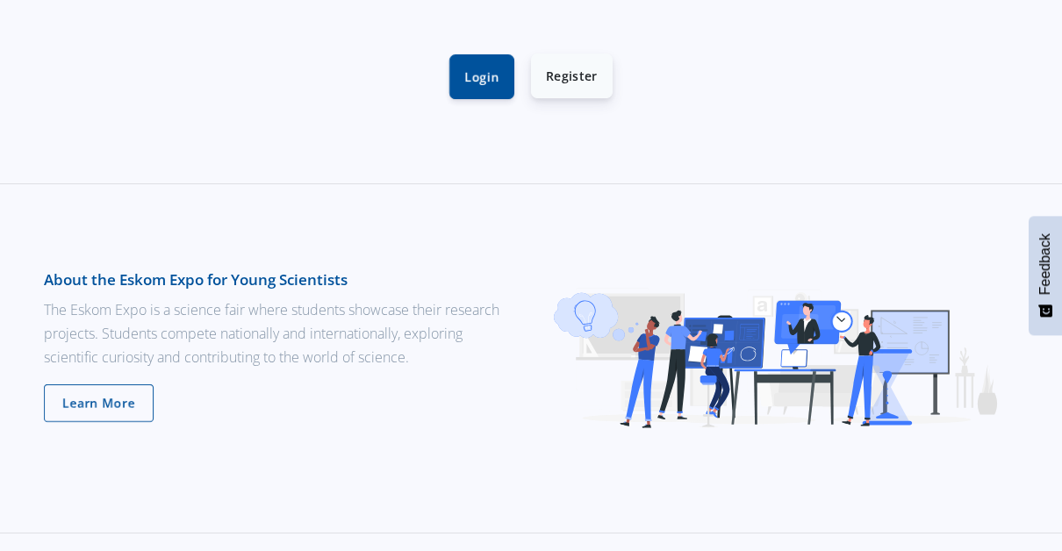
drag, startPoint x: 570, startPoint y: 61, endPoint x: 545, endPoint y: 75, distance: 29.1
click at [545, 75] on link "Register" at bounding box center [572, 76] width 82 height 45
click at [547, 70] on link "Register" at bounding box center [572, 76] width 82 height 45
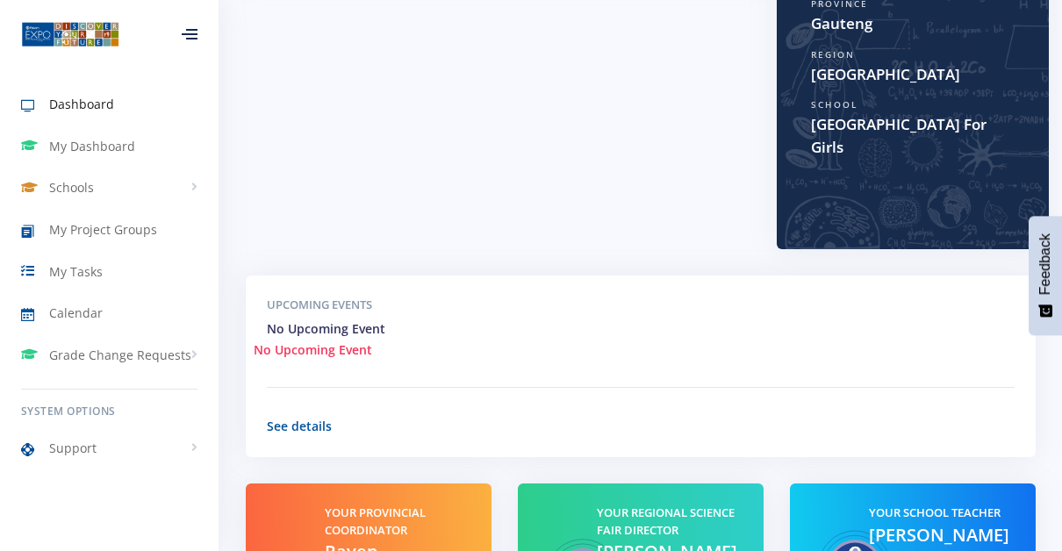
scroll to position [370, 0]
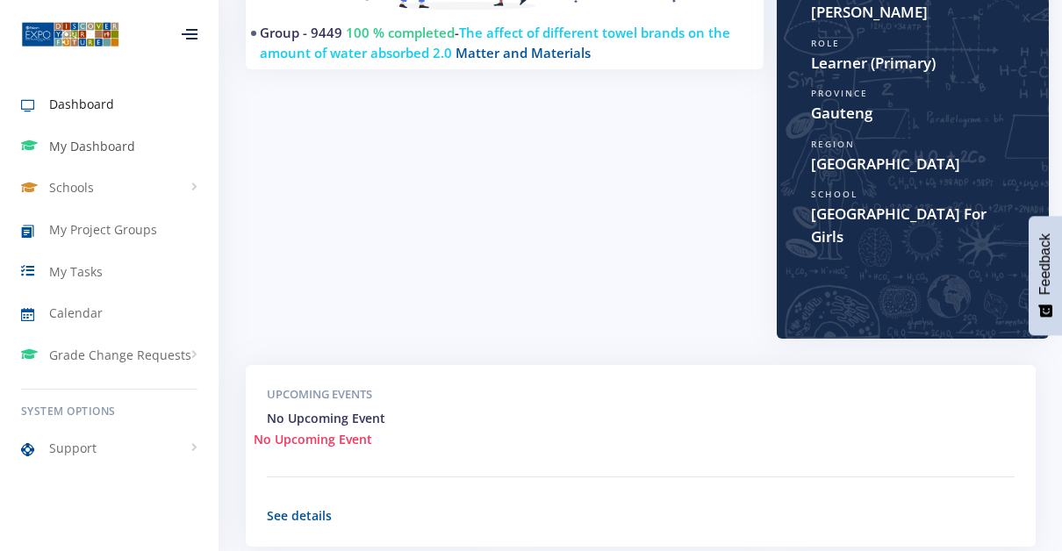
click at [117, 140] on span "My Dashboard" at bounding box center [92, 146] width 86 height 18
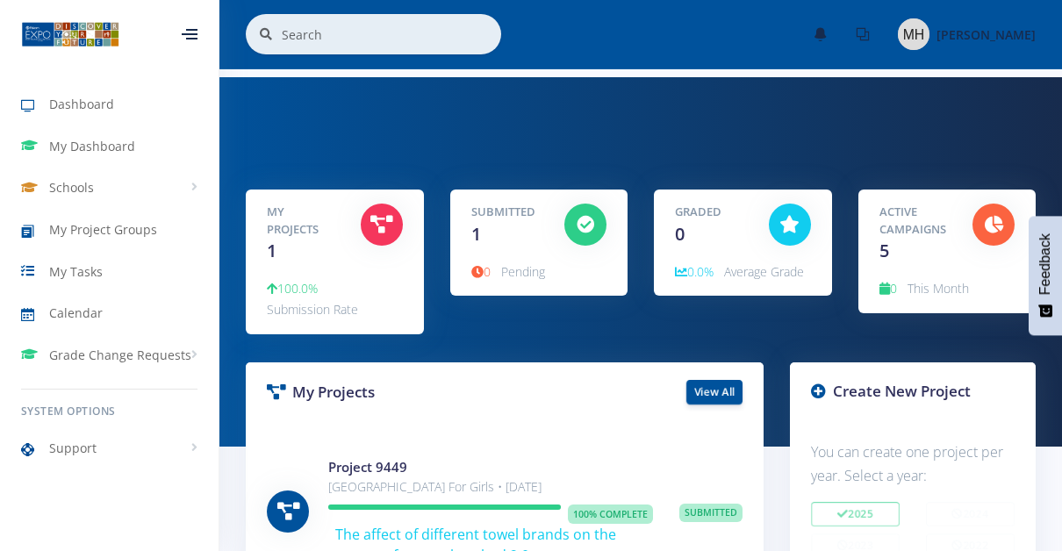
scroll to position [13, 13]
click at [96, 229] on span "My Project Groups" at bounding box center [103, 229] width 108 height 18
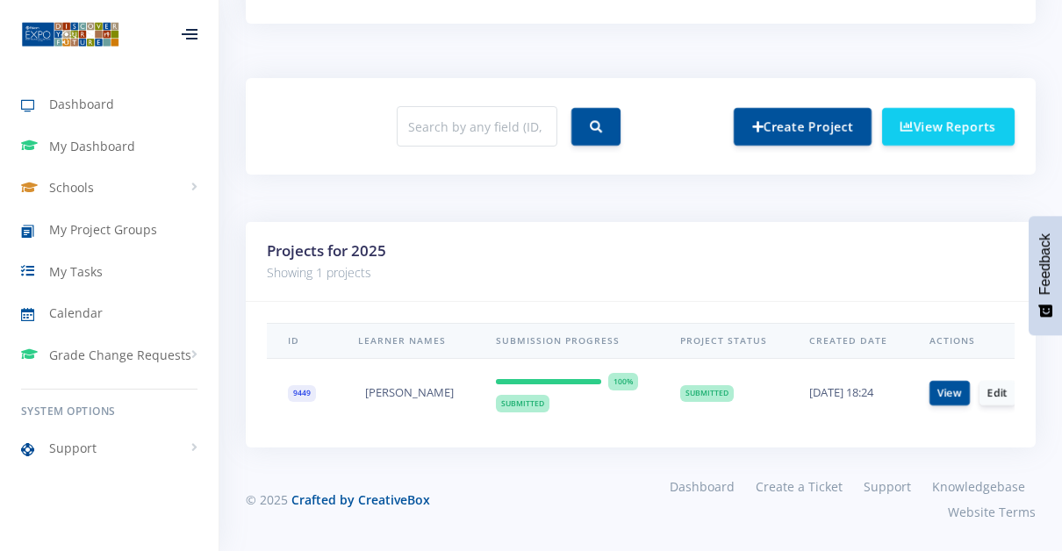
scroll to position [0, 26]
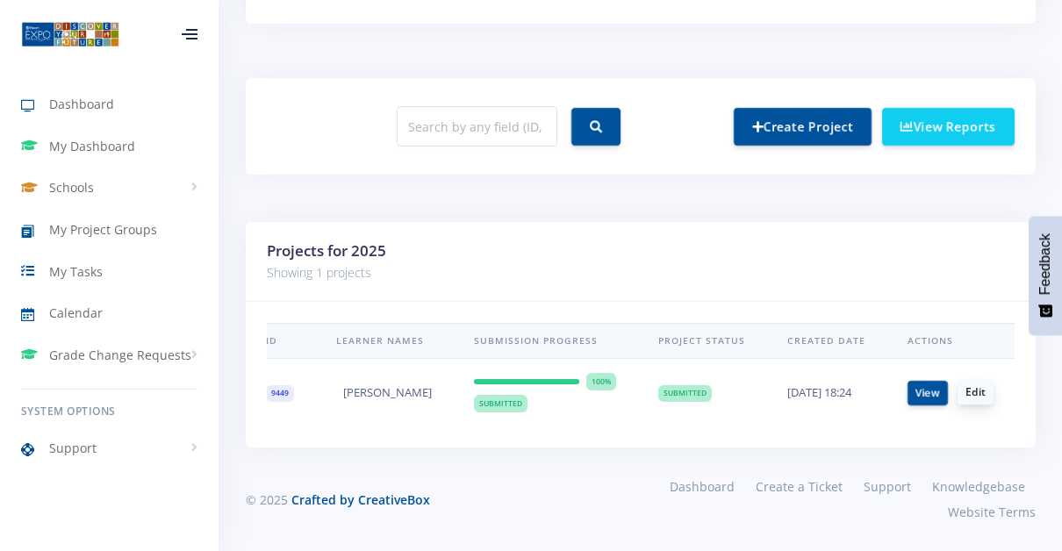
click at [971, 380] on link "Edit" at bounding box center [975, 392] width 36 height 25
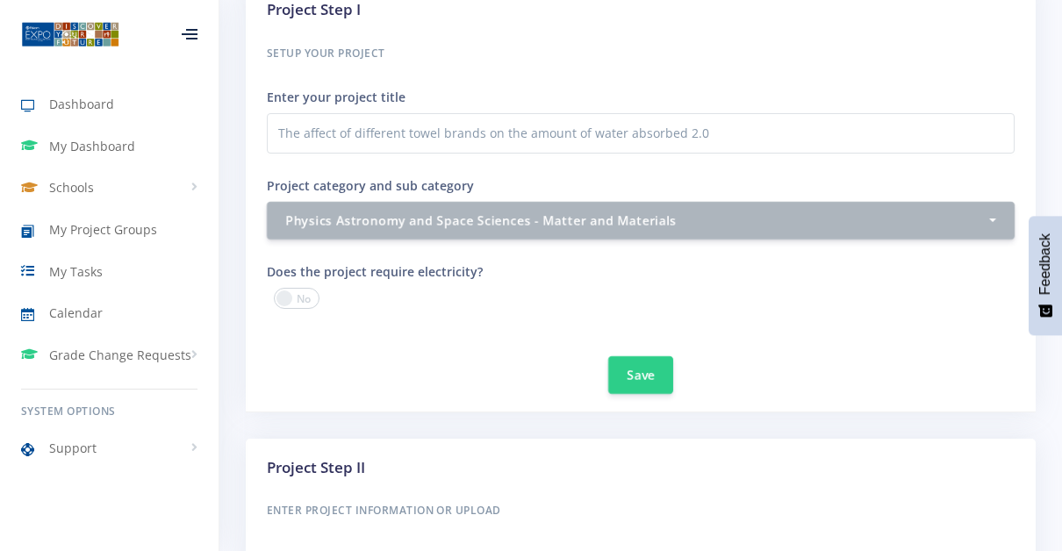
scroll to position [49, 0]
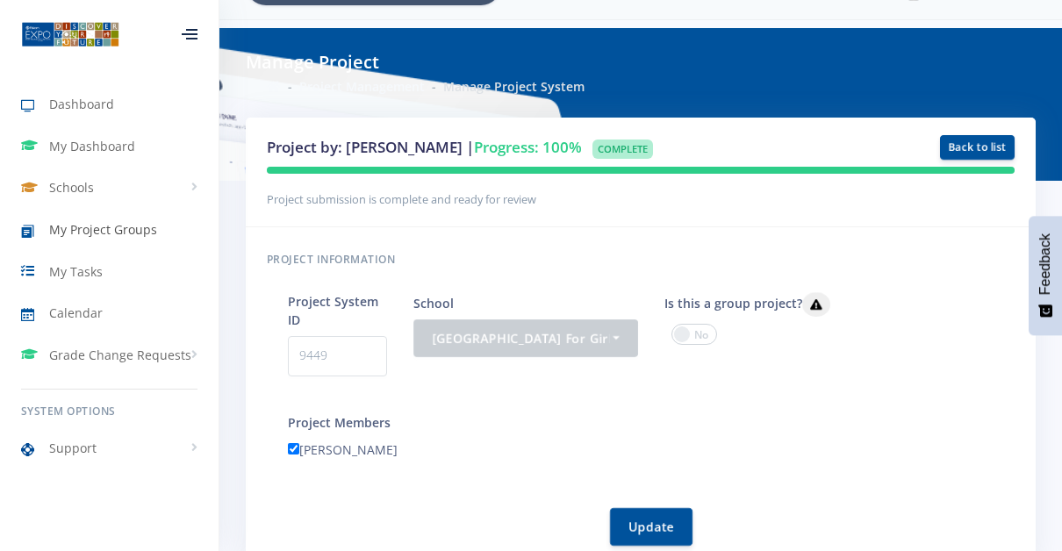
click at [77, 214] on link "My Project Groups" at bounding box center [109, 230] width 219 height 40
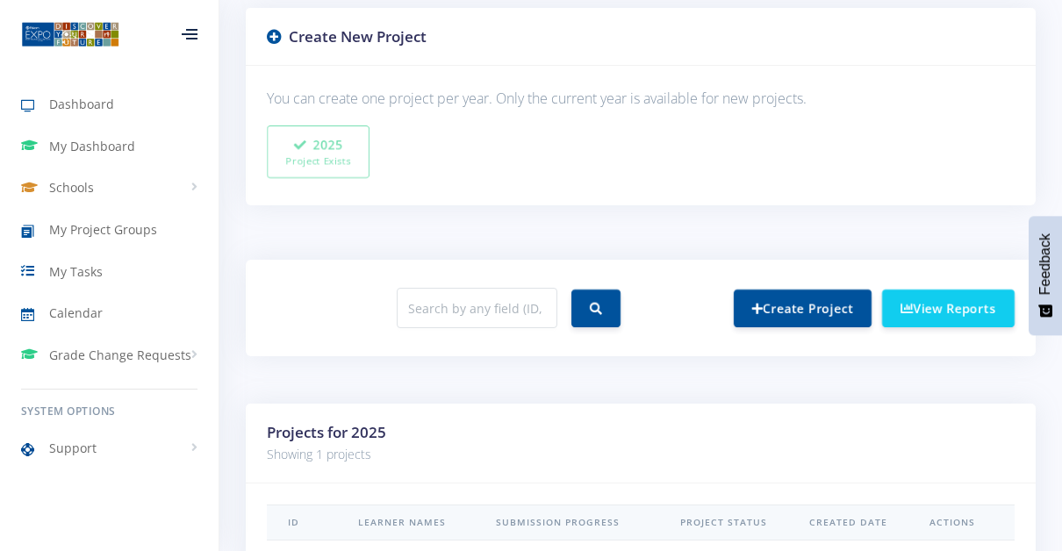
scroll to position [452, 0]
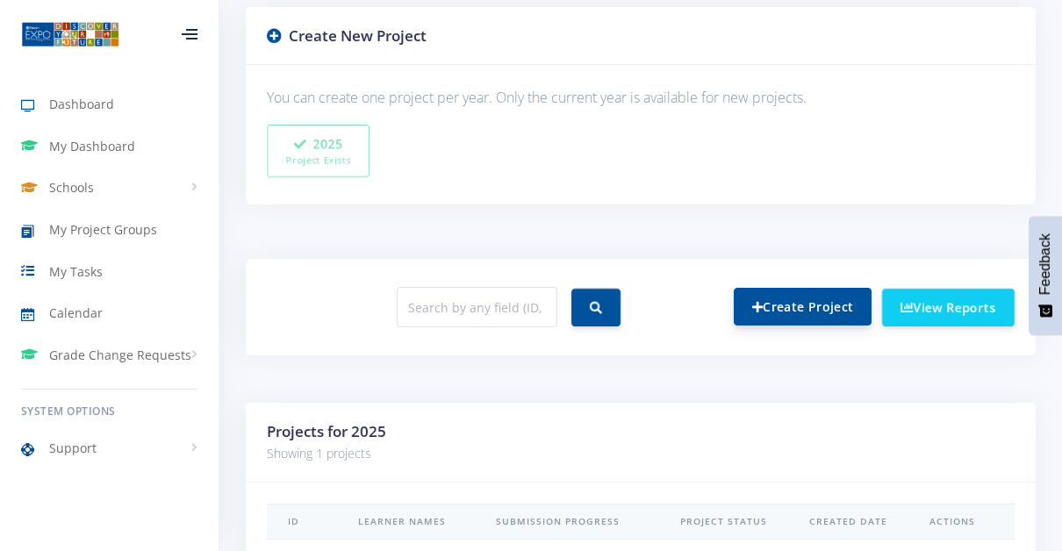
click at [780, 295] on link "Create Project" at bounding box center [803, 307] width 138 height 38
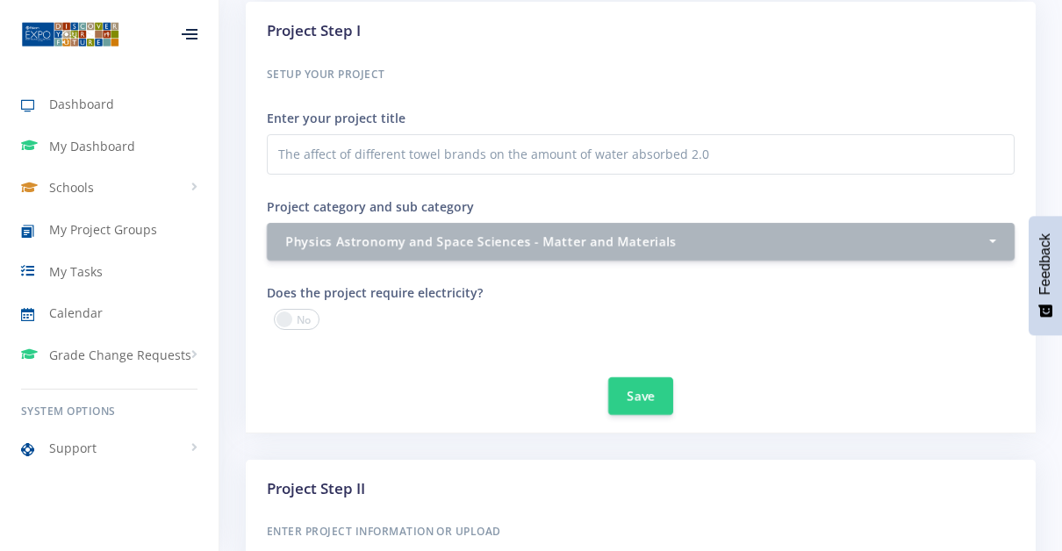
scroll to position [716, 0]
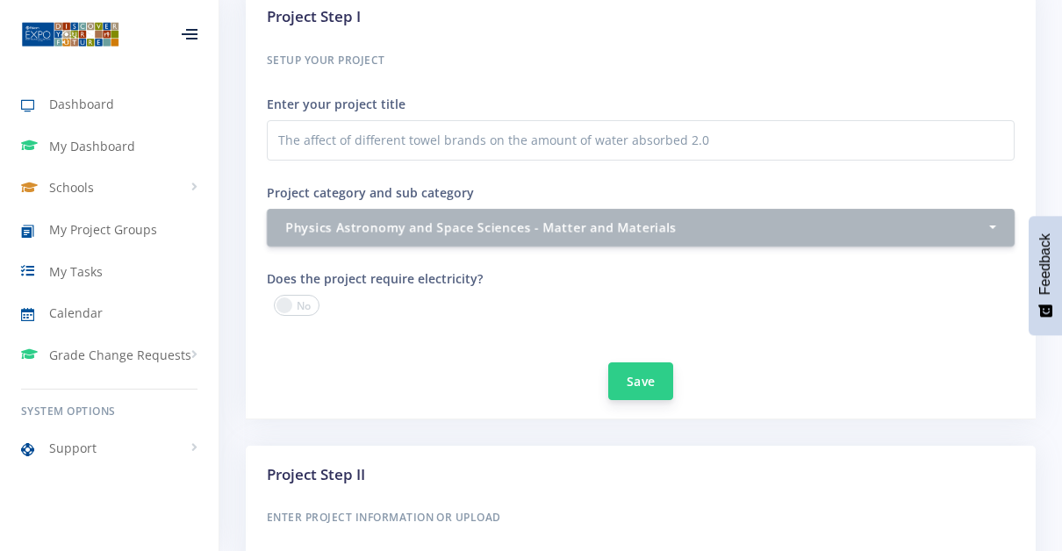
click at [635, 379] on button "Save" at bounding box center [640, 381] width 65 height 38
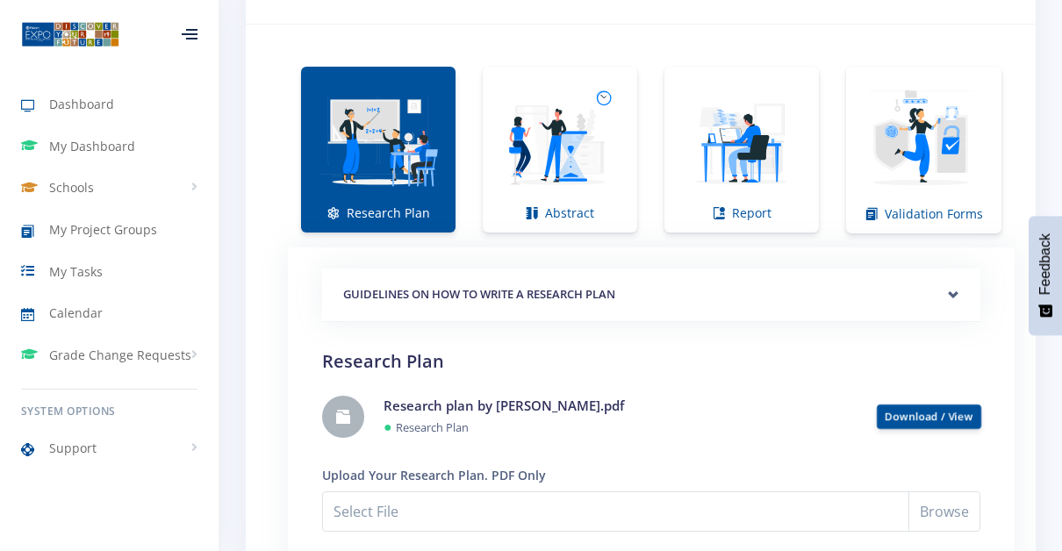
scroll to position [1266, 0]
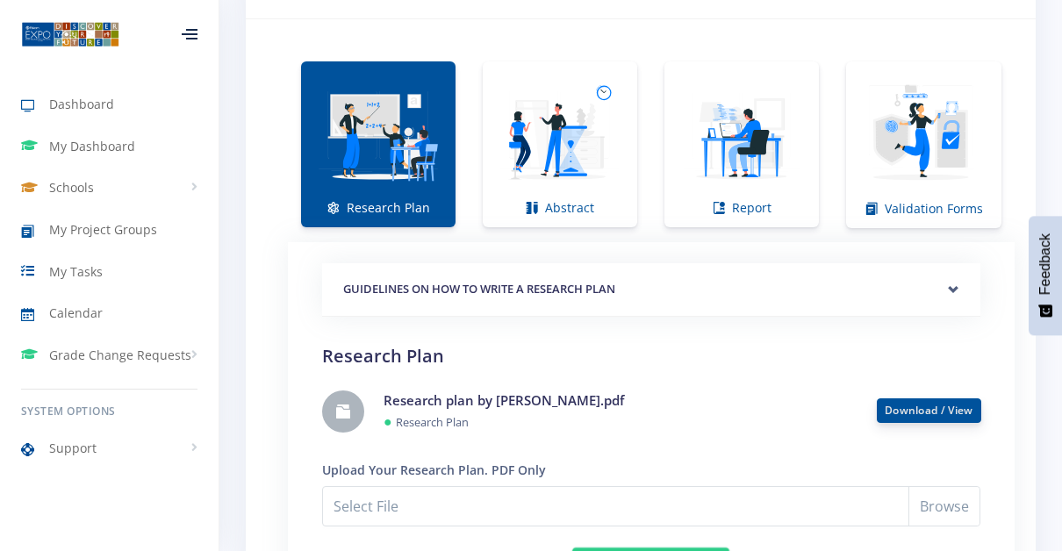
click at [918, 408] on link "Download / View" at bounding box center [929, 410] width 89 height 15
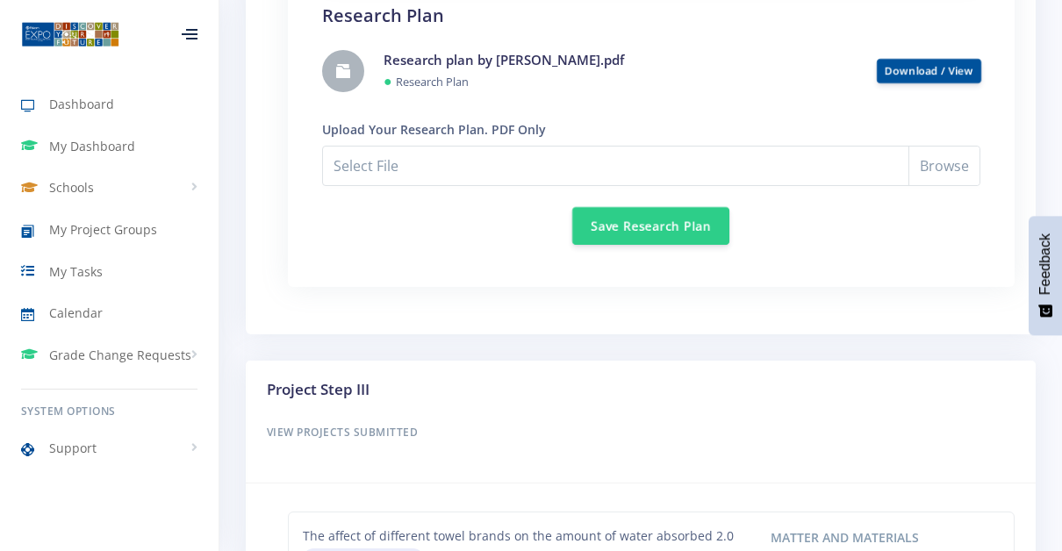
scroll to position [1609, 0]
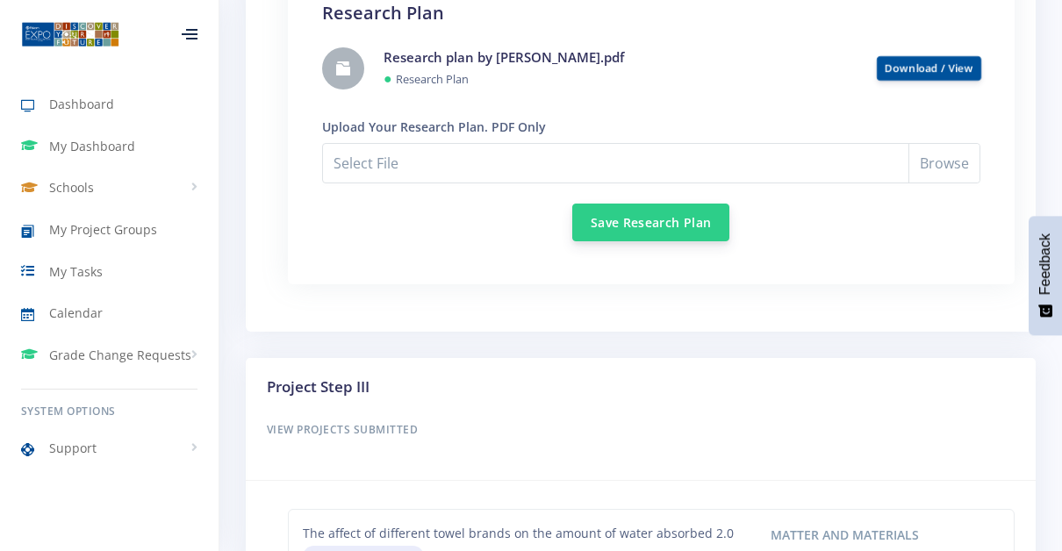
click at [631, 223] on button "Save Research Plan" at bounding box center [650, 223] width 157 height 38
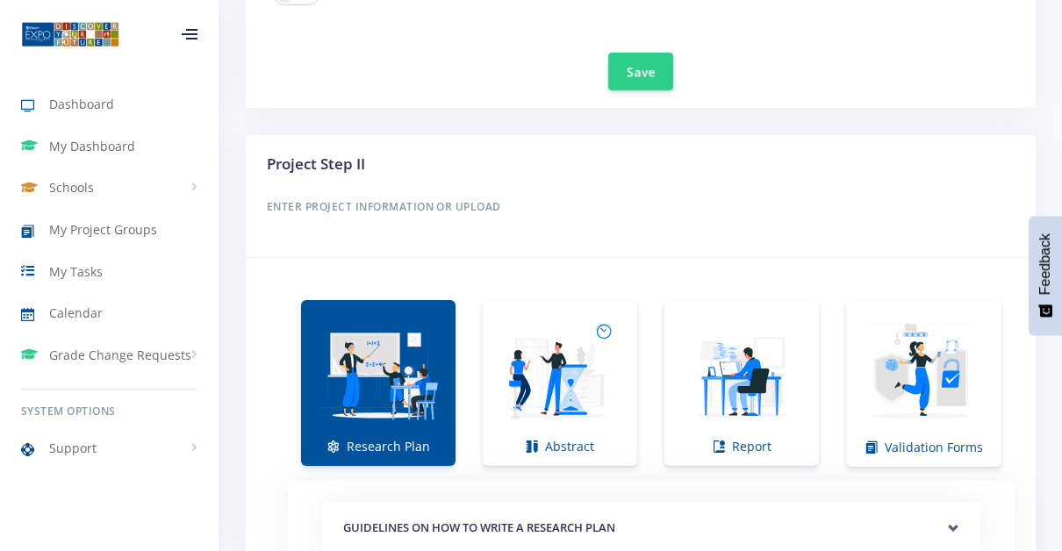
scroll to position [1059, 0]
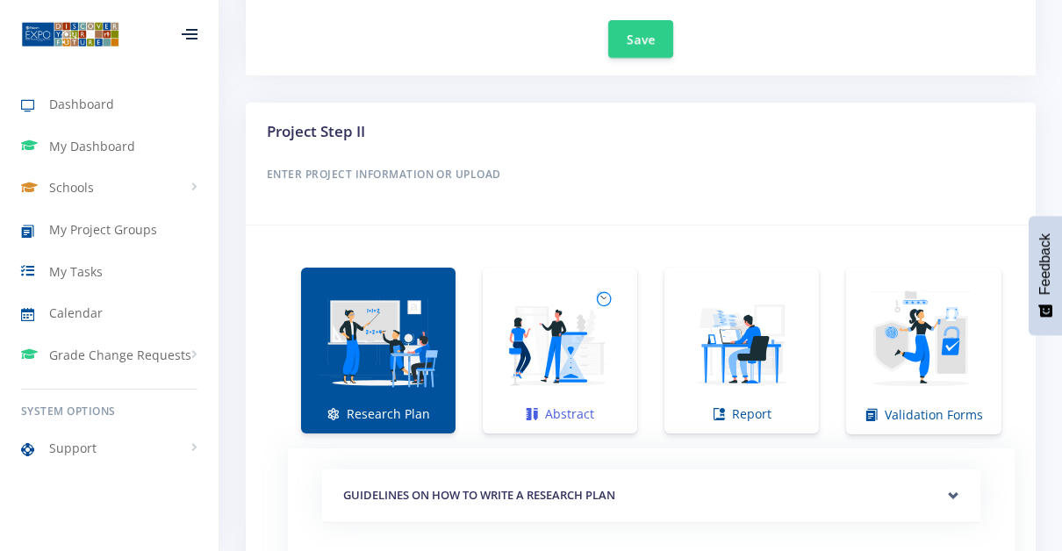
click at [534, 325] on img at bounding box center [560, 341] width 126 height 126
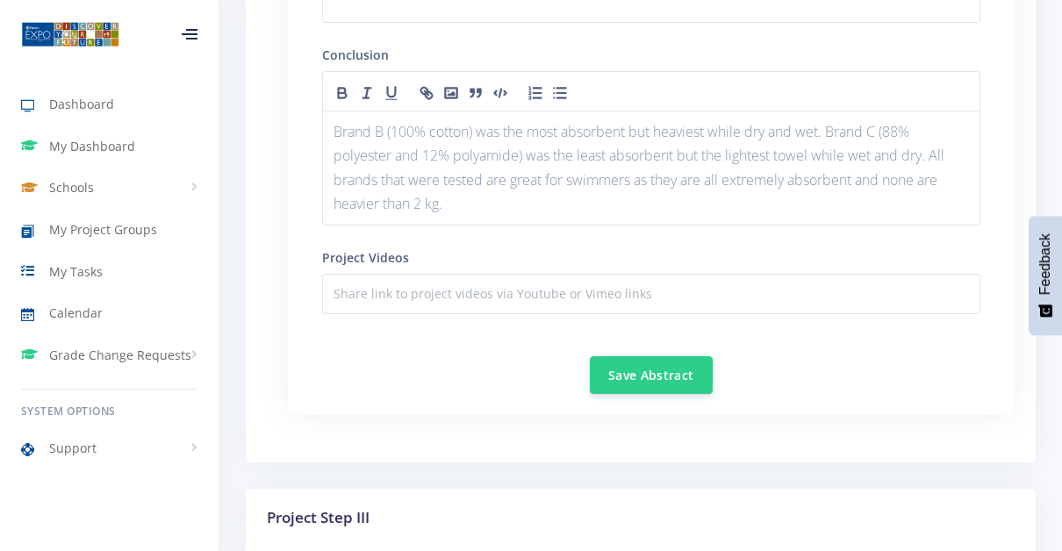
scroll to position [2312, 0]
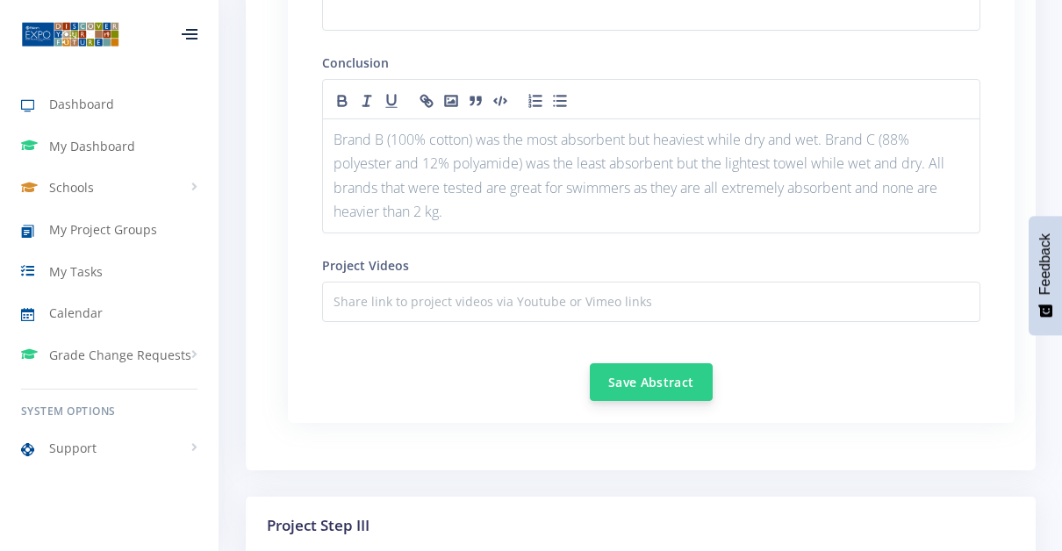
click at [620, 364] on button "Save Abstract" at bounding box center [651, 382] width 123 height 38
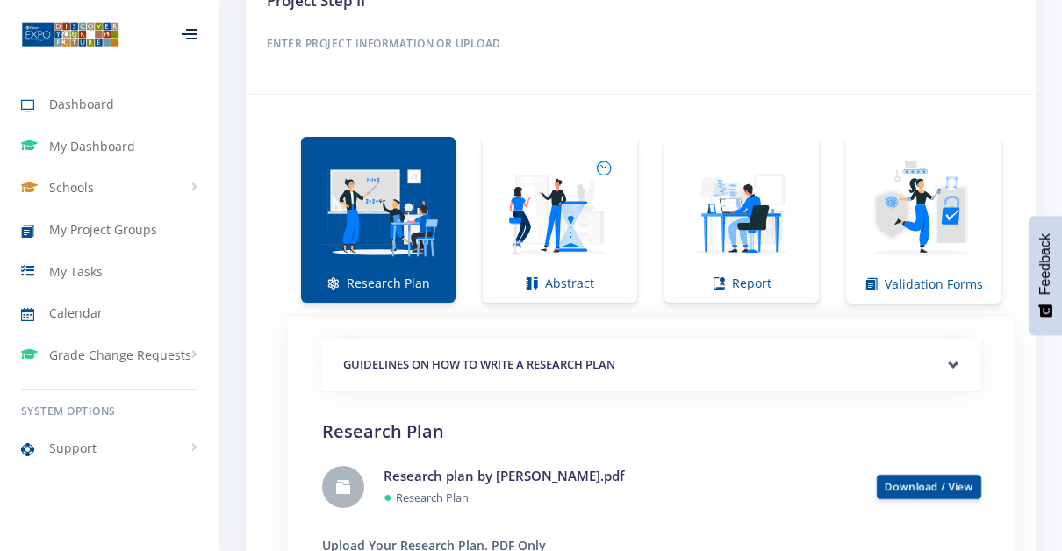
scroll to position [1201, 0]
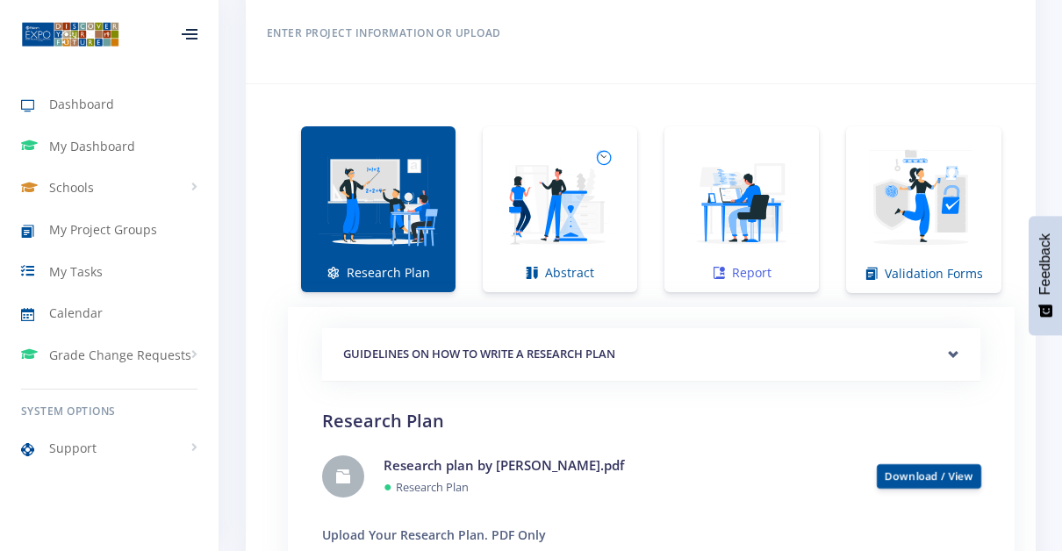
click at [763, 204] on img at bounding box center [741, 200] width 126 height 126
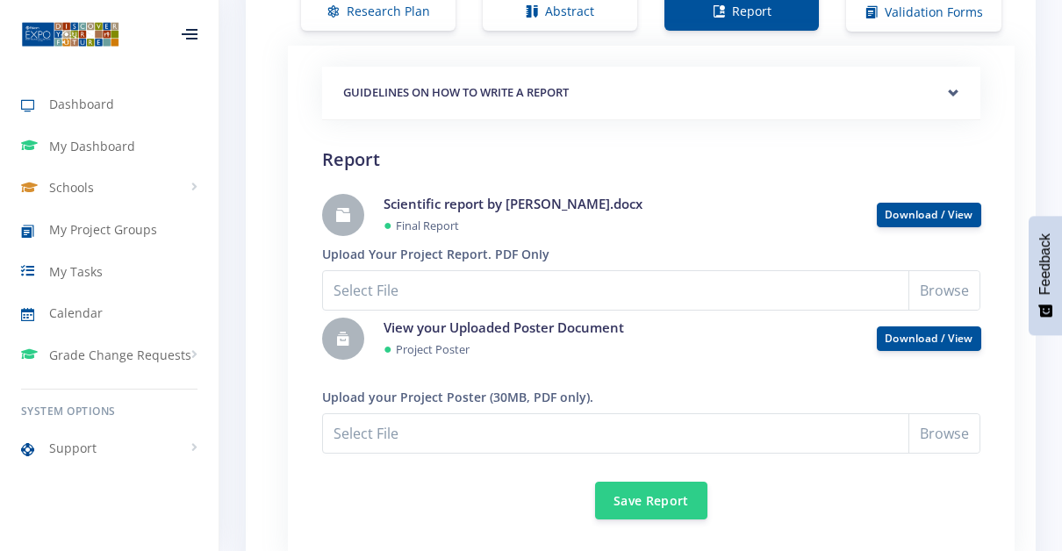
scroll to position [1528, 0]
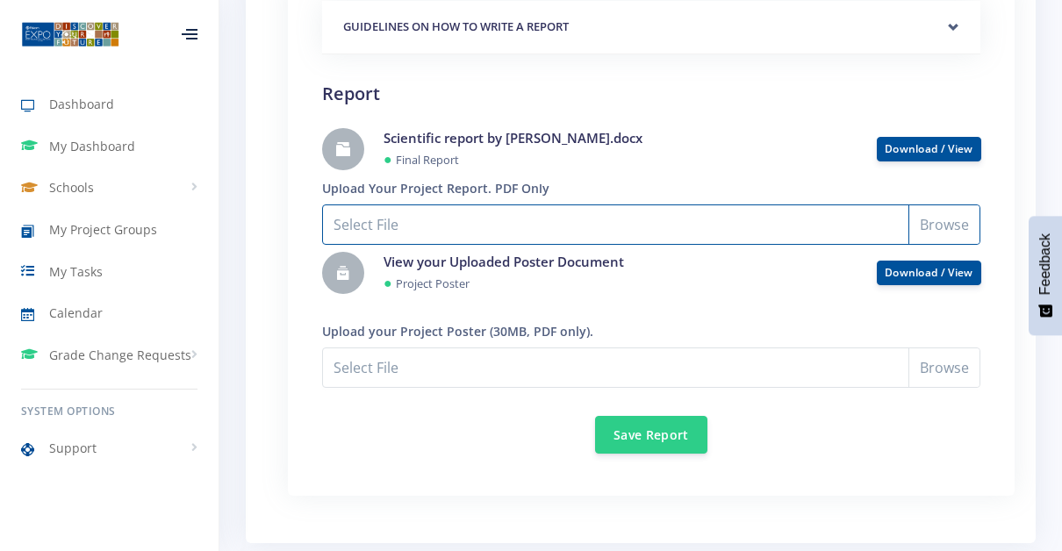
click at [389, 221] on input "Select File" at bounding box center [651, 224] width 658 height 40
type input "C:\fakepath\Scientific report by Micaela Hacker.pdf"
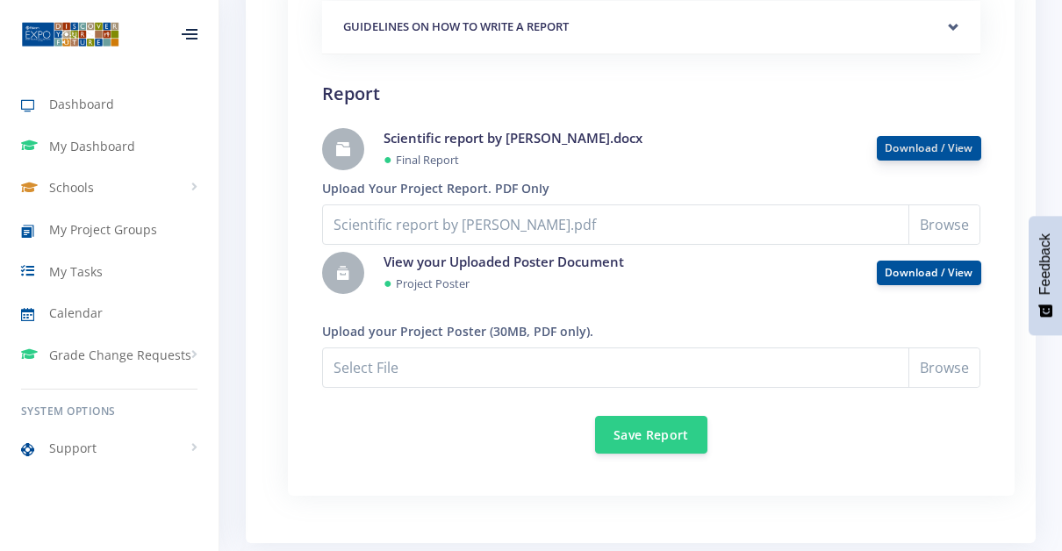
click at [925, 140] on link "Download / View" at bounding box center [929, 147] width 89 height 15
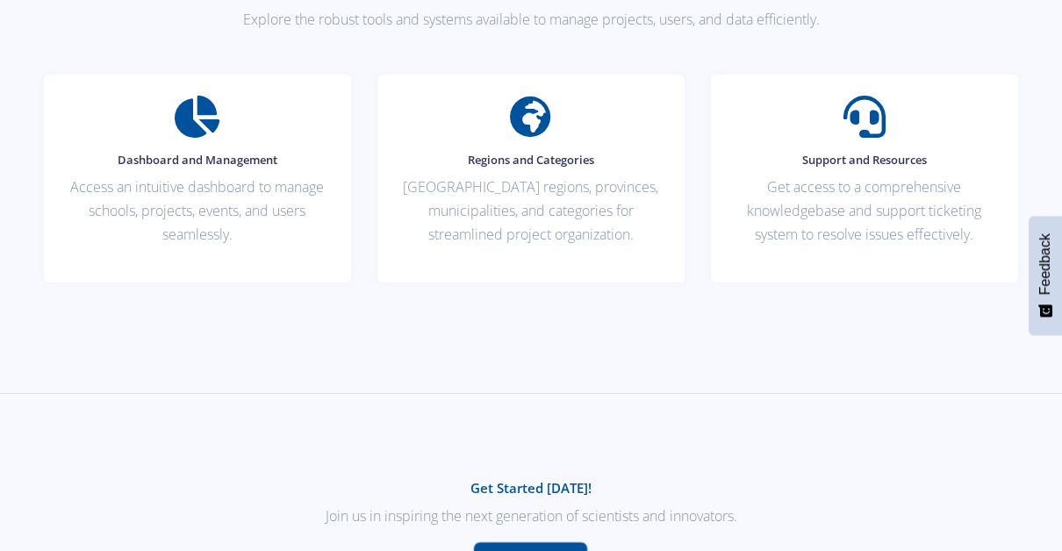
scroll to position [1531, 0]
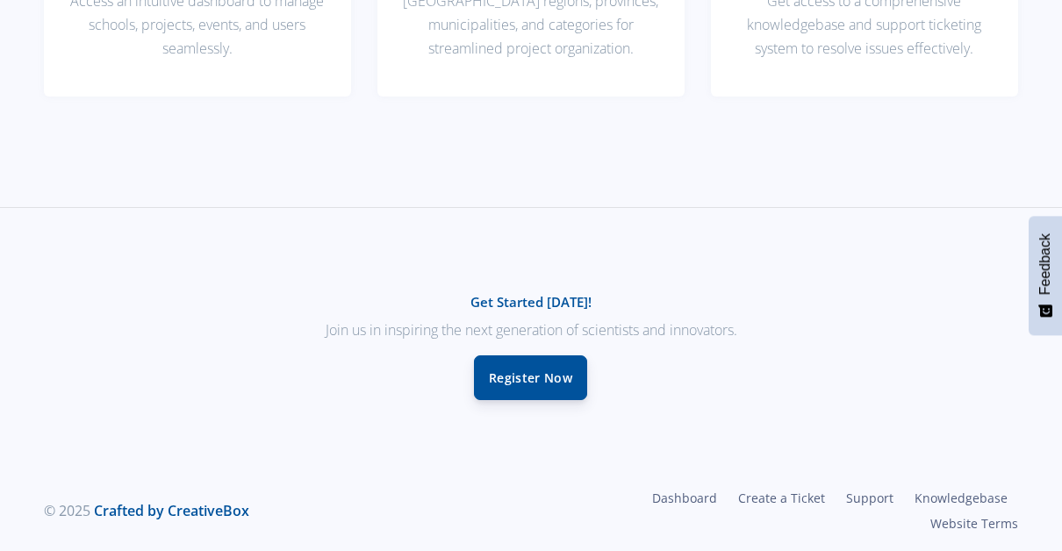
click at [502, 370] on link "Register Now" at bounding box center [530, 377] width 113 height 45
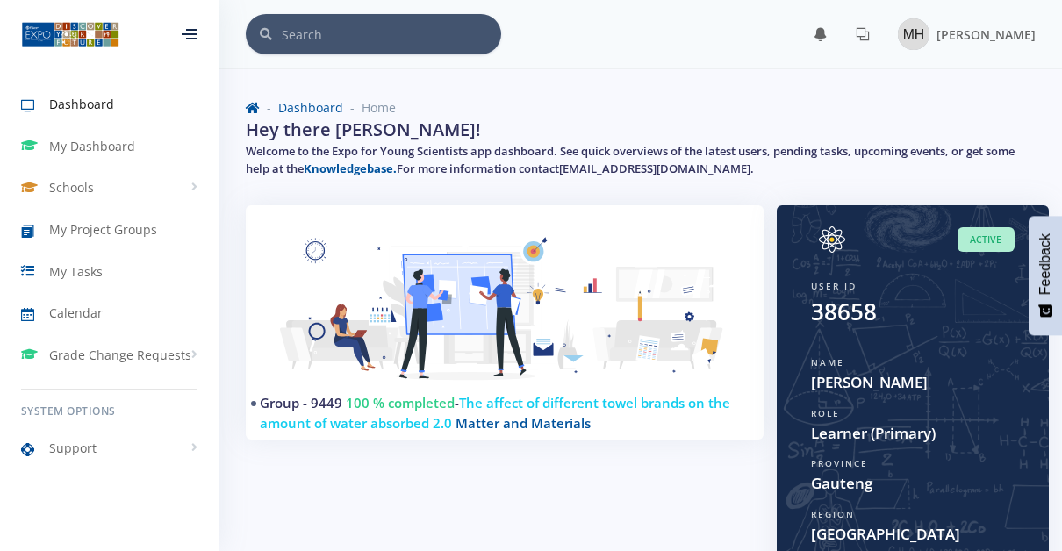
scroll to position [13, 13]
click at [127, 351] on span "Grade Change Requests" at bounding box center [120, 355] width 142 height 18
click at [105, 419] on span "New Request" at bounding box center [111, 426] width 69 height 18
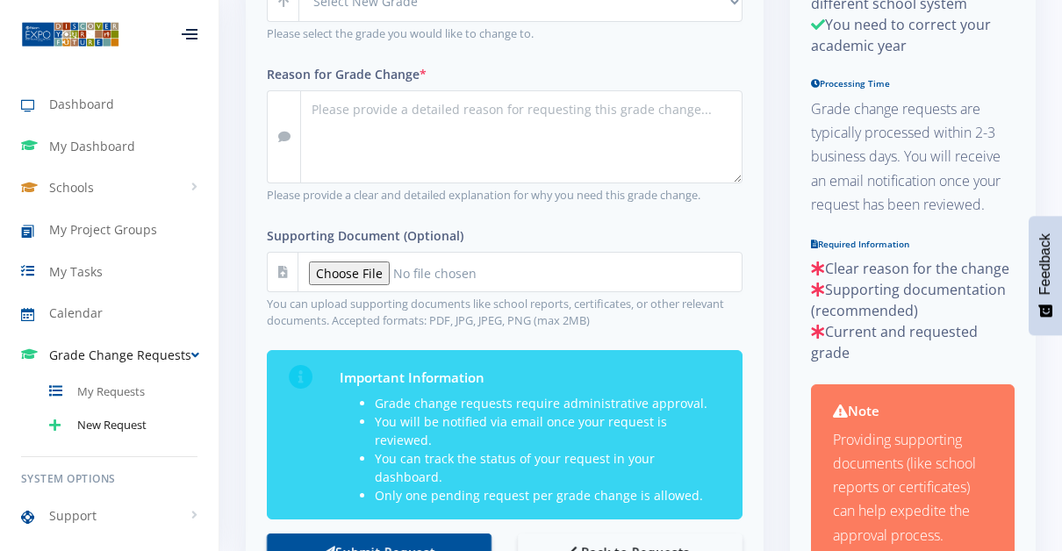
scroll to position [613, 0]
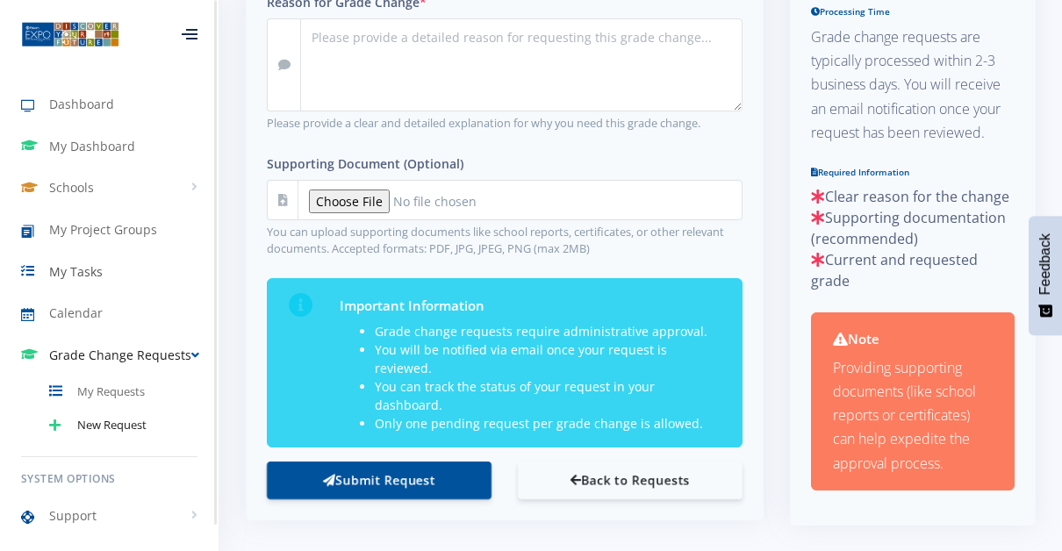
click at [76, 262] on span "My Tasks" at bounding box center [76, 271] width 54 height 18
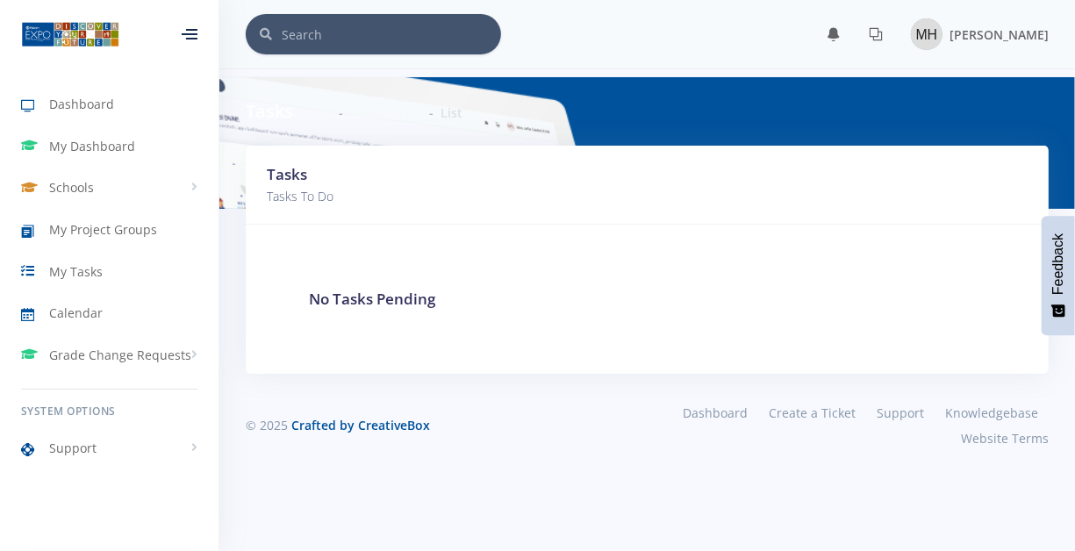
scroll to position [13, 13]
click at [327, 298] on h3 "No Tasks Pending" at bounding box center [647, 299] width 677 height 23
click at [90, 267] on span "My Tasks" at bounding box center [76, 271] width 54 height 18
drag, startPoint x: 0, startPoint y: 0, endPoint x: 53, endPoint y: 271, distance: 276.2
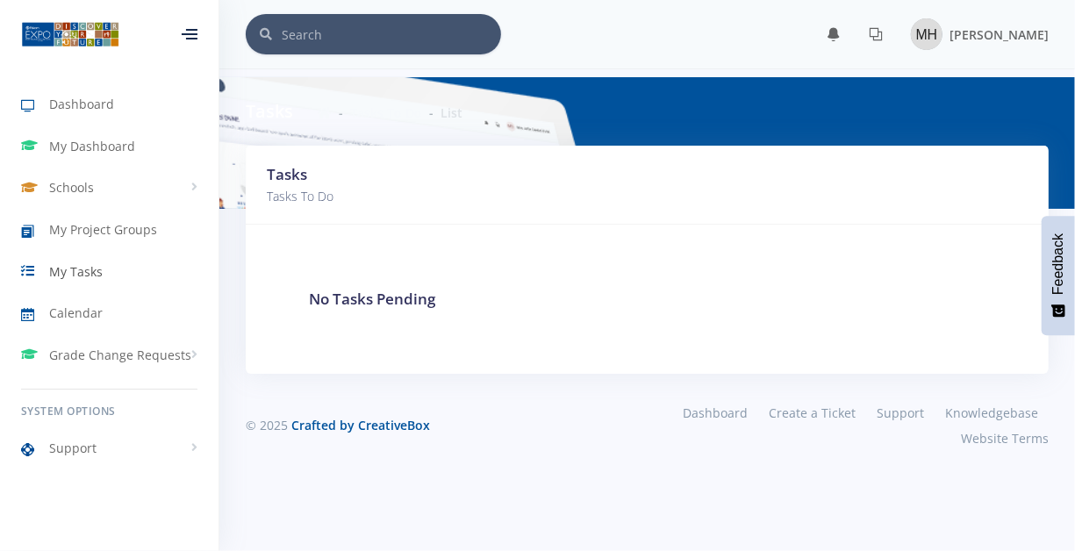
click at [53, 271] on span "My Tasks" at bounding box center [76, 271] width 54 height 18
click at [97, 233] on span "My Project Groups" at bounding box center [103, 229] width 108 height 18
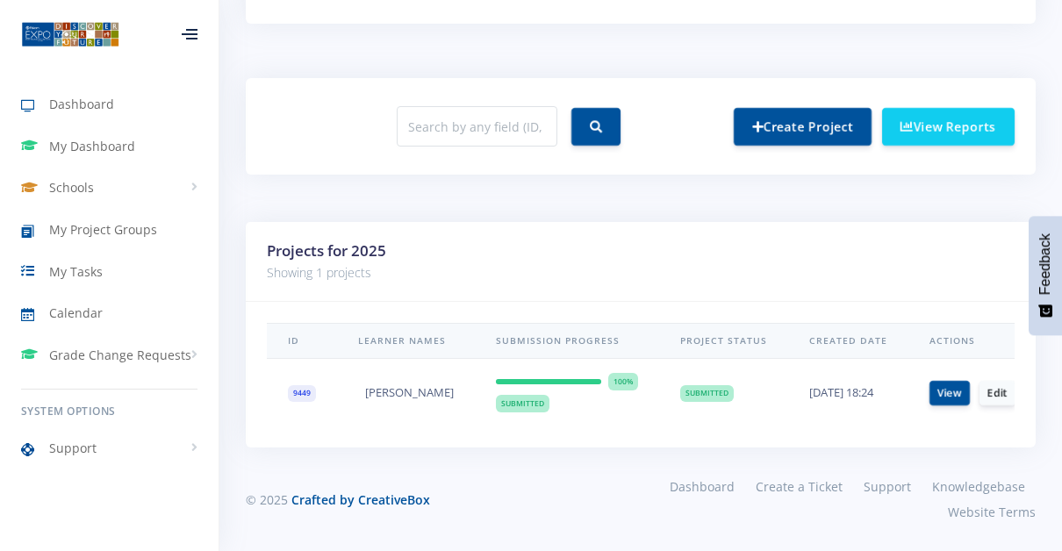
scroll to position [635, 0]
click at [1005, 380] on link "Edit" at bounding box center [997, 392] width 36 height 25
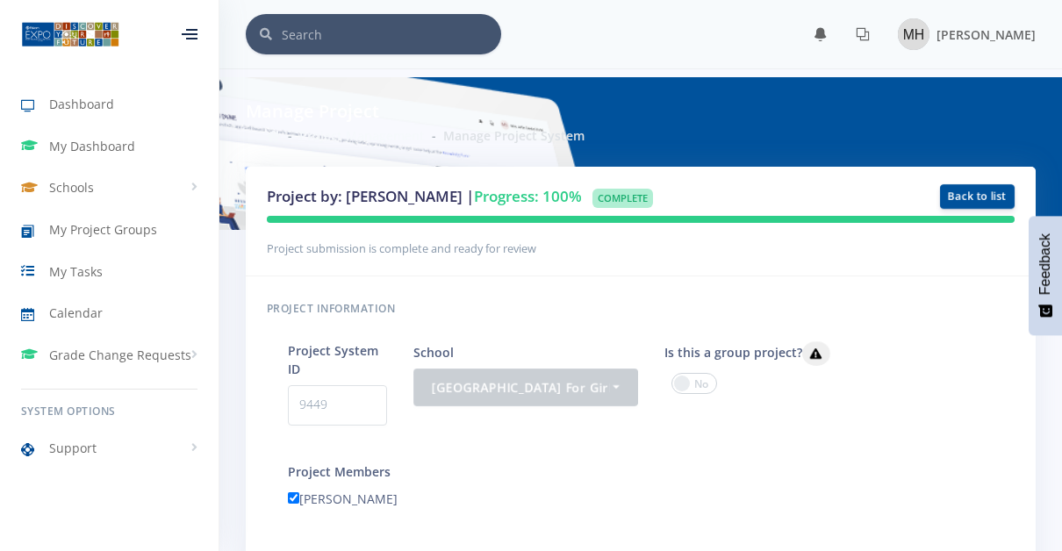
scroll to position [13, 13]
click at [99, 143] on span "My Dashboard" at bounding box center [92, 146] width 86 height 18
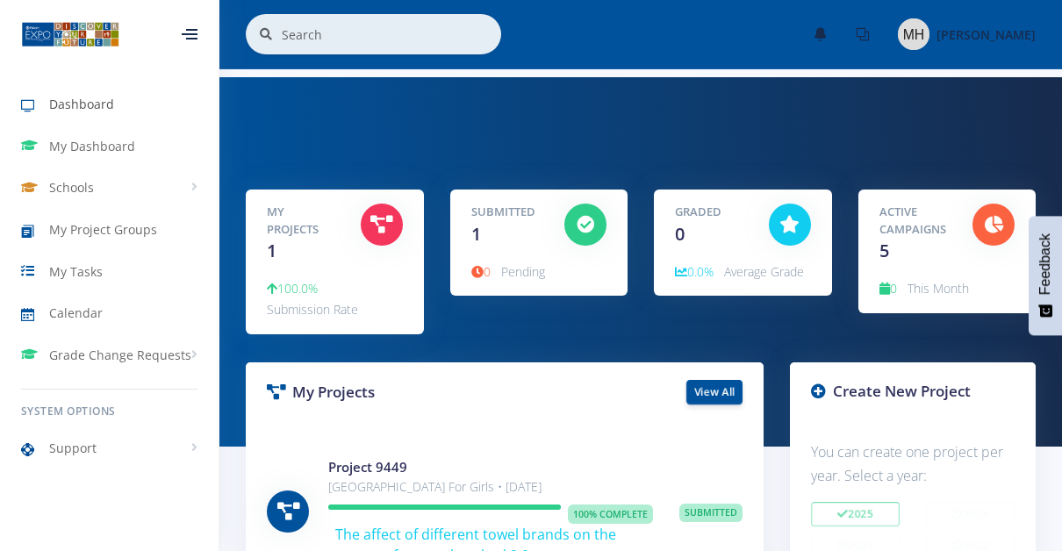
click at [73, 95] on span "Dashboard" at bounding box center [81, 104] width 65 height 18
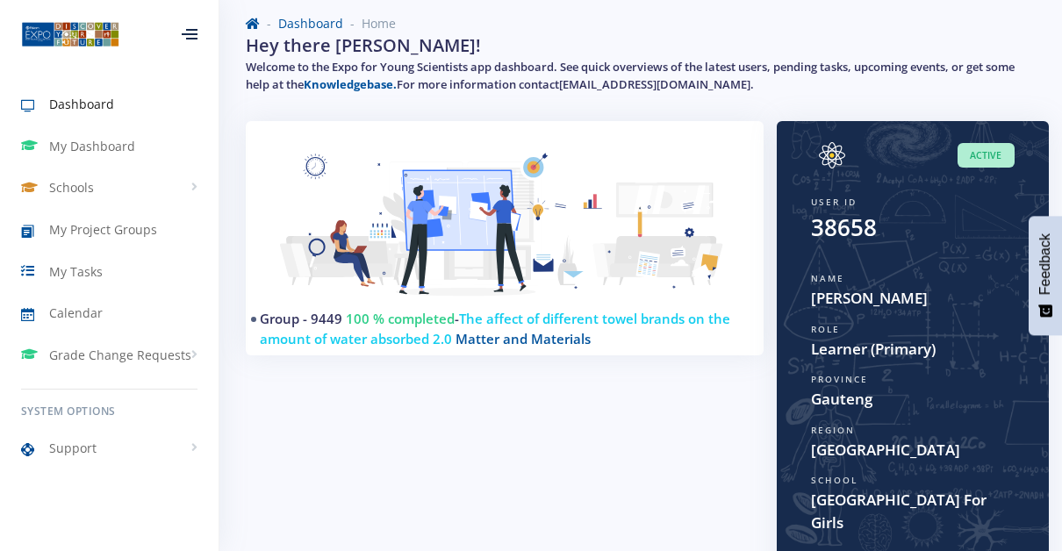
scroll to position [61, 0]
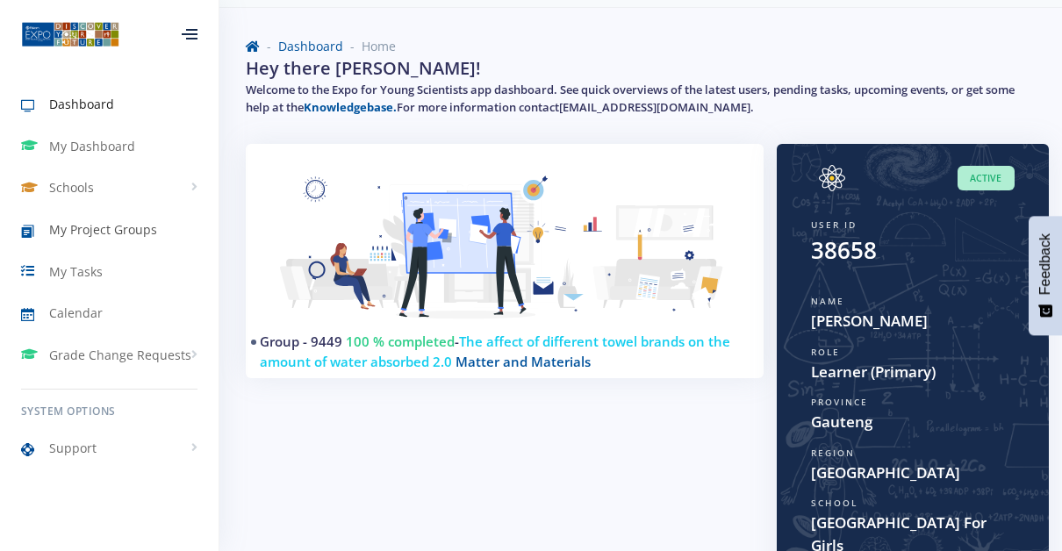
click at [96, 219] on link "My Project Groups" at bounding box center [109, 230] width 219 height 40
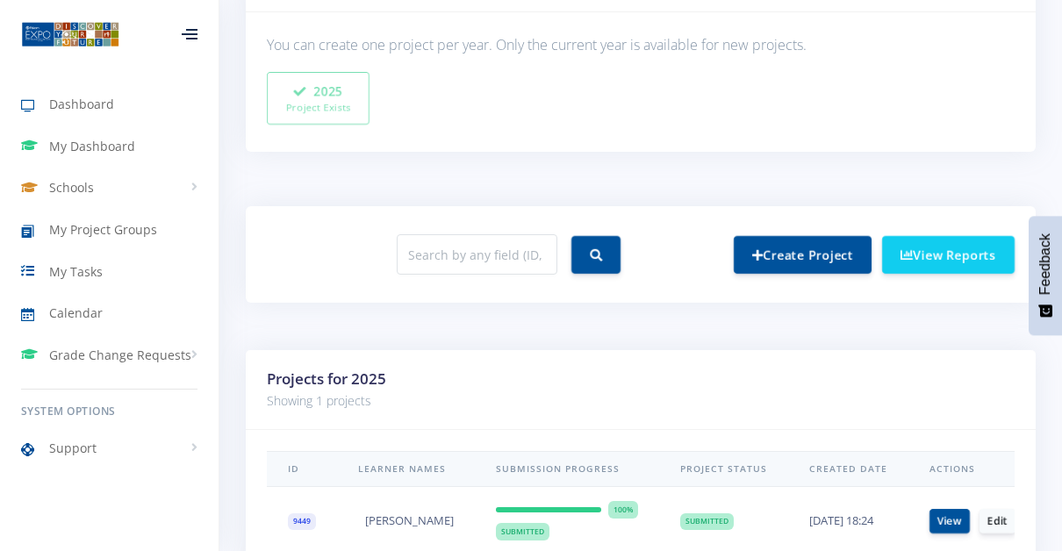
scroll to position [522, 0]
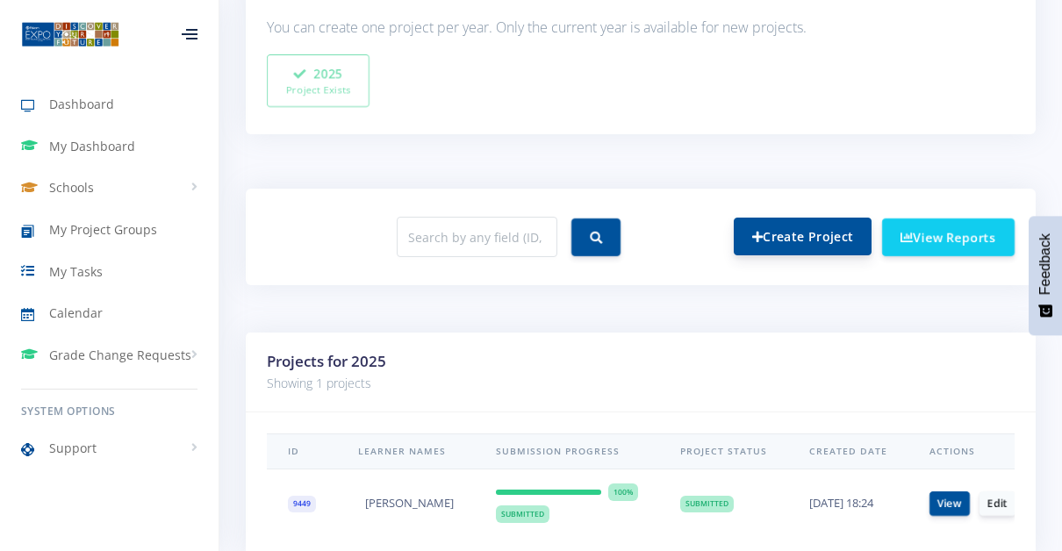
click at [766, 232] on link "Create Project" at bounding box center [803, 237] width 138 height 38
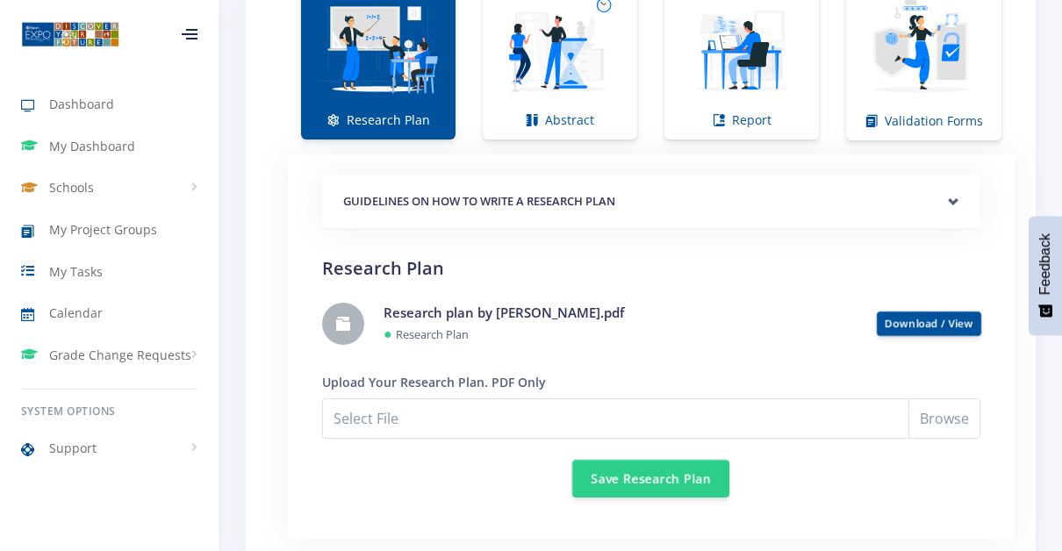
scroll to position [1323, 0]
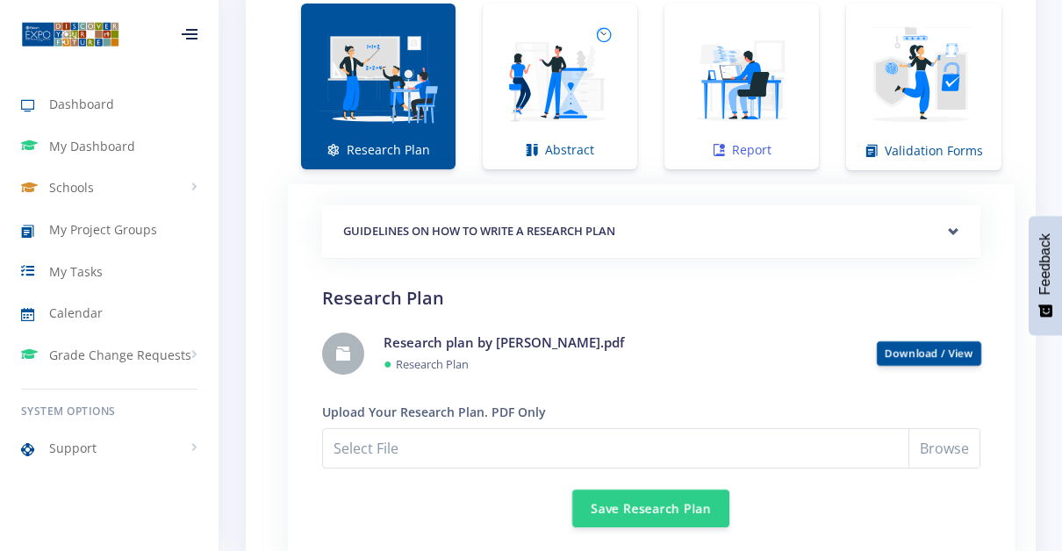
click at [747, 105] on img at bounding box center [741, 77] width 126 height 126
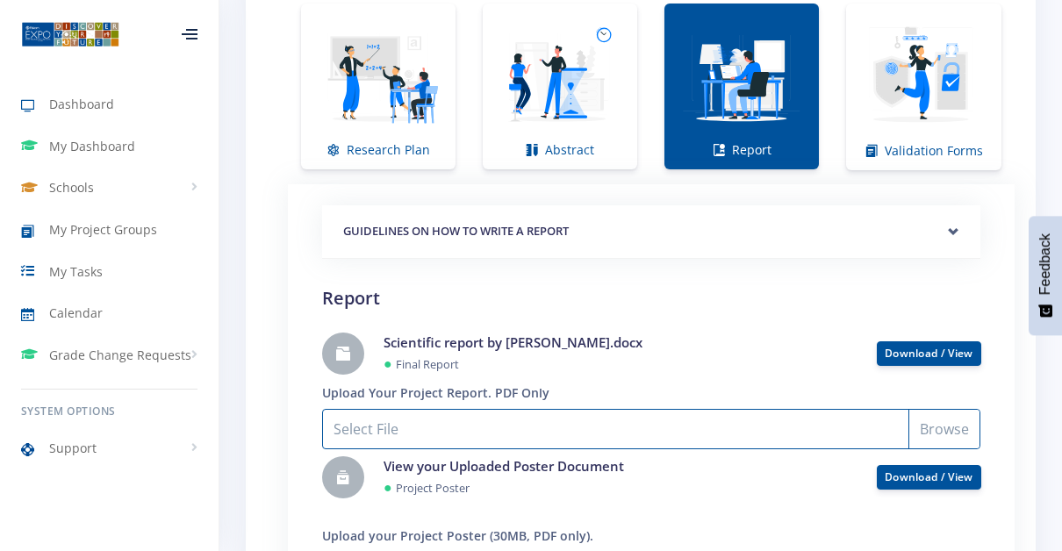
click at [358, 420] on input "Select File" at bounding box center [651, 429] width 658 height 40
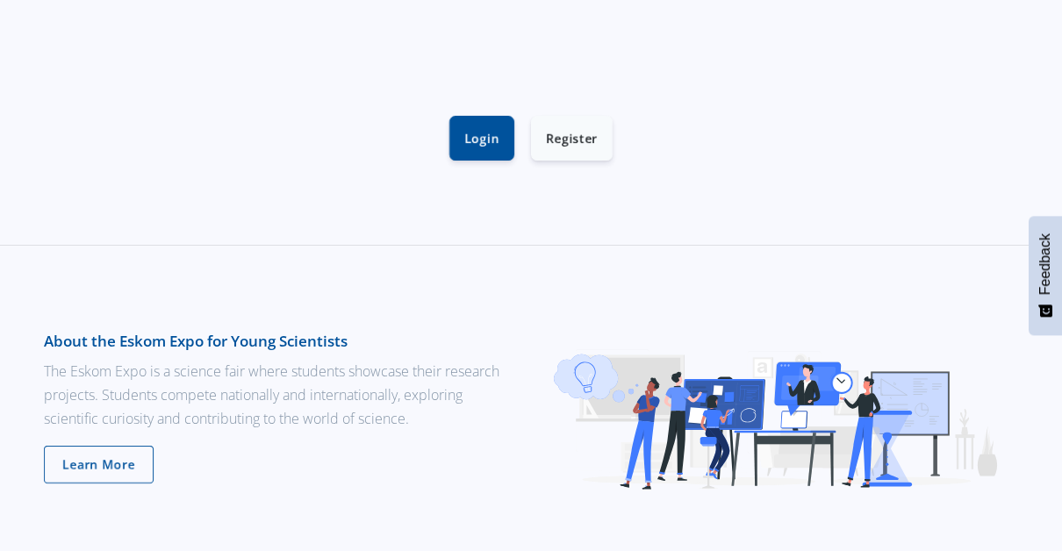
scroll to position [630, 0]
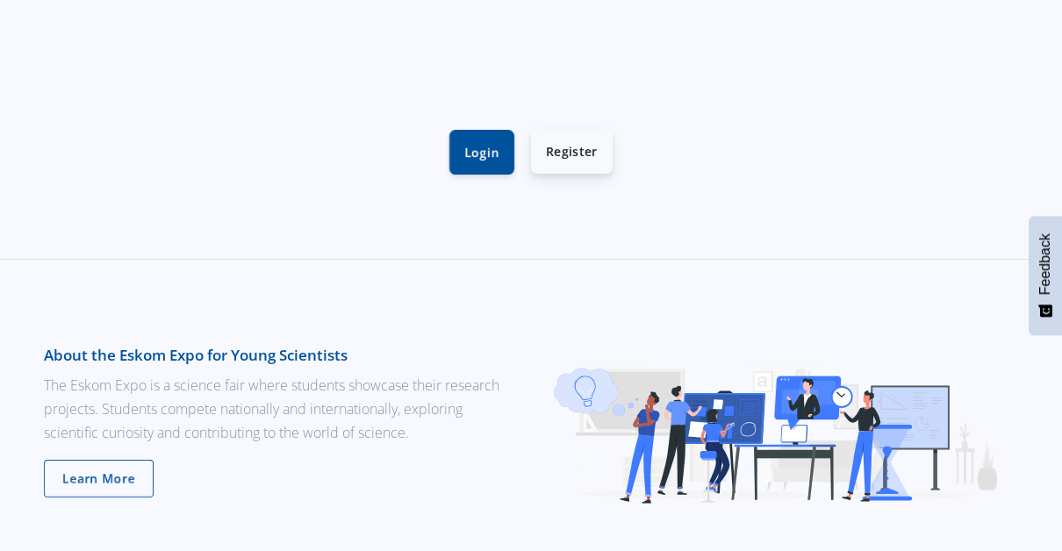
click at [568, 153] on link "Register" at bounding box center [572, 151] width 82 height 45
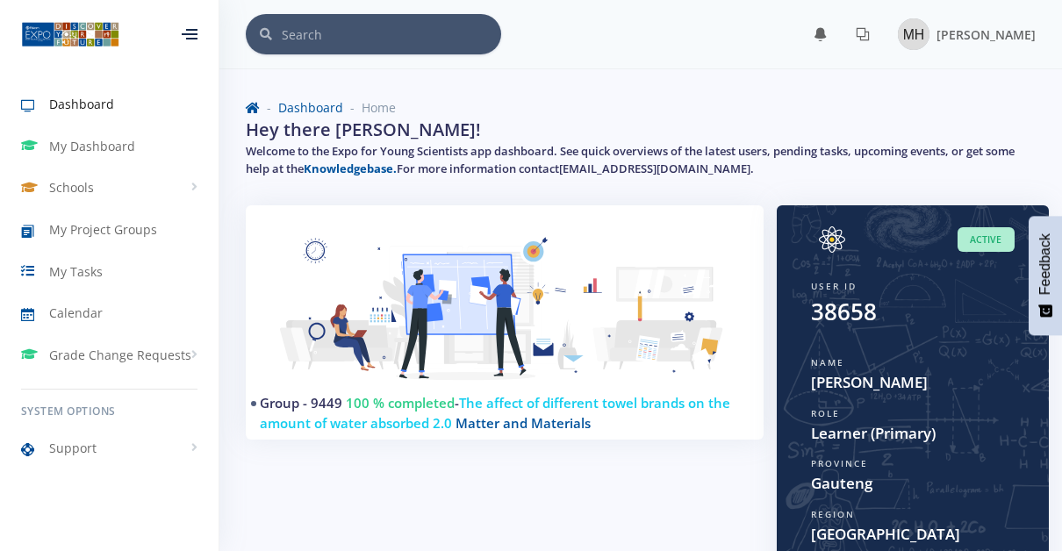
scroll to position [13, 13]
click at [74, 95] on span "Dashboard" at bounding box center [81, 104] width 65 height 18
click at [192, 29] on div at bounding box center [190, 34] width 16 height 11
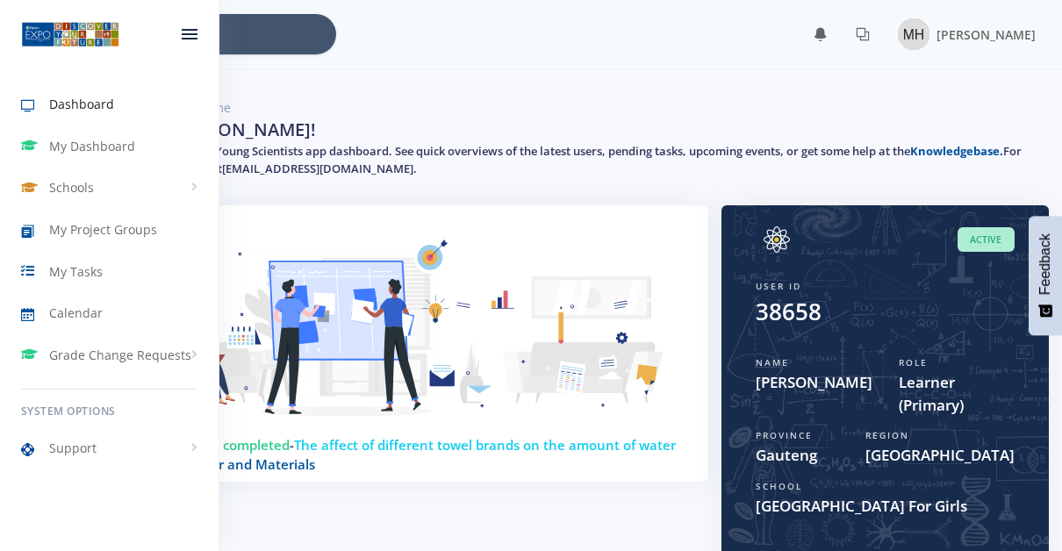
click at [192, 28] on div at bounding box center [190, 34] width 58 height 53
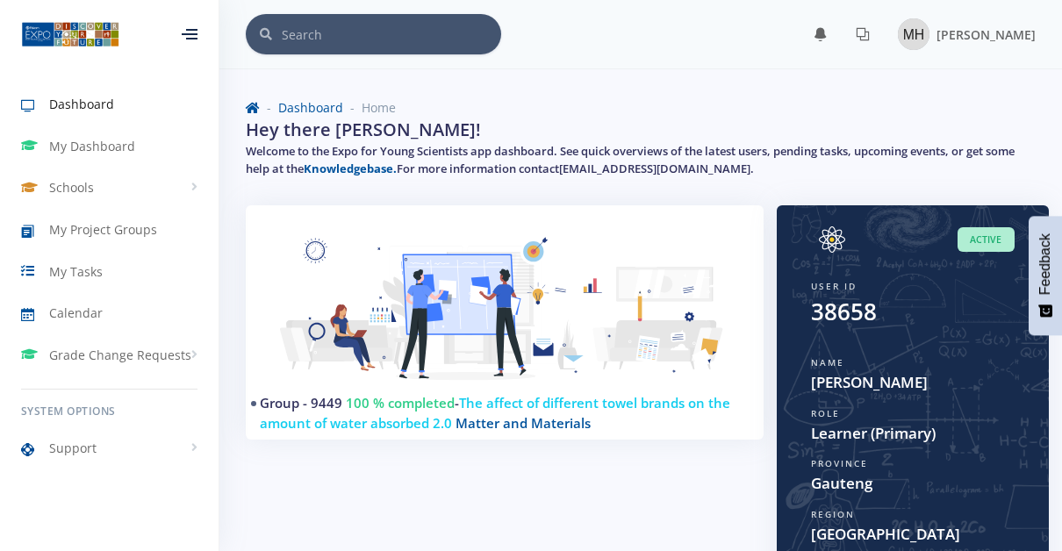
click at [189, 29] on div at bounding box center [190, 34] width 16 height 11
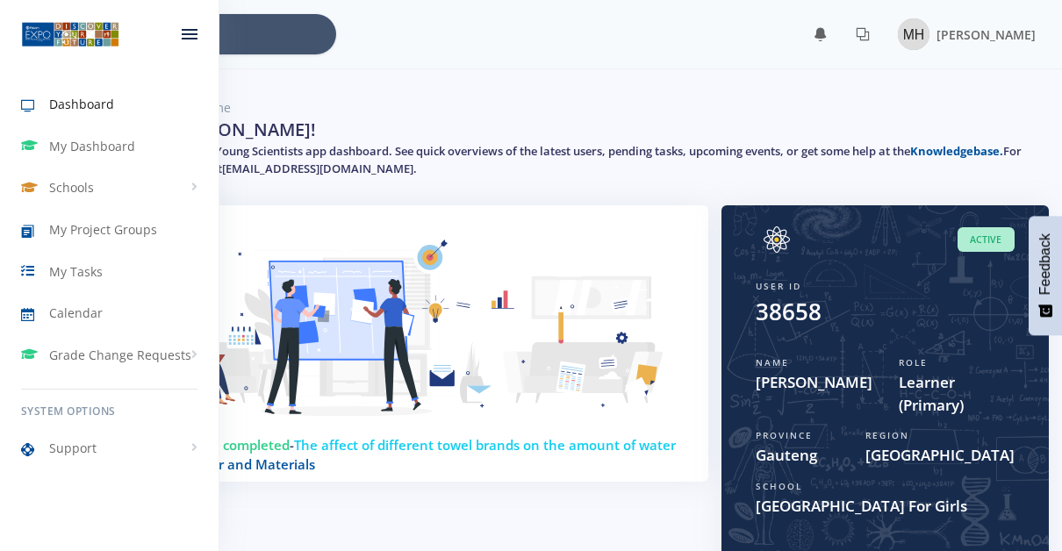
click at [189, 27] on div at bounding box center [190, 34] width 58 height 53
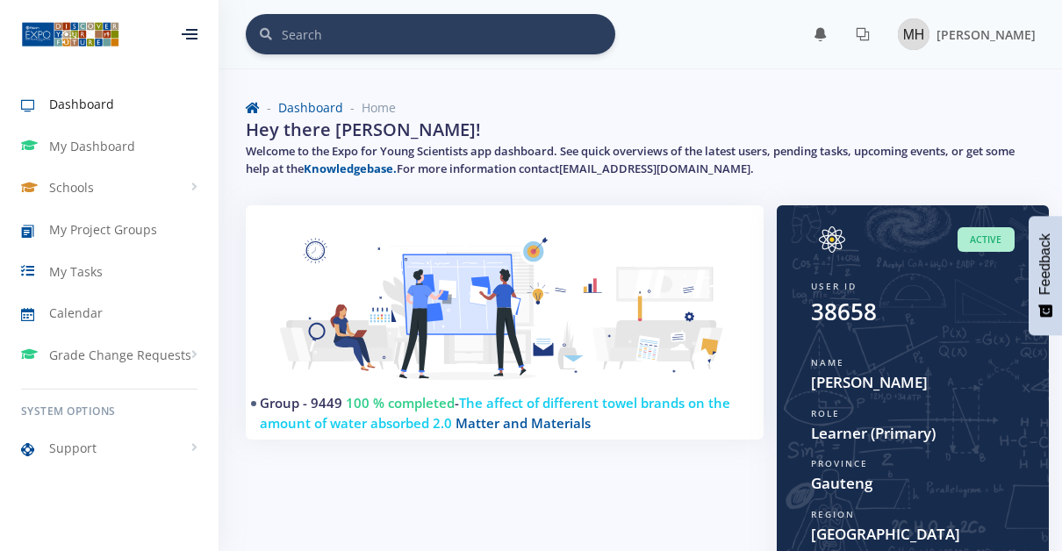
click at [306, 28] on input "text" at bounding box center [448, 34] width 333 height 40
type input "how to add an updated project"
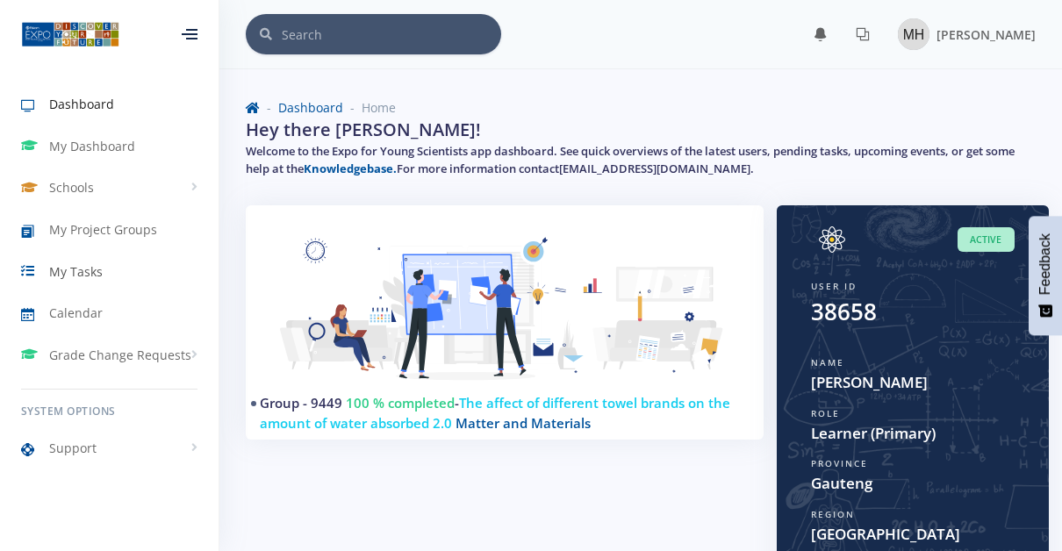
click at [66, 267] on span "My Tasks" at bounding box center [76, 271] width 54 height 18
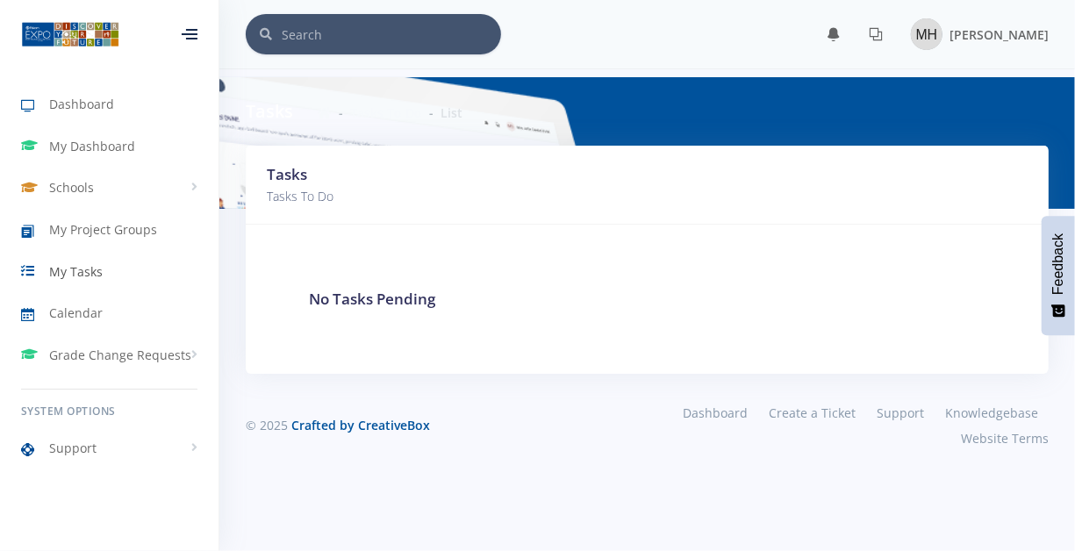
scroll to position [13, 13]
click at [41, 178] on icon at bounding box center [35, 187] width 28 height 21
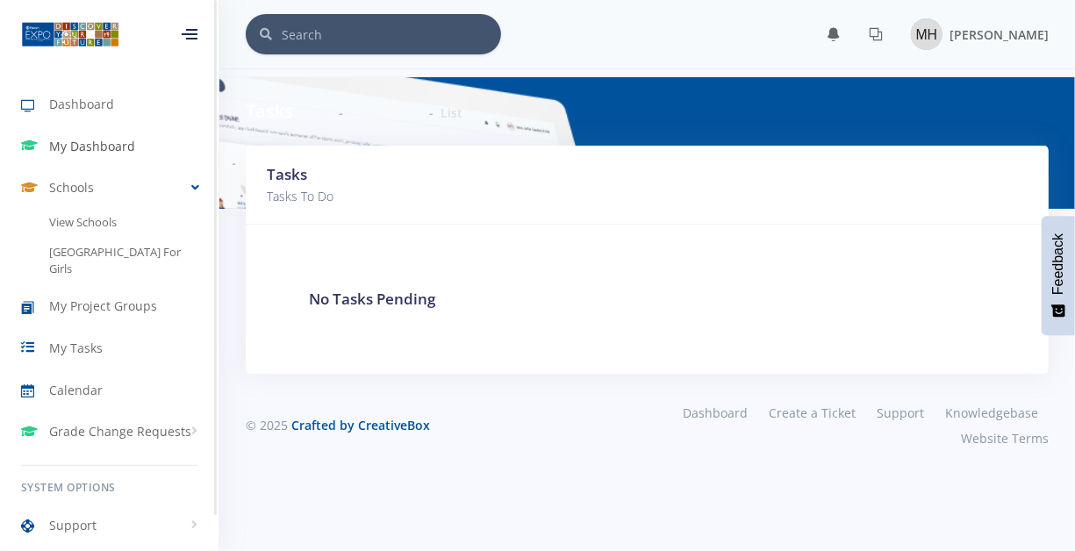
click at [82, 140] on span "My Dashboard" at bounding box center [92, 146] width 86 height 18
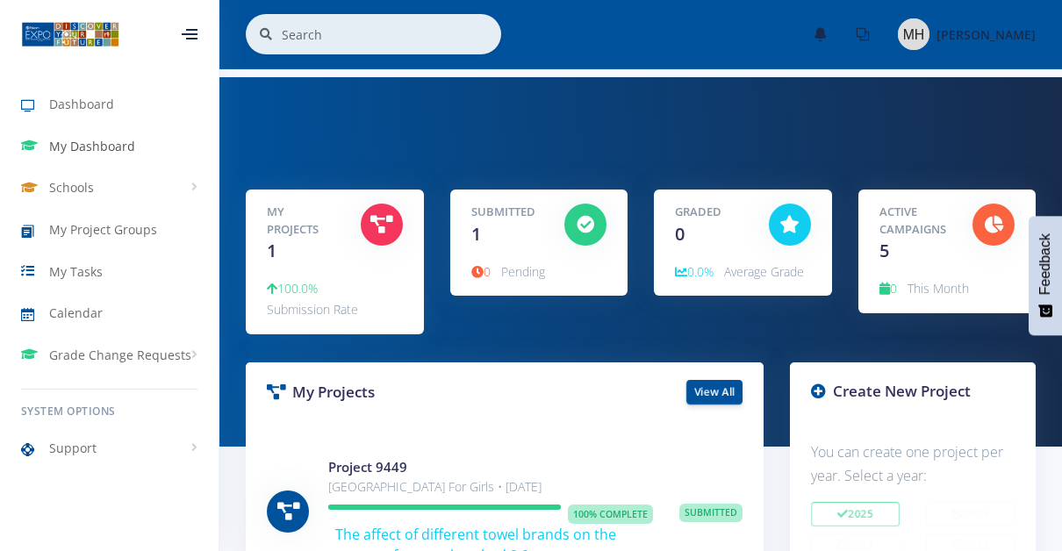
click at [69, 144] on span "My Dashboard" at bounding box center [92, 146] width 86 height 18
click at [73, 227] on span "My Project Groups" at bounding box center [103, 229] width 108 height 18
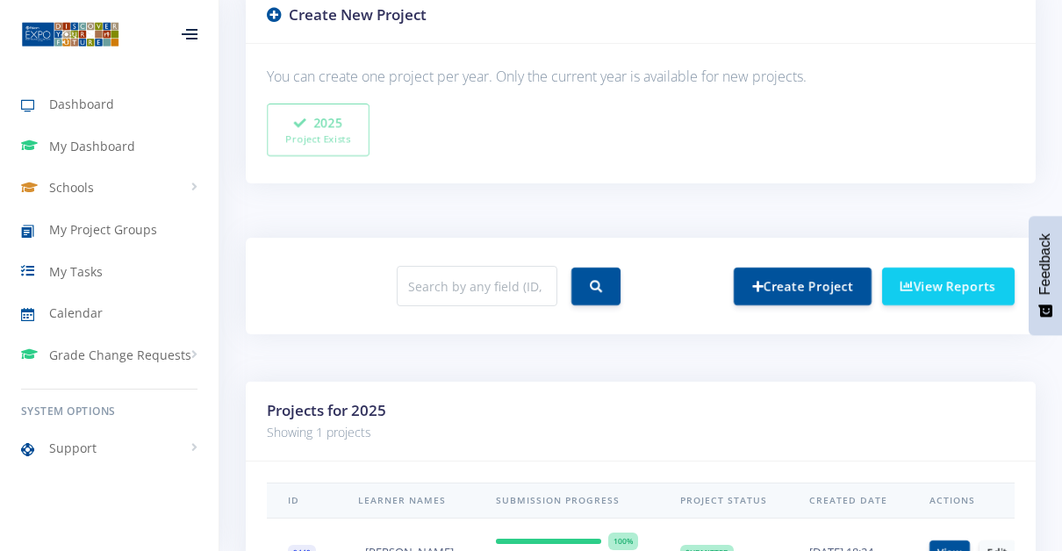
scroll to position [492, 0]
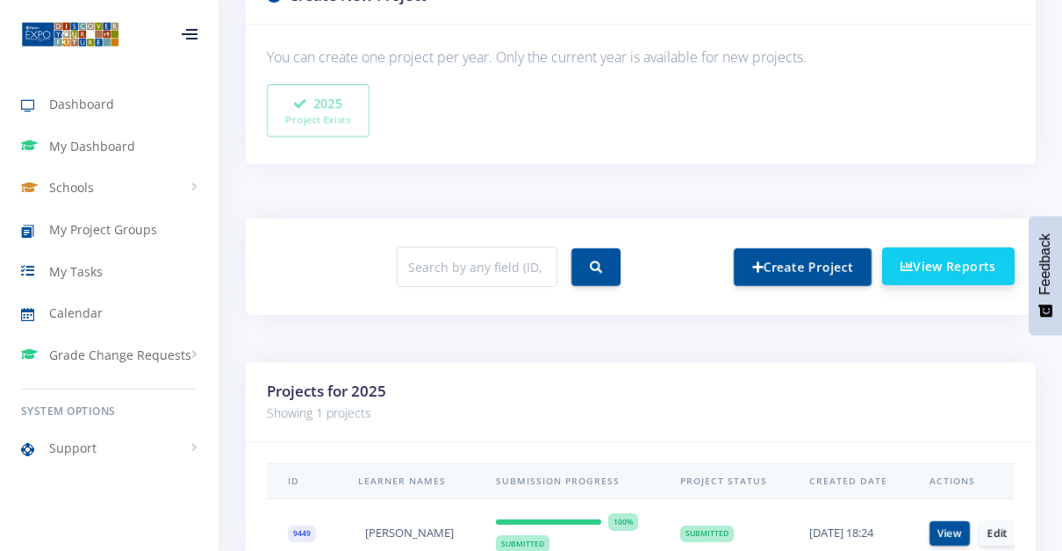
click at [926, 264] on link "View Reports" at bounding box center [948, 266] width 133 height 38
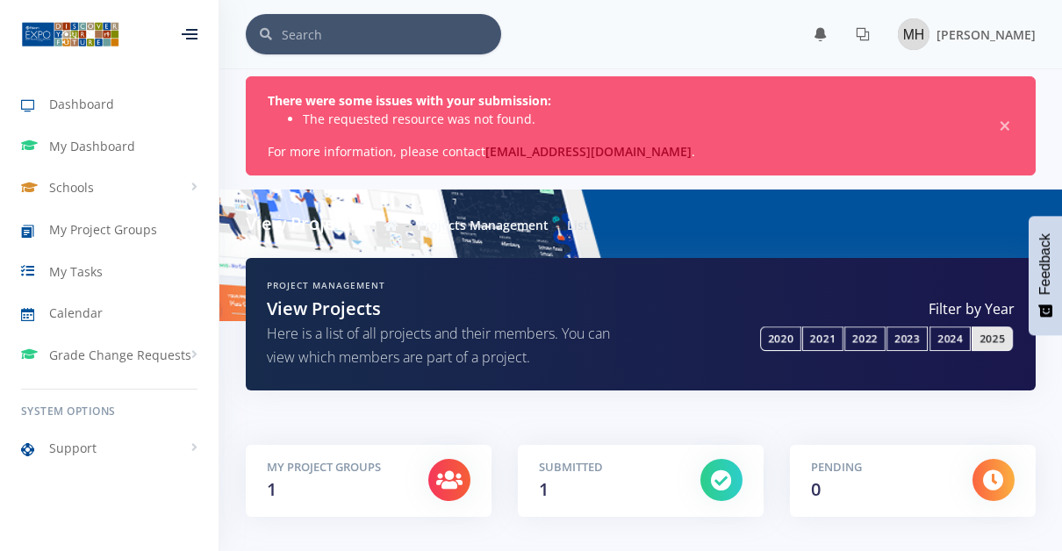
scroll to position [13, 13]
click at [1003, 126] on span "×" at bounding box center [1005, 127] width 18 height 18
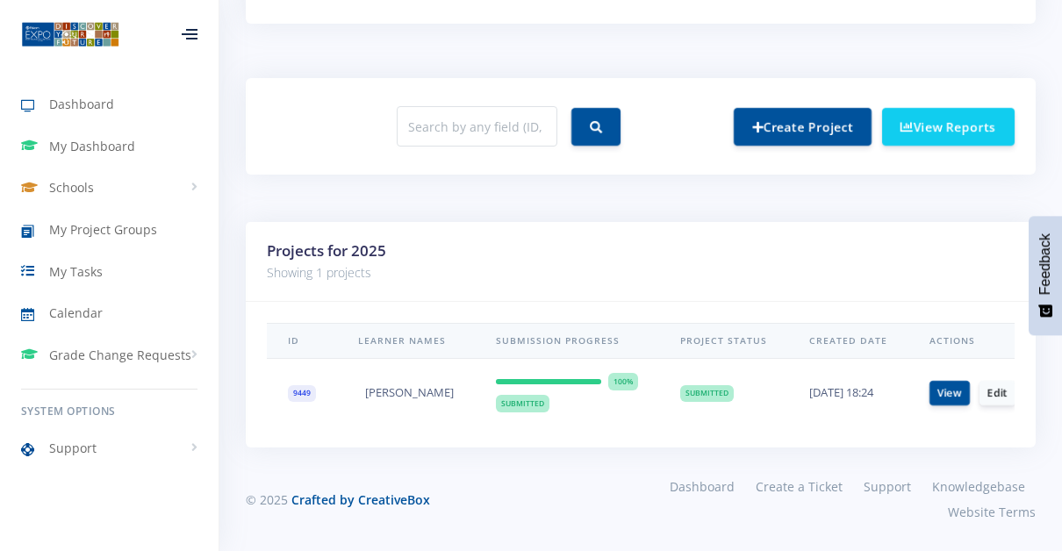
scroll to position [0, 26]
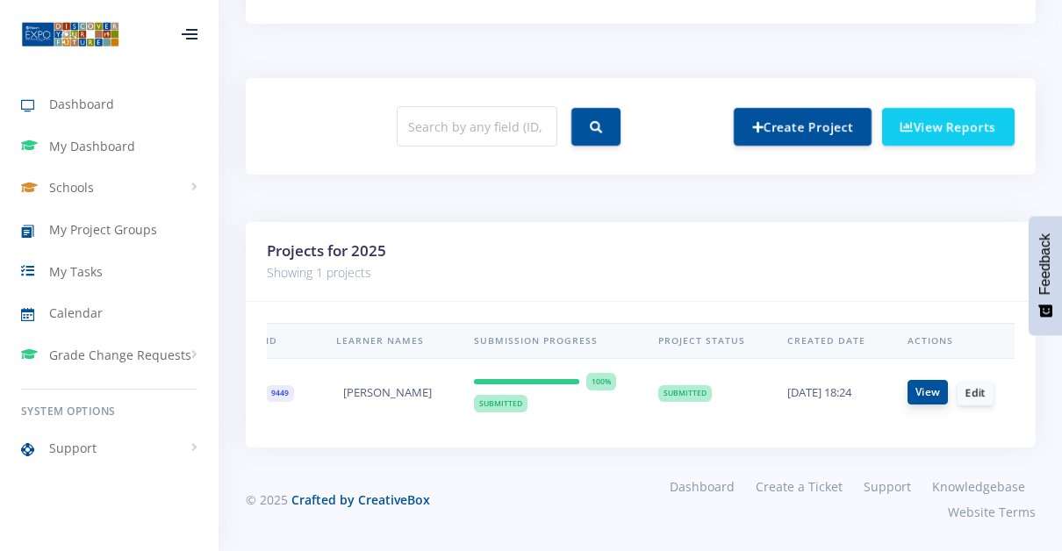
click at [924, 380] on link "View" at bounding box center [927, 392] width 40 height 25
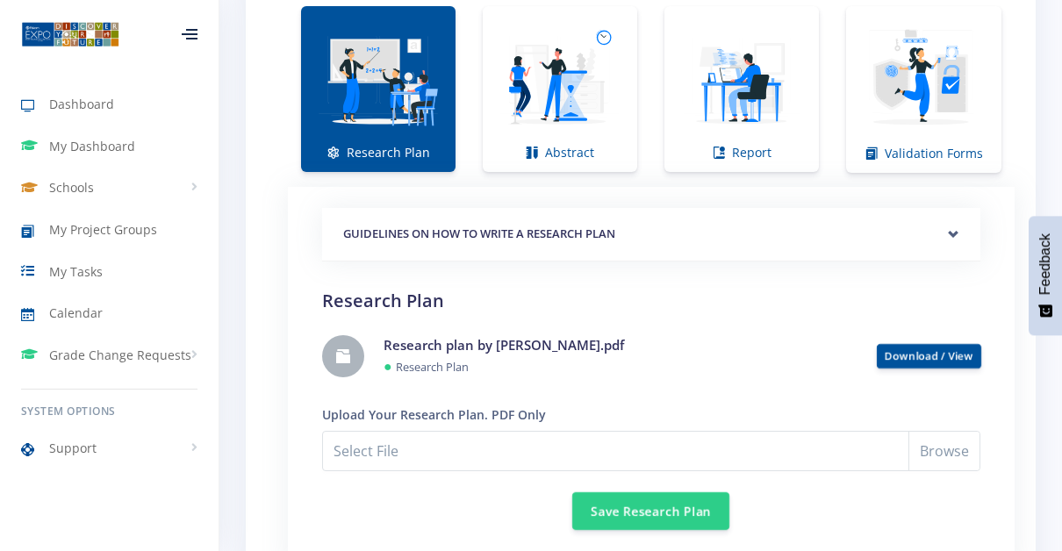
scroll to position [1254, 0]
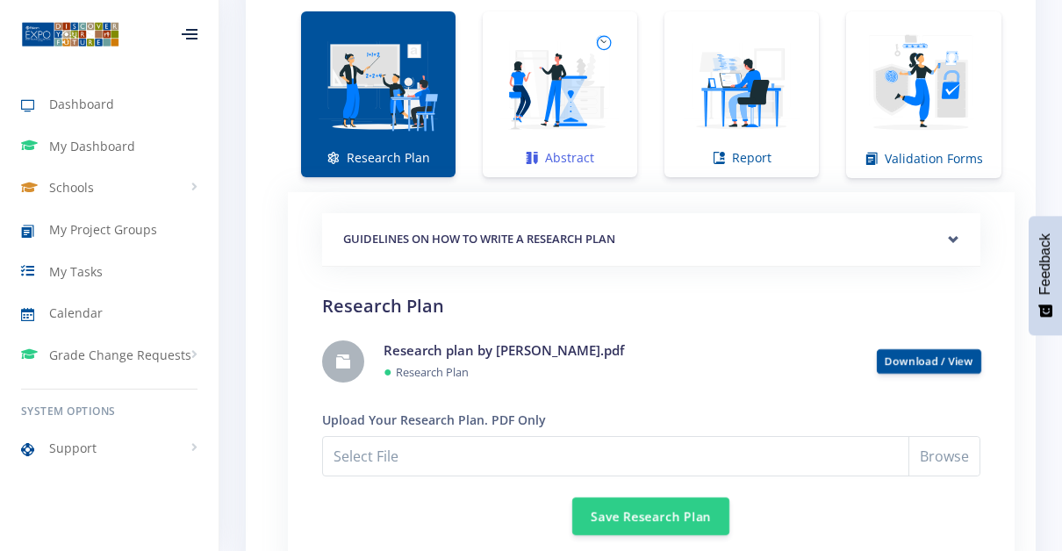
click at [568, 119] on img at bounding box center [560, 85] width 126 height 126
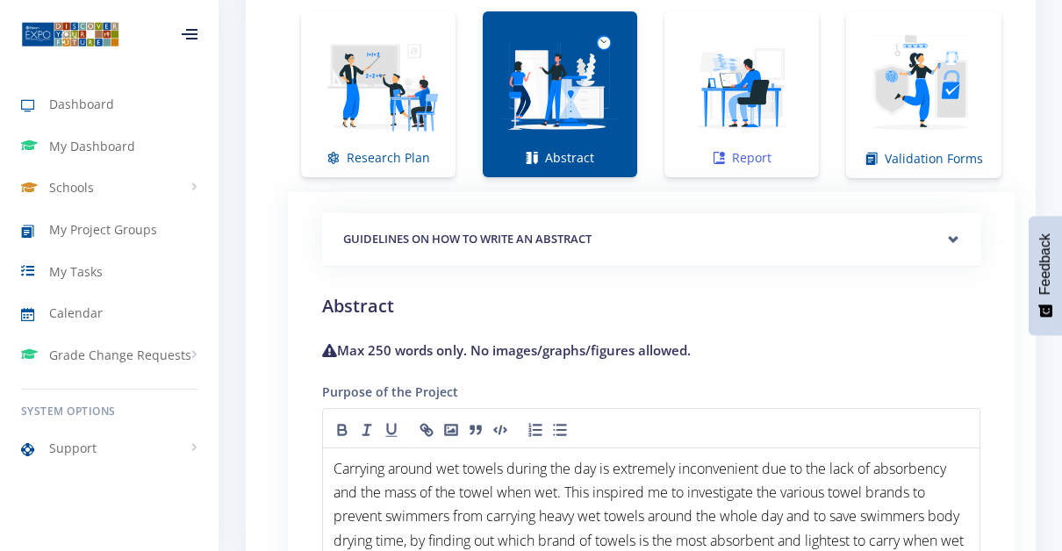
click at [763, 134] on img at bounding box center [741, 85] width 126 height 126
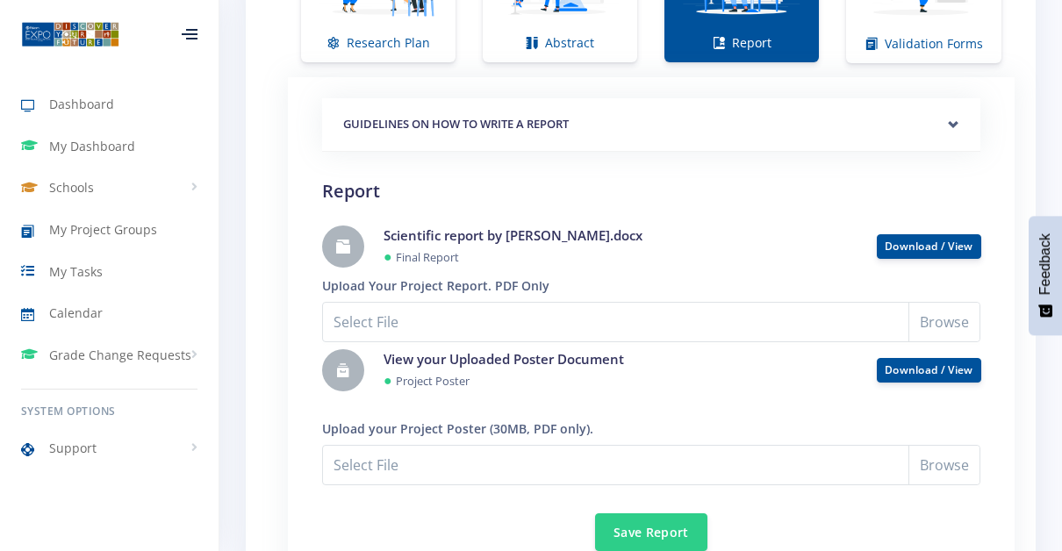
scroll to position [1366, 0]
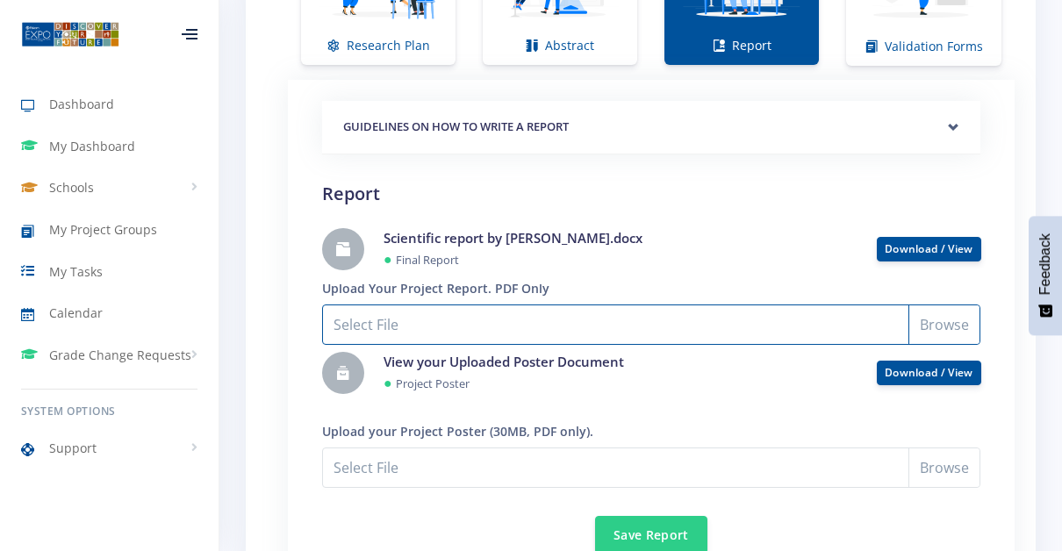
click at [426, 316] on input "Select File" at bounding box center [651, 325] width 658 height 40
click at [406, 311] on input "Select File" at bounding box center [651, 325] width 658 height 40
type input "C:\fakepath\Micaelas scientific write up updated .pdf"
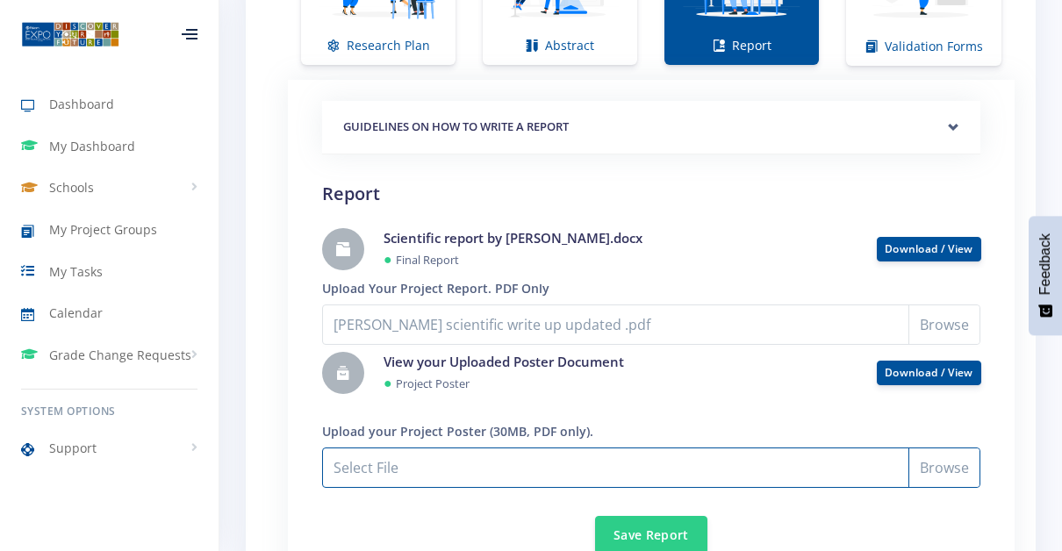
click at [422, 456] on input "Micaelas scientific write up updated .pdf" at bounding box center [651, 468] width 658 height 40
type input "C:\fakepath\Poster project by Micaela Hacker updated.pdf"
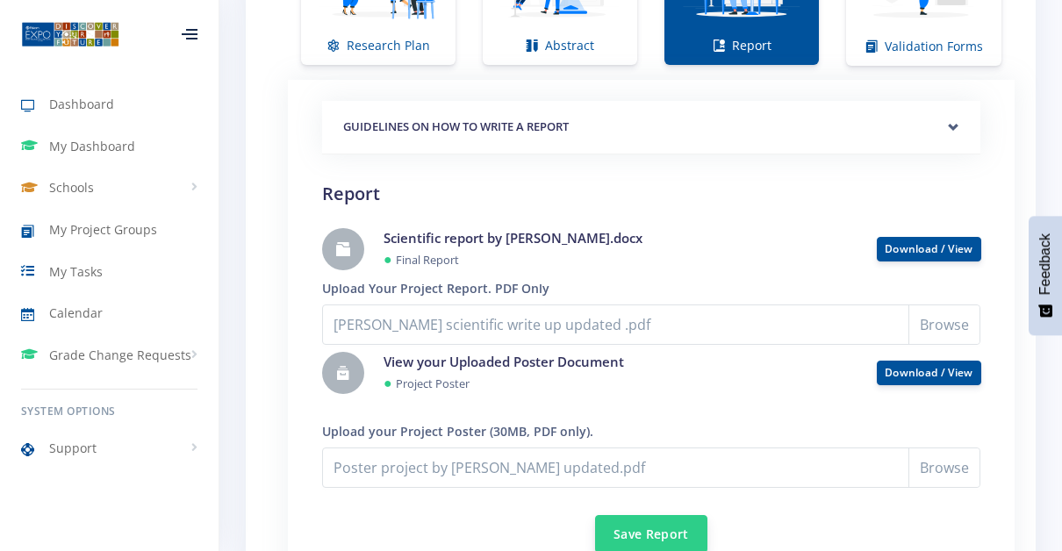
click at [659, 531] on button "Save Report" at bounding box center [651, 534] width 112 height 38
drag, startPoint x: 635, startPoint y: 528, endPoint x: 617, endPoint y: 528, distance: 17.6
click at [617, 528] on button "Save Report" at bounding box center [651, 534] width 112 height 38
click at [629, 532] on button "Save Report" at bounding box center [651, 534] width 112 height 38
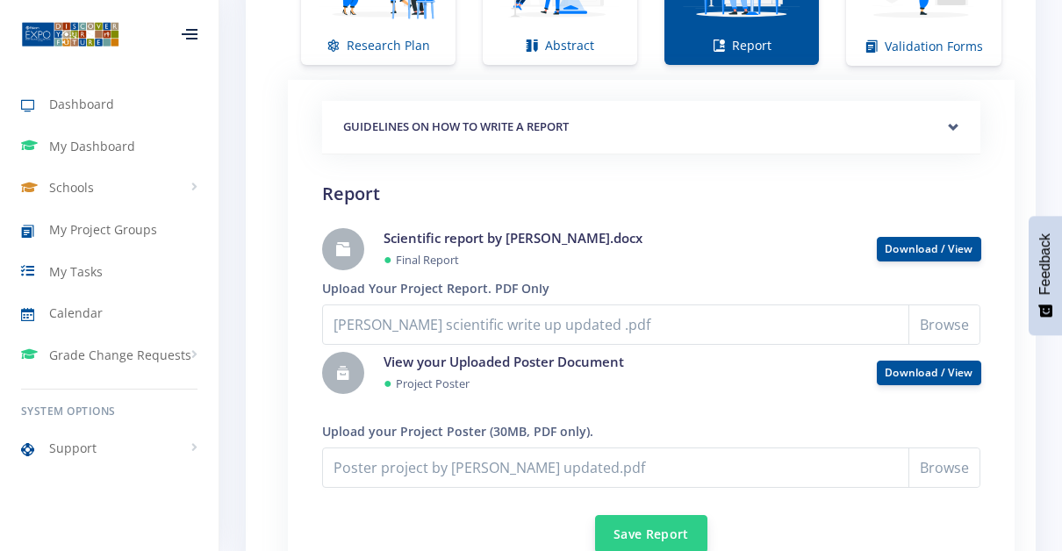
drag, startPoint x: 629, startPoint y: 532, endPoint x: 613, endPoint y: 534, distance: 15.9
click at [613, 534] on button "Save Report" at bounding box center [651, 534] width 112 height 38
click at [658, 534] on button "Save Report" at bounding box center [651, 534] width 112 height 38
click at [595, 515] on button "Save Report" at bounding box center [651, 534] width 112 height 38
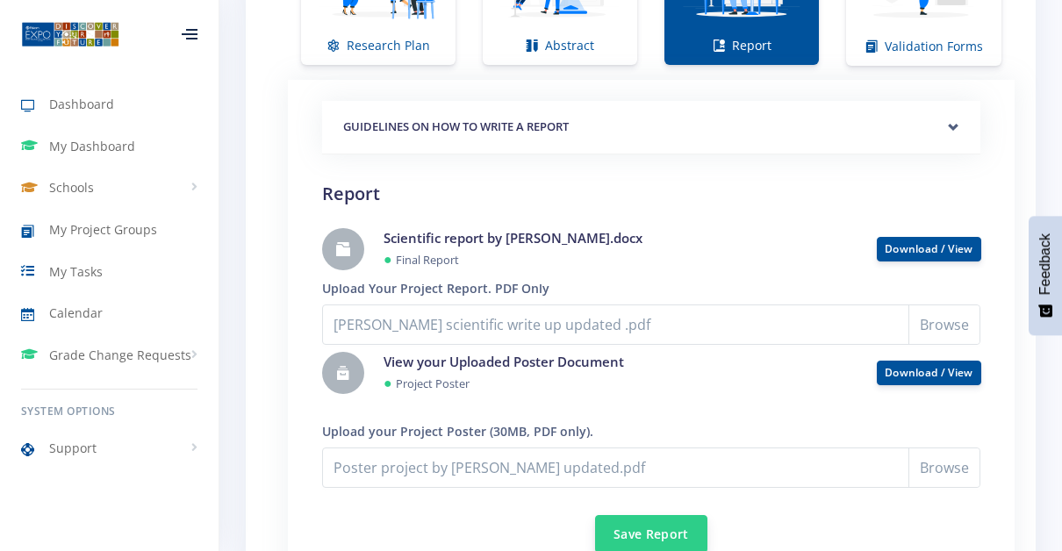
click at [595, 515] on button "Save Report" at bounding box center [651, 534] width 112 height 38
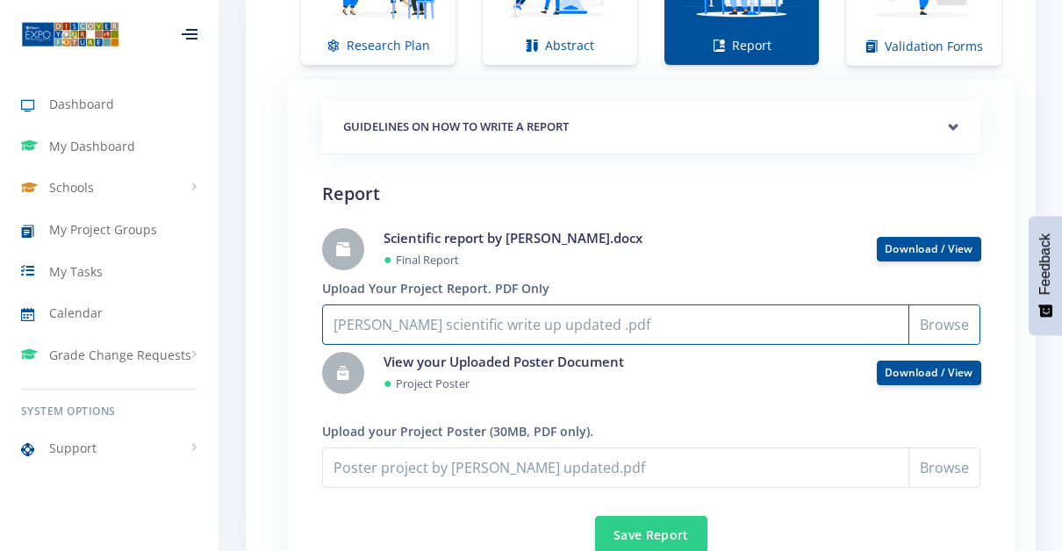
click at [921, 309] on input "Micaelas scientific write up updated .pdf" at bounding box center [651, 325] width 658 height 40
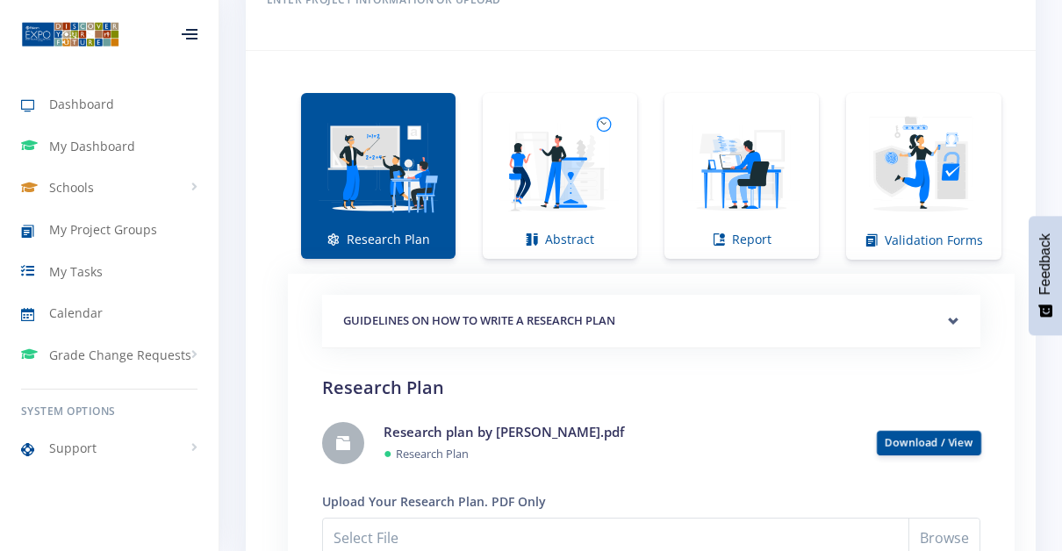
scroll to position [1228, 0]
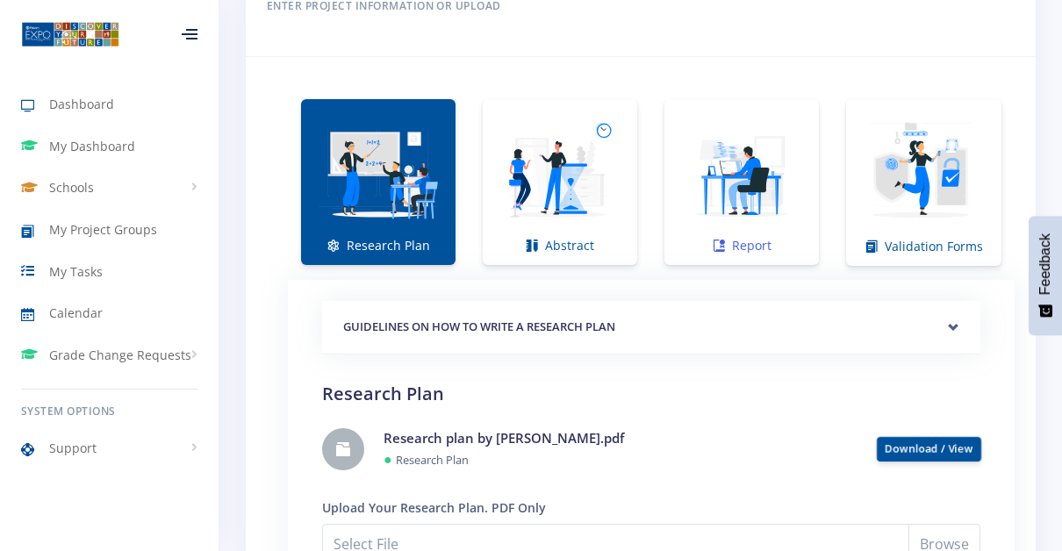
click at [793, 158] on img at bounding box center [741, 173] width 126 height 126
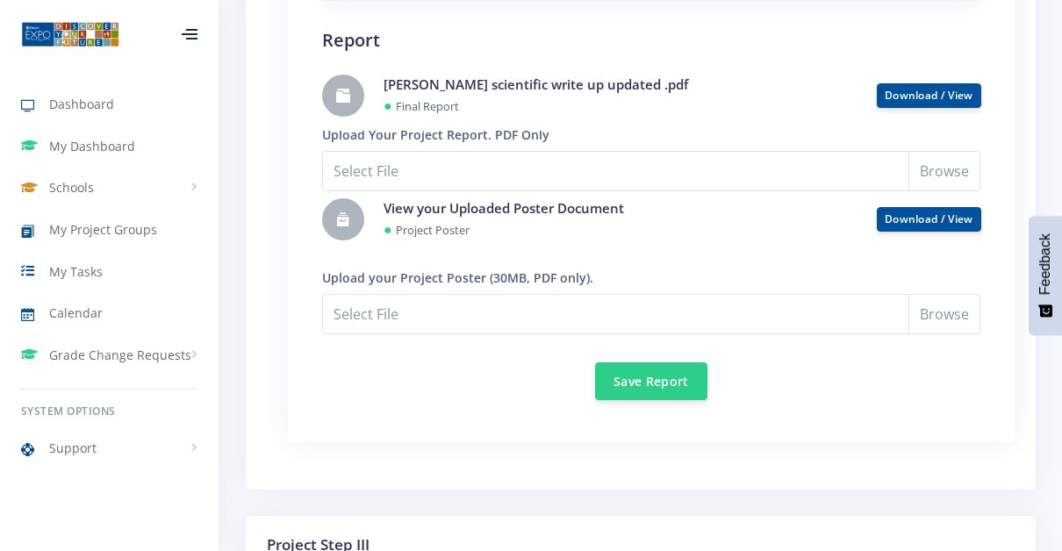
scroll to position [1550, 0]
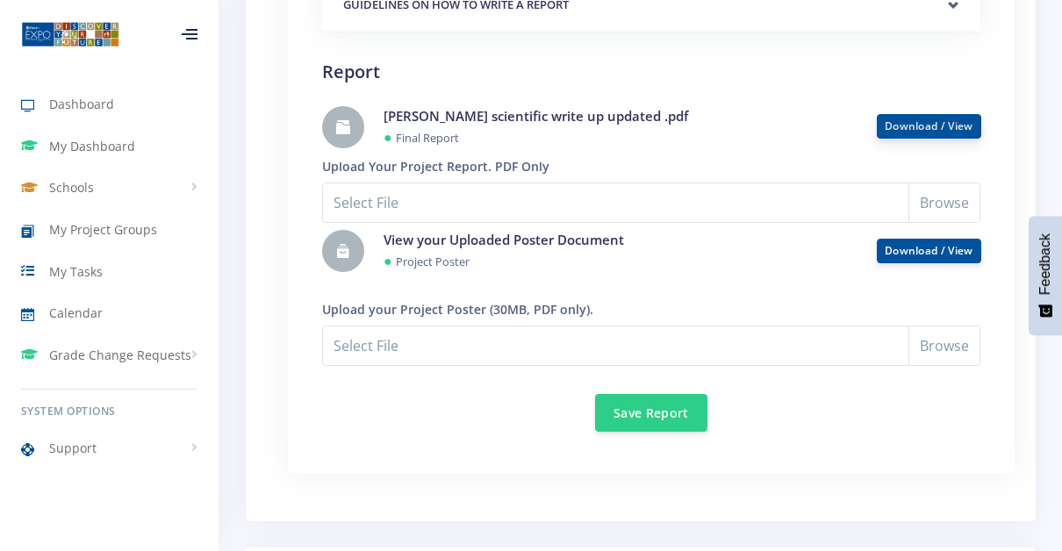
click at [893, 126] on link "Download / View" at bounding box center [929, 125] width 89 height 15
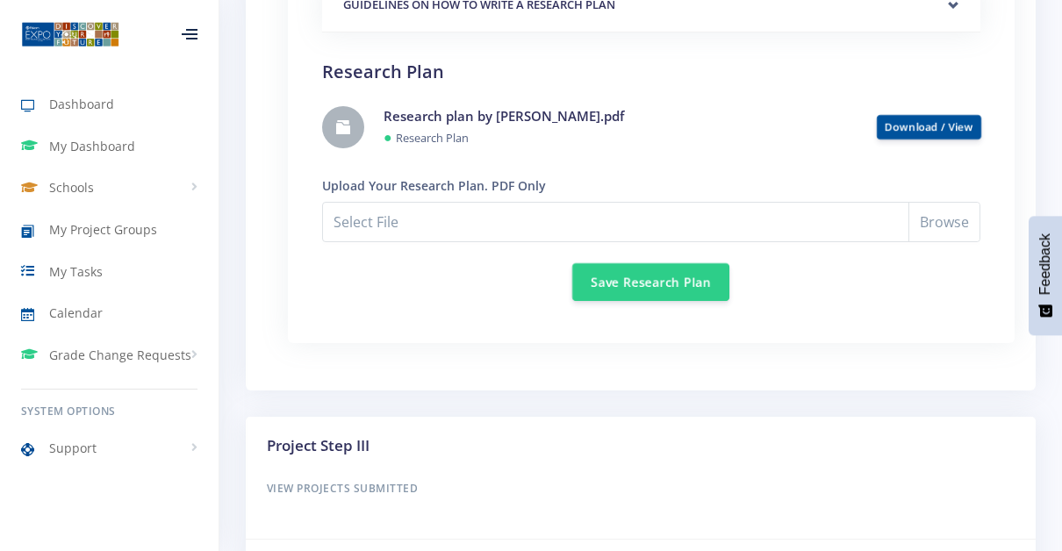
scroll to position [13, 13]
click at [900, 118] on link "Download / View" at bounding box center [929, 125] width 89 height 15
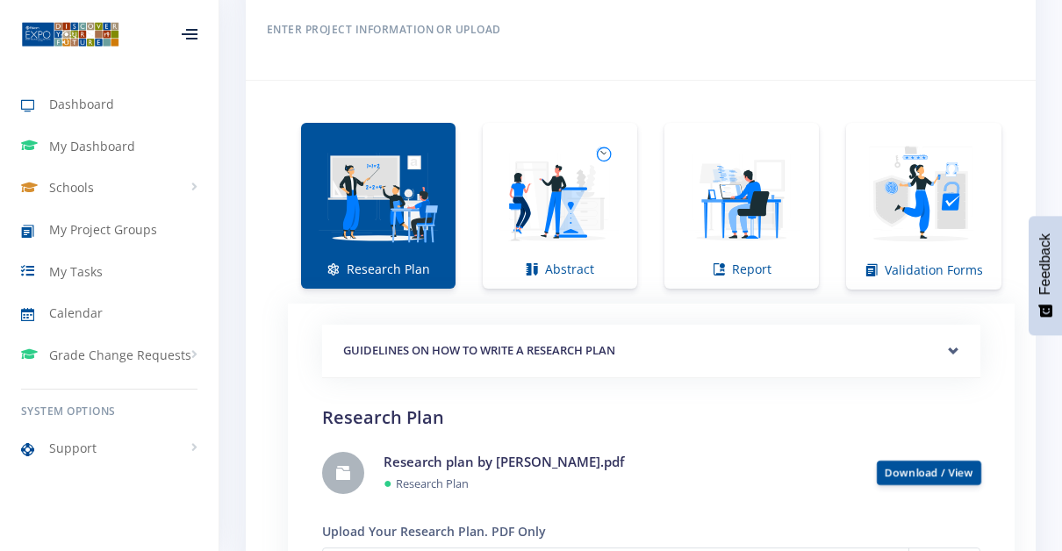
scroll to position [1212, 0]
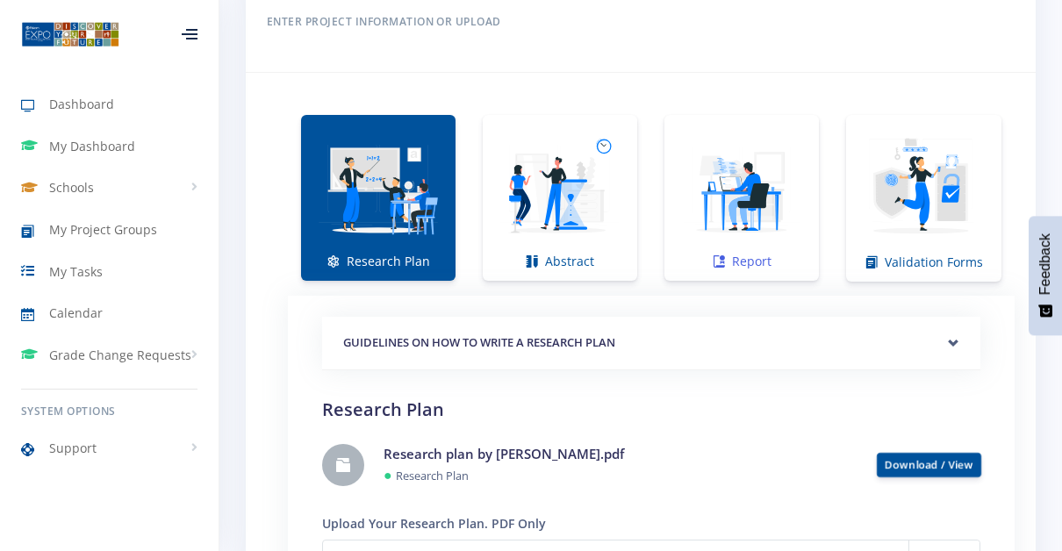
click at [680, 192] on img at bounding box center [741, 188] width 126 height 126
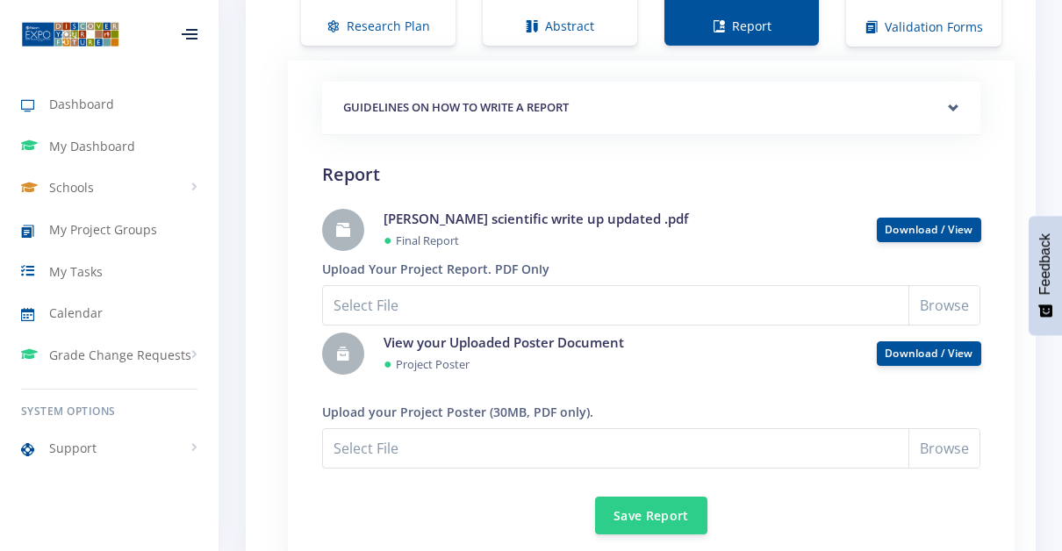
scroll to position [1456, 0]
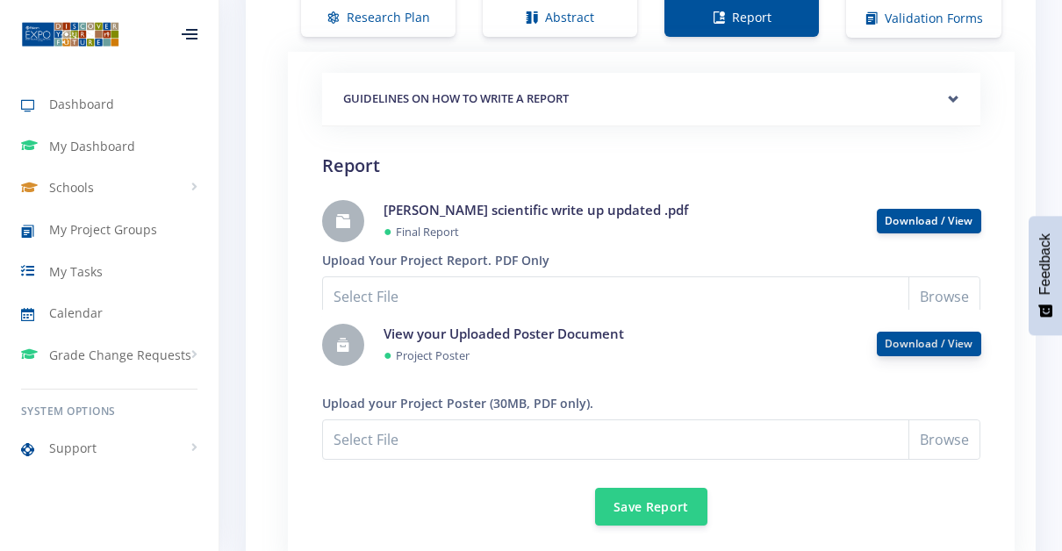
click at [903, 339] on link "Download / View" at bounding box center [929, 343] width 89 height 15
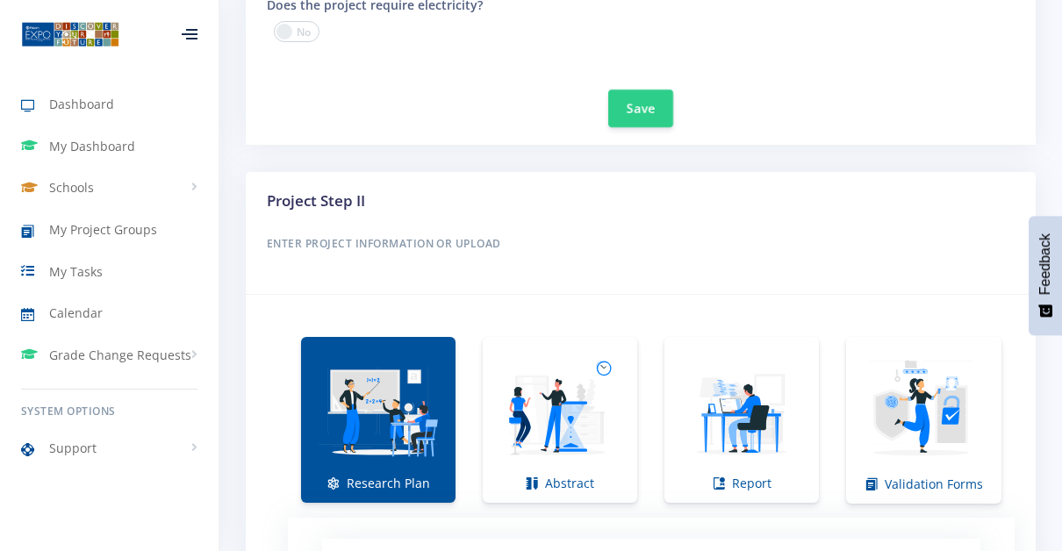
scroll to position [977, 0]
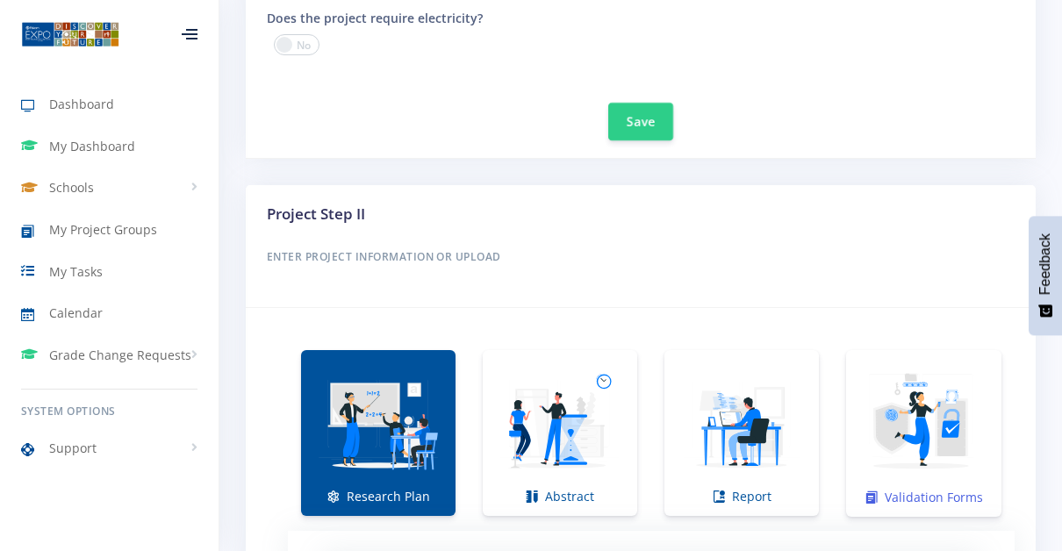
click at [910, 442] on img at bounding box center [923, 424] width 127 height 127
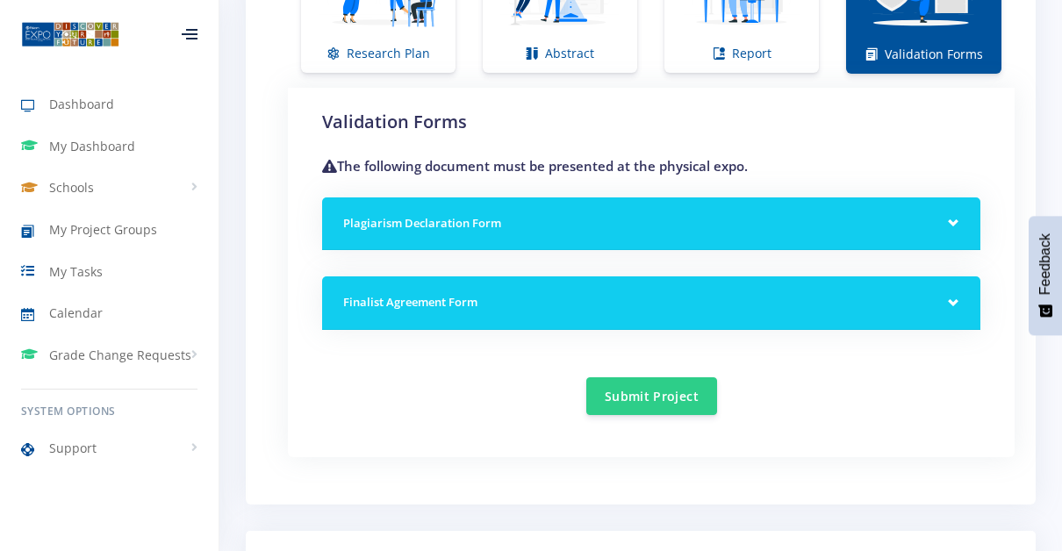
scroll to position [1295, 0]
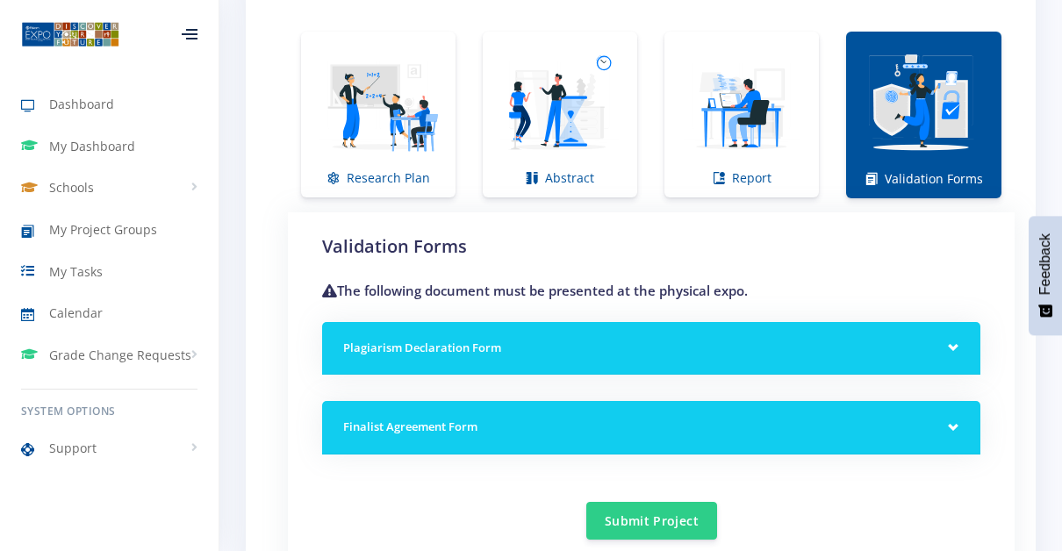
click at [819, 348] on h5 "Plagiarism Declaration Form" at bounding box center [651, 349] width 616 height 18
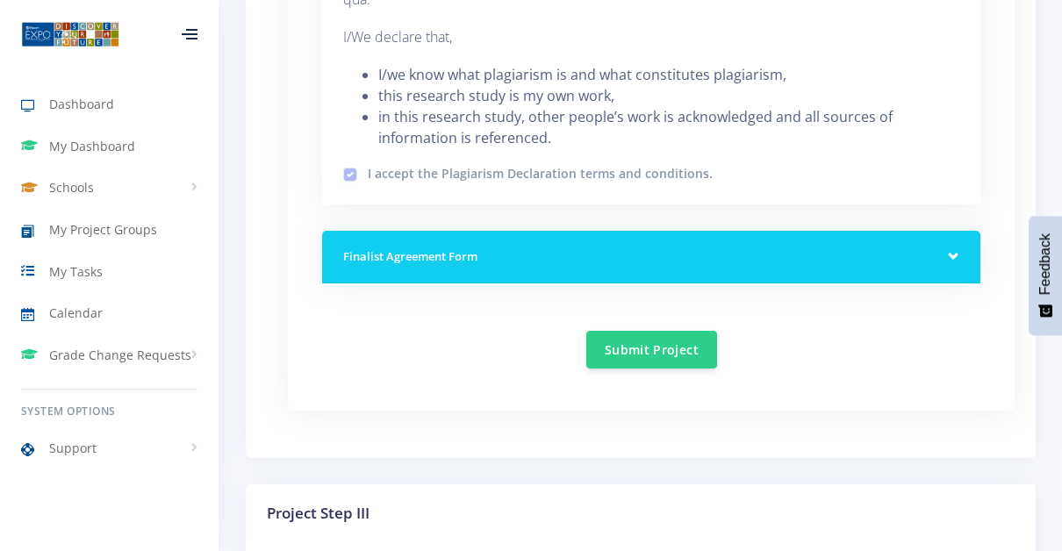
scroll to position [1822, 0]
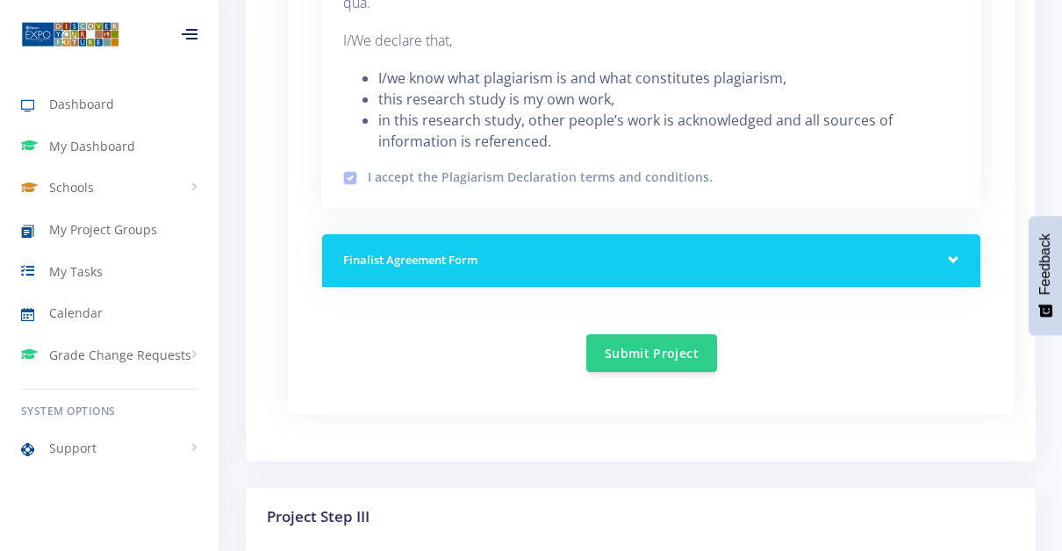
click at [950, 260] on div "Finalist Agreement Form" at bounding box center [651, 261] width 658 height 54
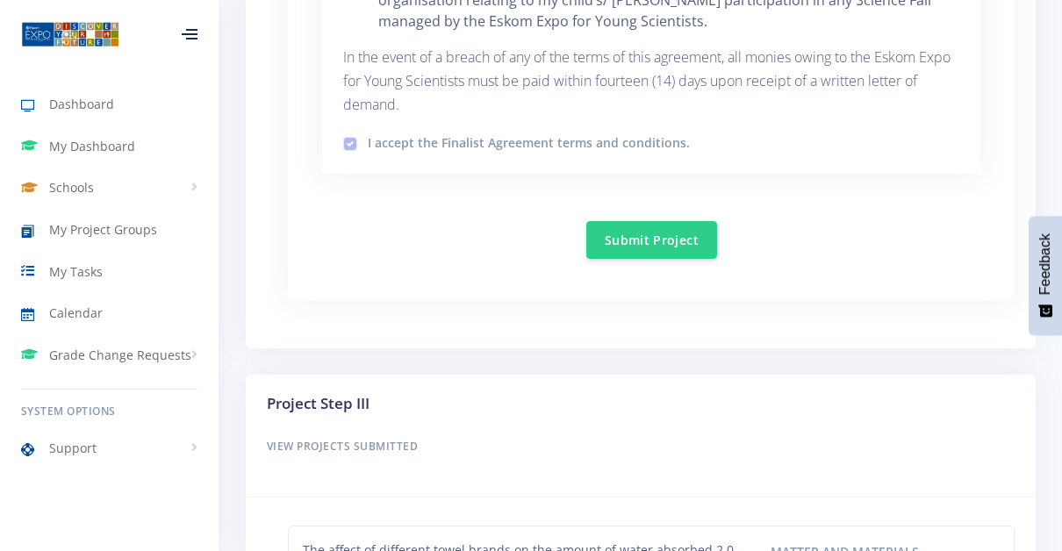
scroll to position [3252, 0]
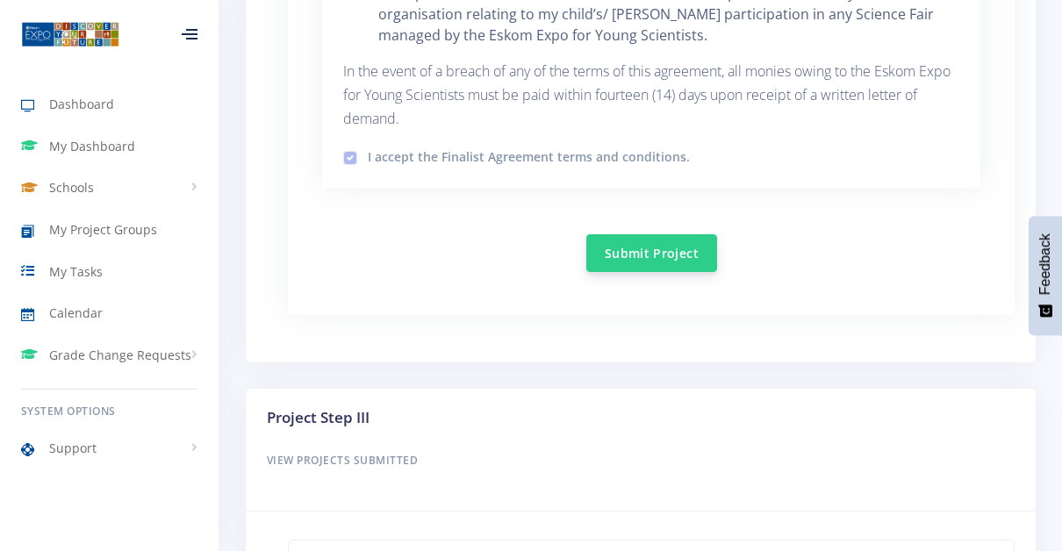
click at [643, 247] on button "Submit Project" at bounding box center [651, 253] width 131 height 38
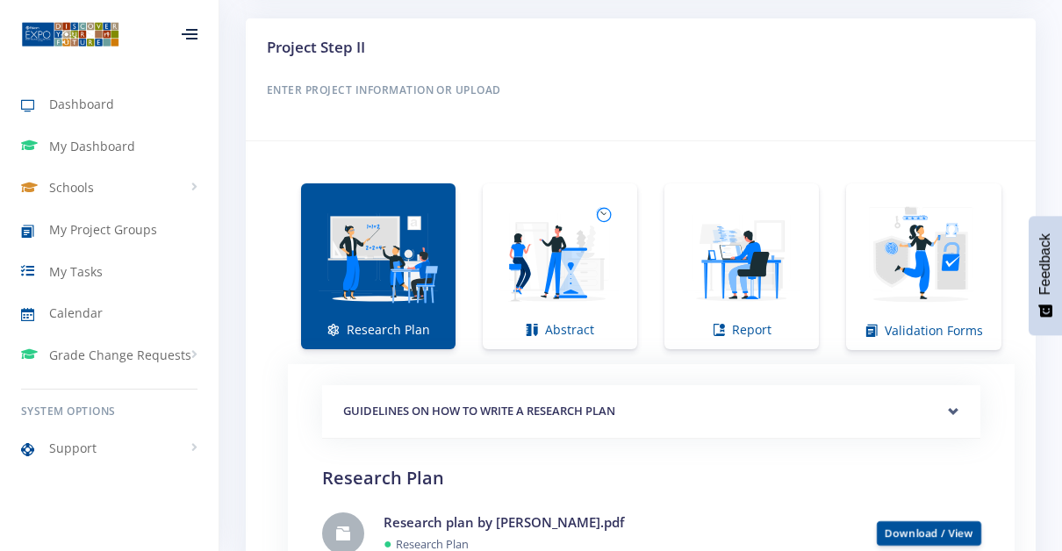
scroll to position [1242, 0]
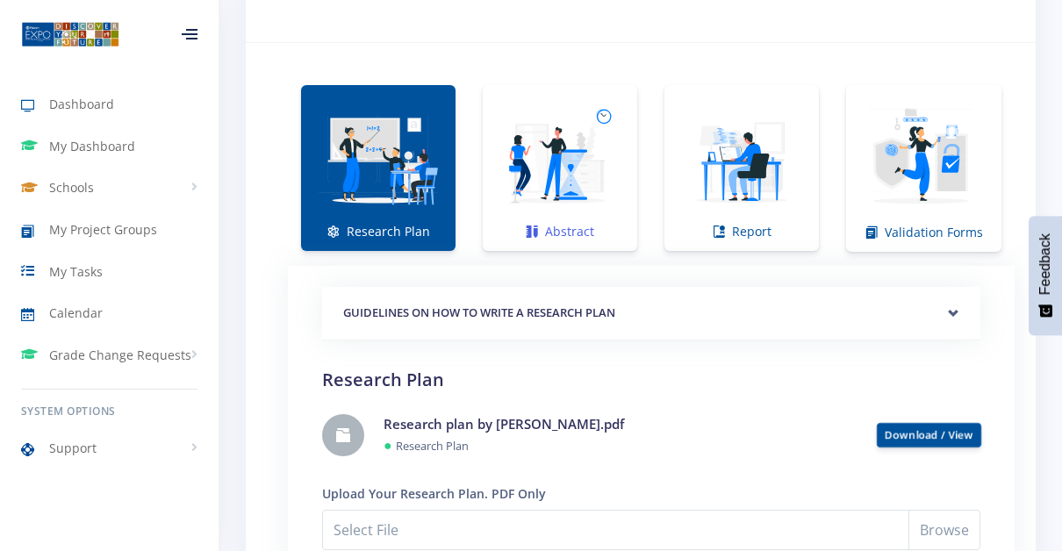
click at [592, 165] on img at bounding box center [560, 159] width 126 height 126
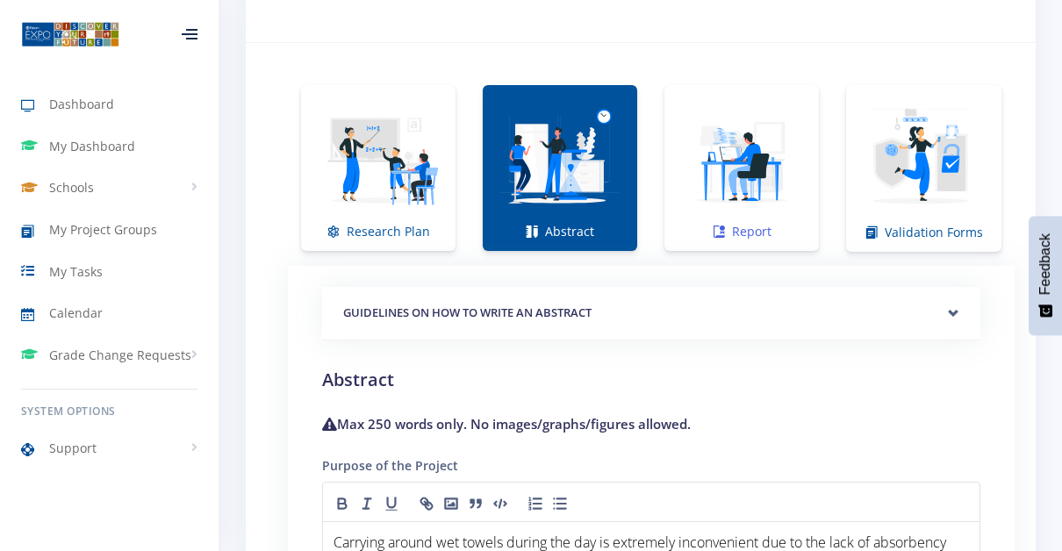
click at [745, 197] on img at bounding box center [741, 159] width 126 height 126
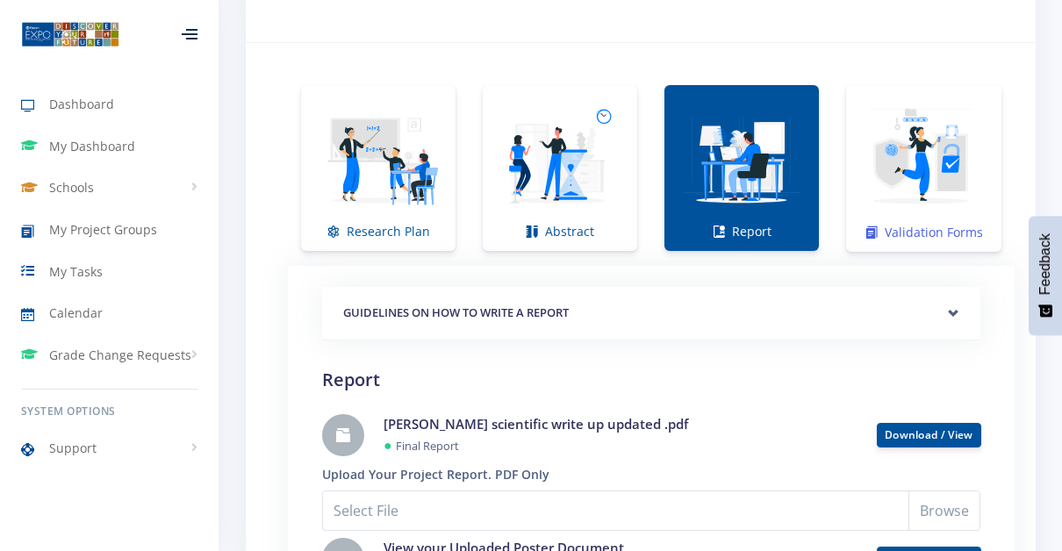
click at [890, 184] on img at bounding box center [923, 159] width 127 height 127
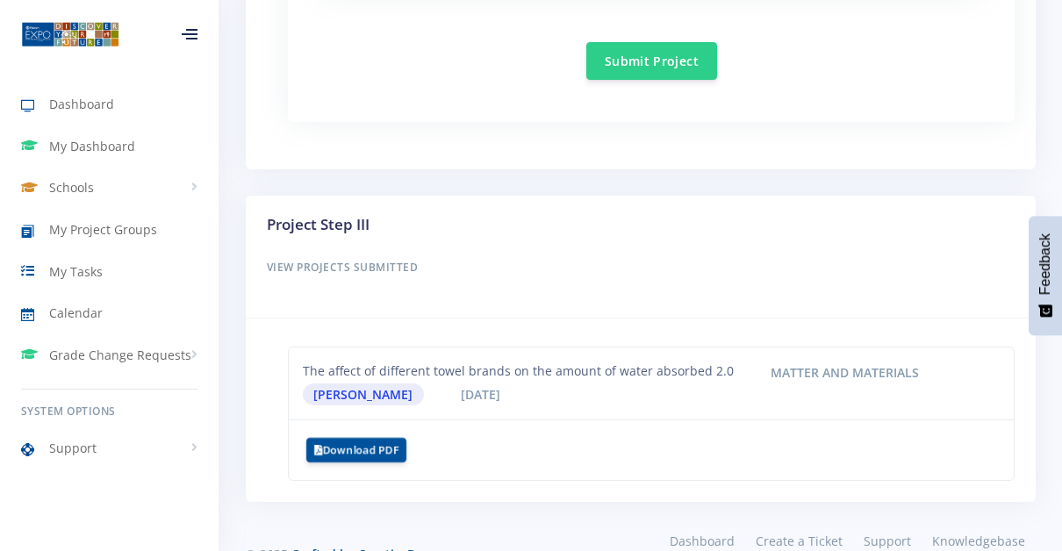
scroll to position [1805, 0]
